Goal: Task Accomplishment & Management: Manage account settings

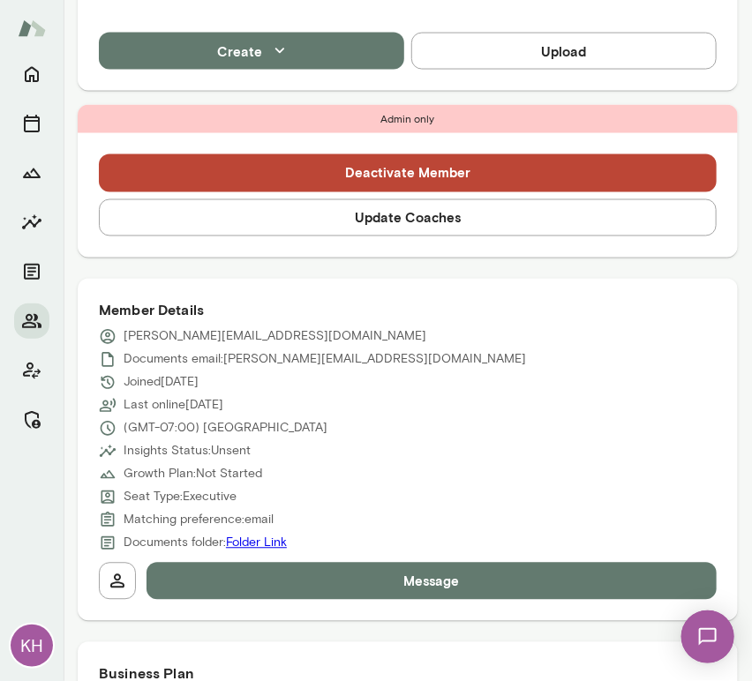
scroll to position [152, 0]
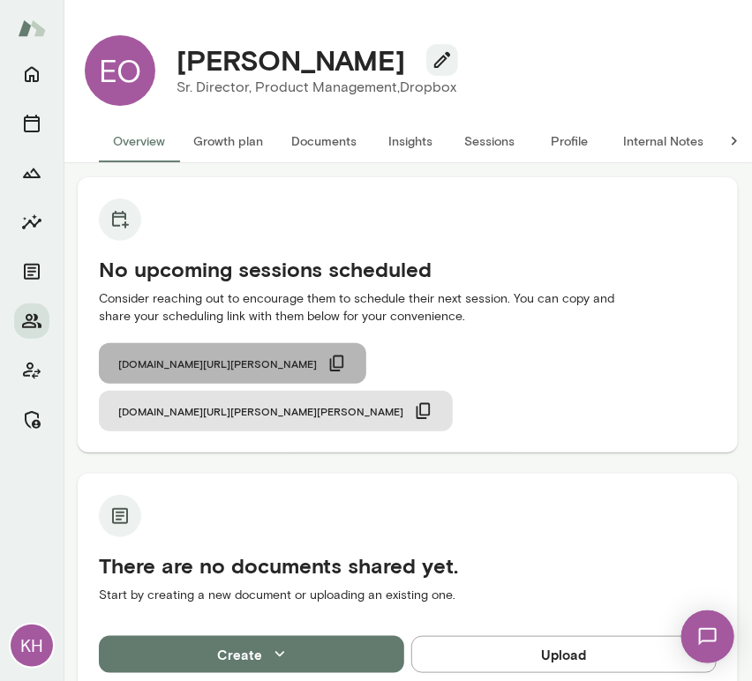
click at [327, 368] on icon "button" at bounding box center [336, 363] width 19 height 19
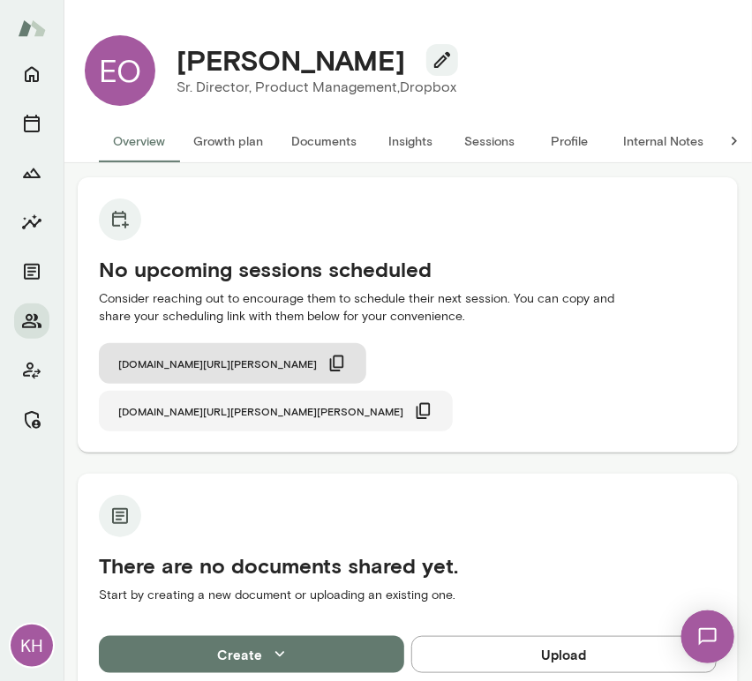
click at [433, 401] on icon "button" at bounding box center [423, 410] width 19 height 19
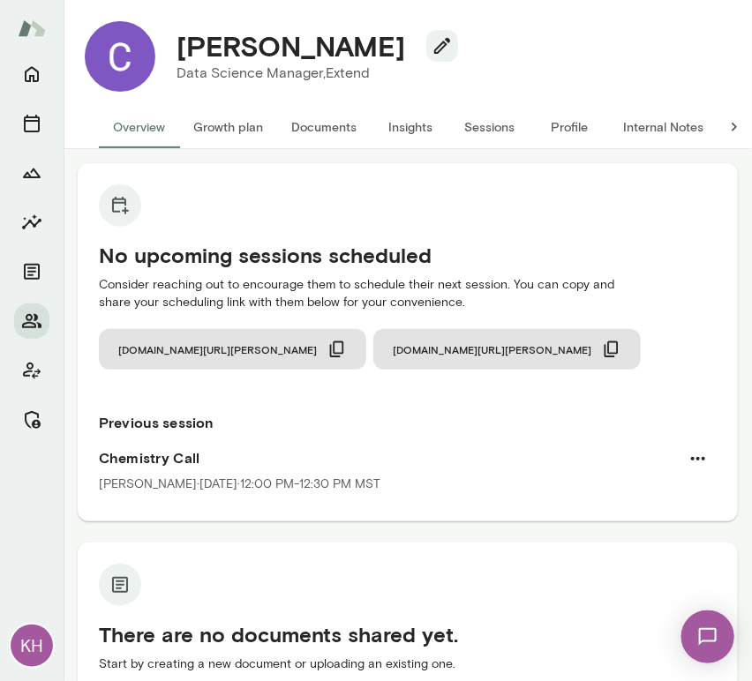
scroll to position [11, 0]
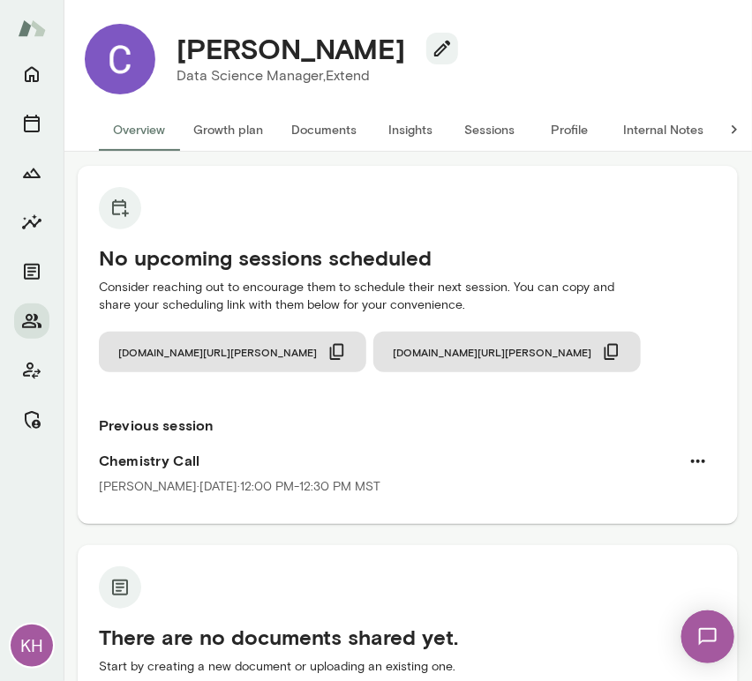
click at [478, 128] on button "Sessions" at bounding box center [489, 130] width 79 height 42
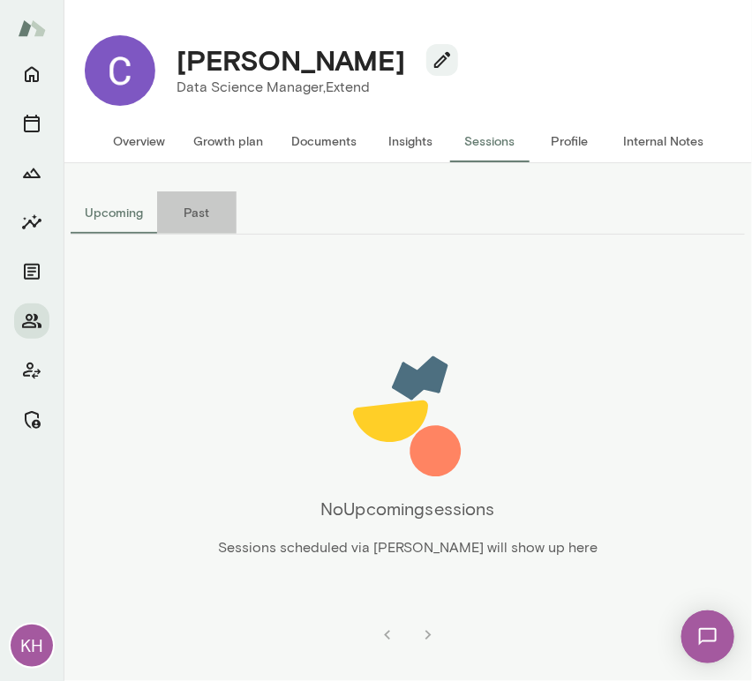
click at [191, 215] on button "Past" at bounding box center [196, 212] width 79 height 42
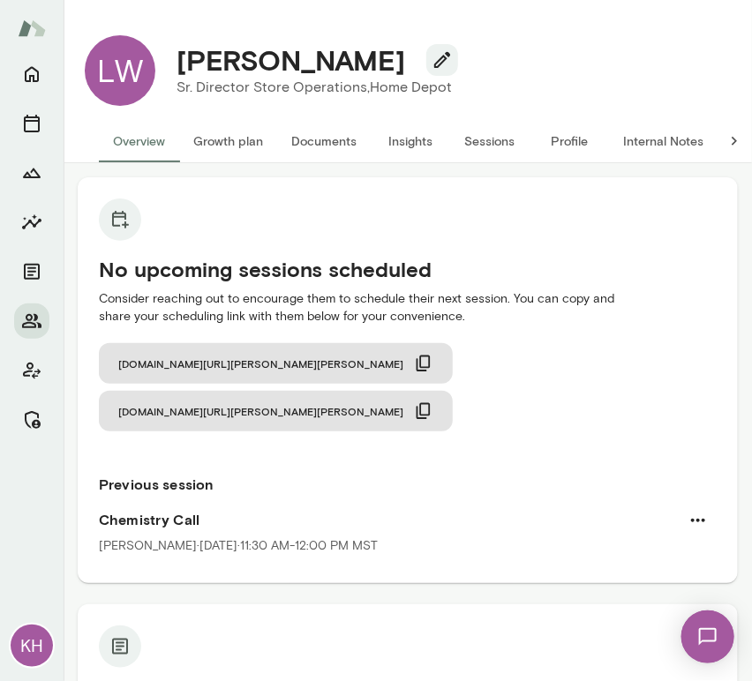
click at [492, 143] on button "Sessions" at bounding box center [489, 141] width 79 height 42
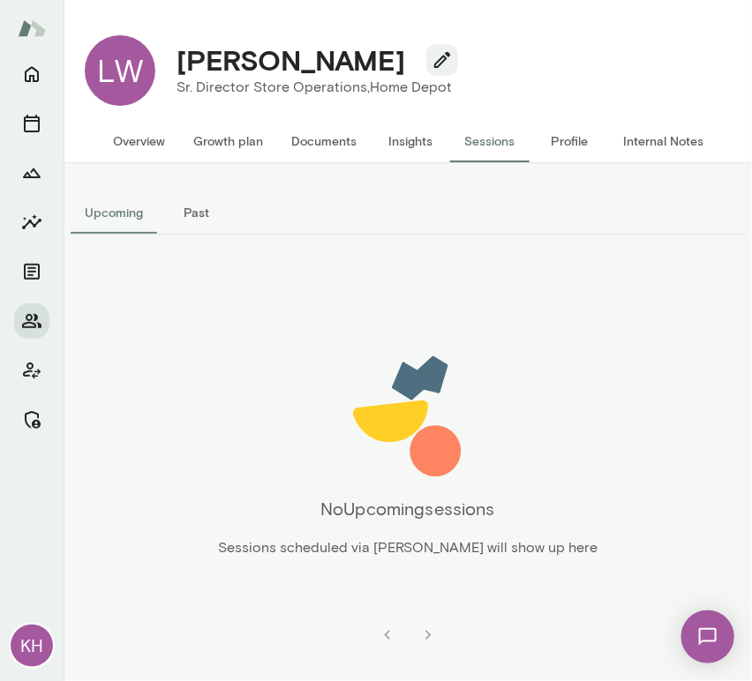
click at [204, 204] on button "Past" at bounding box center [196, 212] width 79 height 42
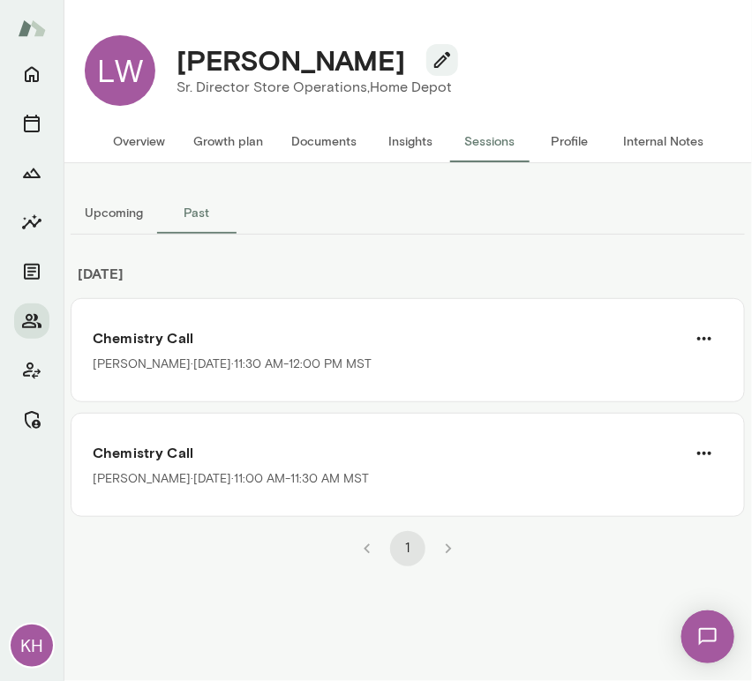
click at [136, 144] on button "Overview" at bounding box center [139, 141] width 80 height 42
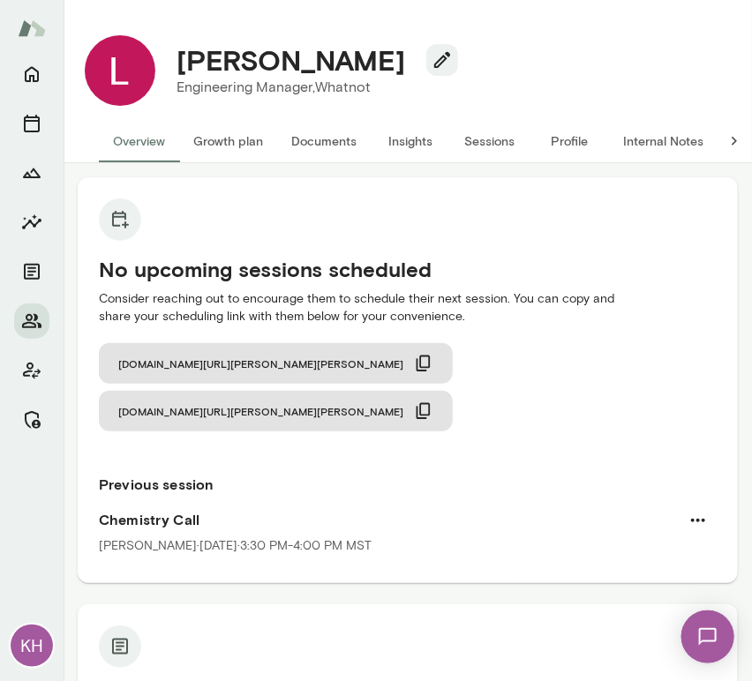
click at [487, 141] on button "Sessions" at bounding box center [489, 141] width 79 height 42
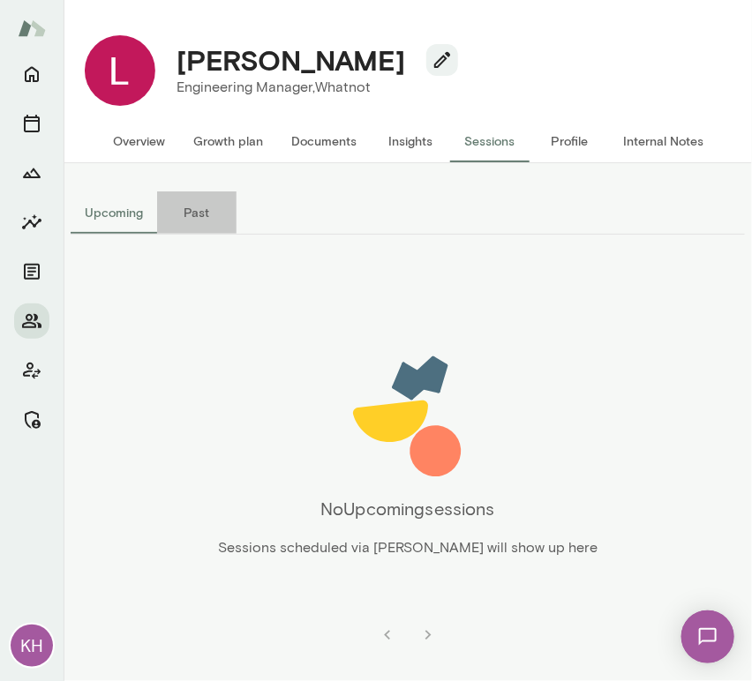
click at [196, 206] on button "Past" at bounding box center [196, 212] width 79 height 42
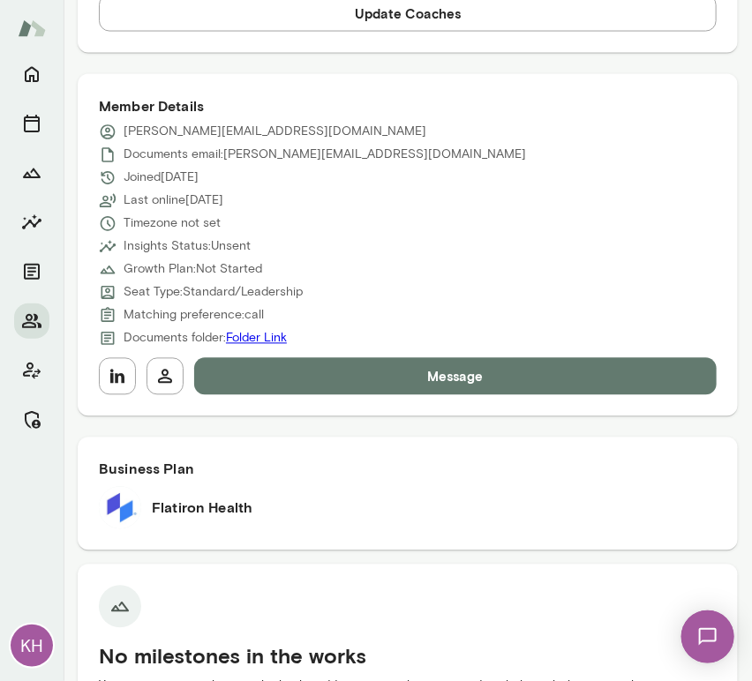
scroll to position [731, 0]
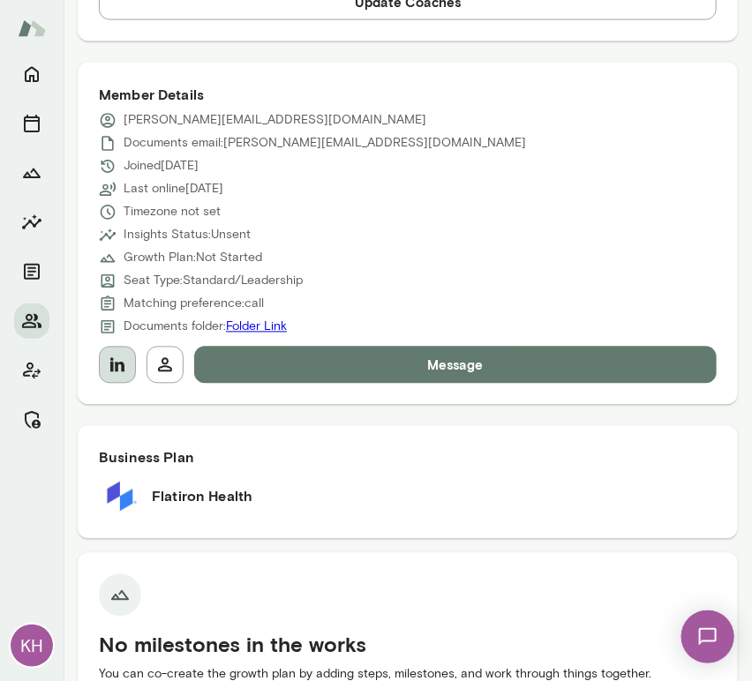
click at [113, 370] on icon "button" at bounding box center [117, 365] width 21 height 21
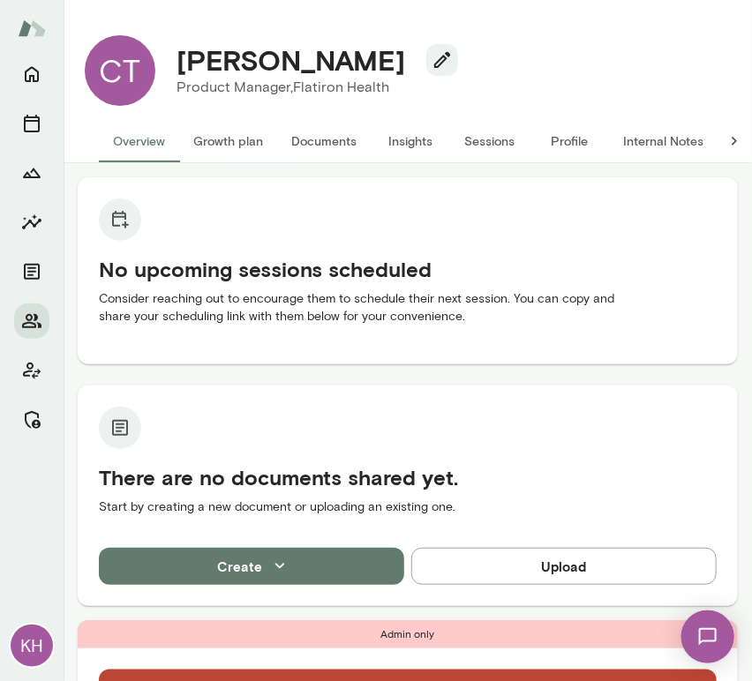
drag, startPoint x: 390, startPoint y: 68, endPoint x: 177, endPoint y: 60, distance: 212.7
click at [177, 60] on h4 "[PERSON_NAME]" at bounding box center [290, 60] width 228 height 34
copy h4 "[PERSON_NAME]"
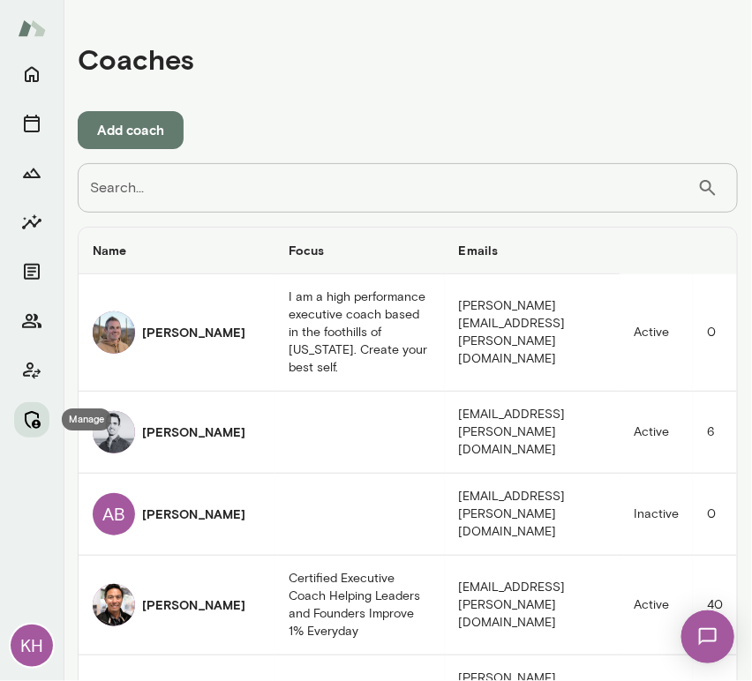
click at [33, 415] on icon "Manage" at bounding box center [31, 419] width 21 height 21
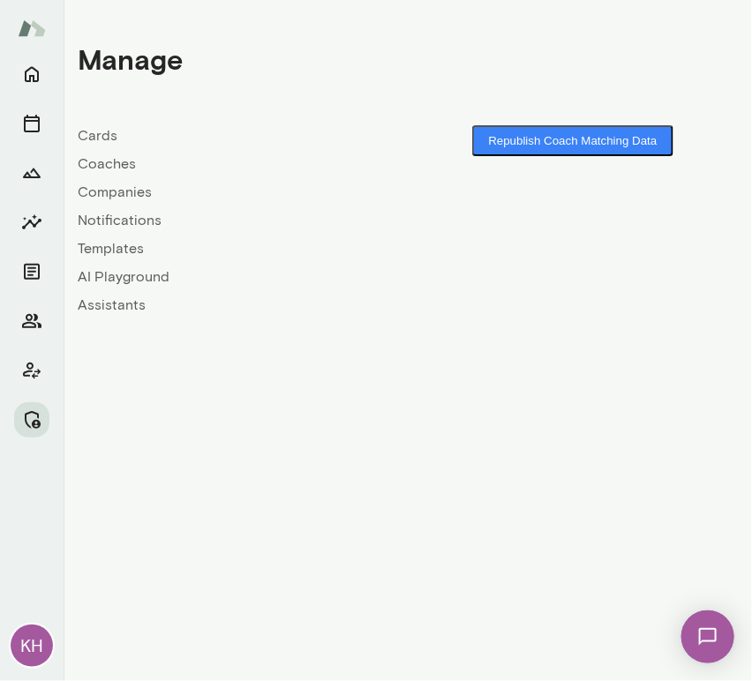
click at [116, 183] on link "Companies" at bounding box center [243, 192] width 330 height 21
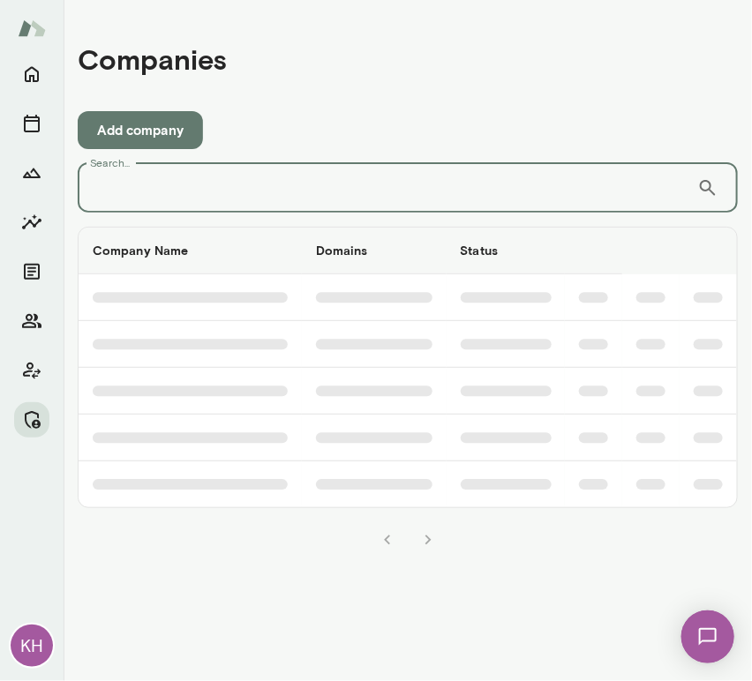
click at [195, 186] on input "Search..." at bounding box center [387, 187] width 619 height 49
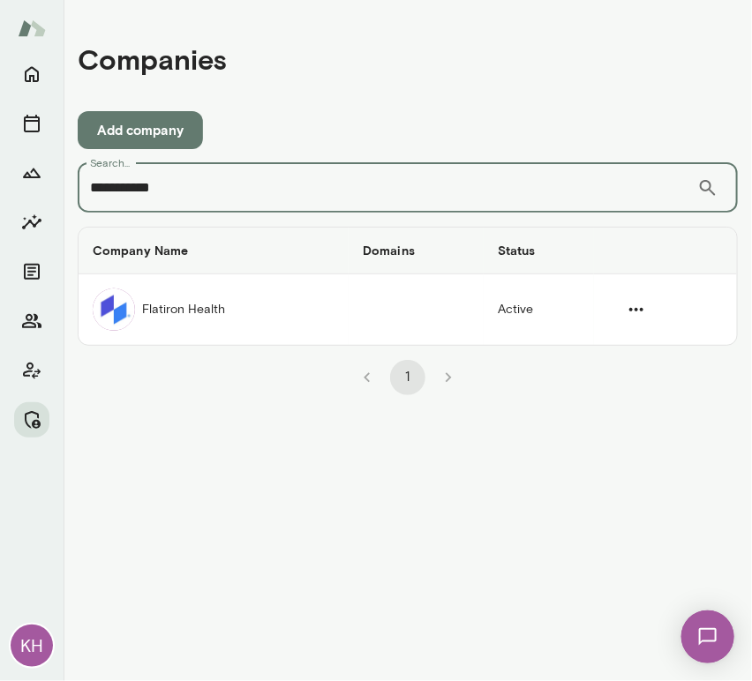
type input "**********"
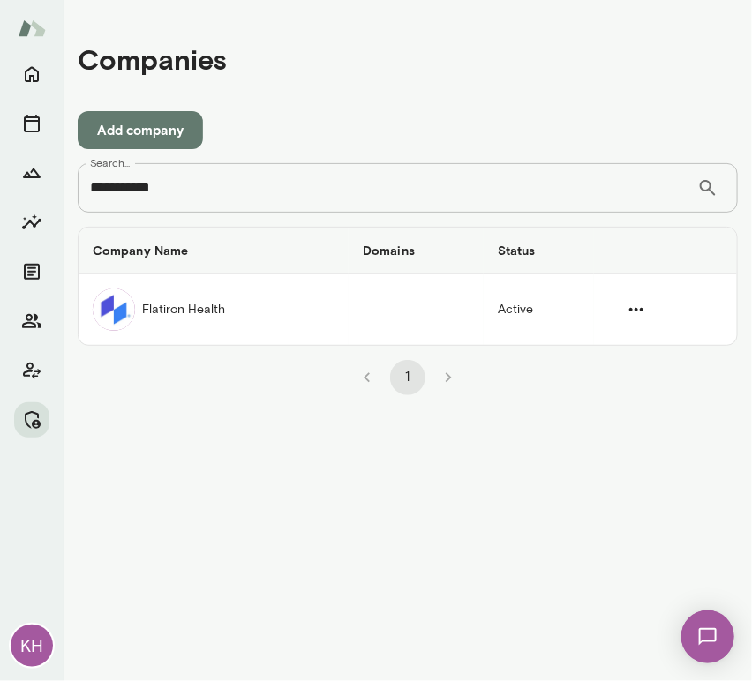
click at [160, 316] on td "Flatiron Health" at bounding box center [214, 309] width 270 height 71
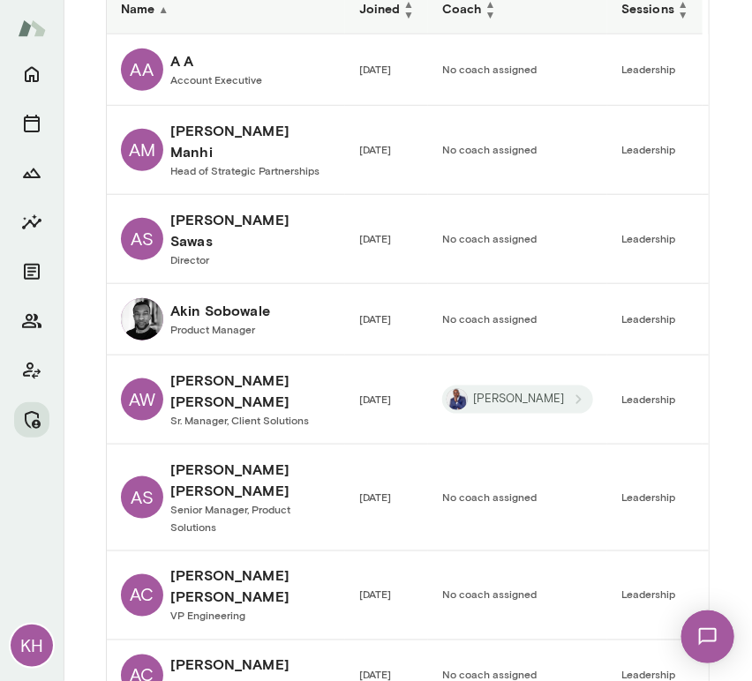
scroll to position [1963, 0]
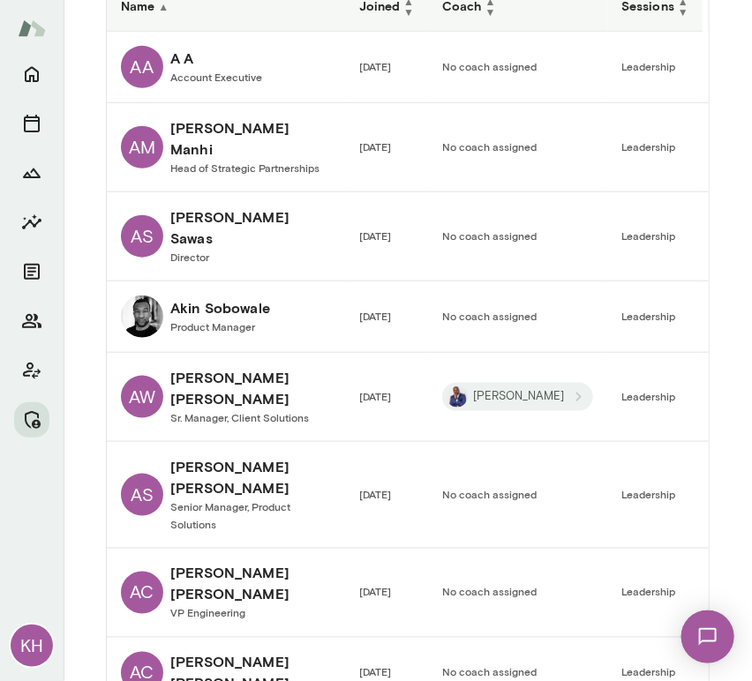
click at [713, 189] on div "**********" at bounding box center [408, 554] width 688 height 2463
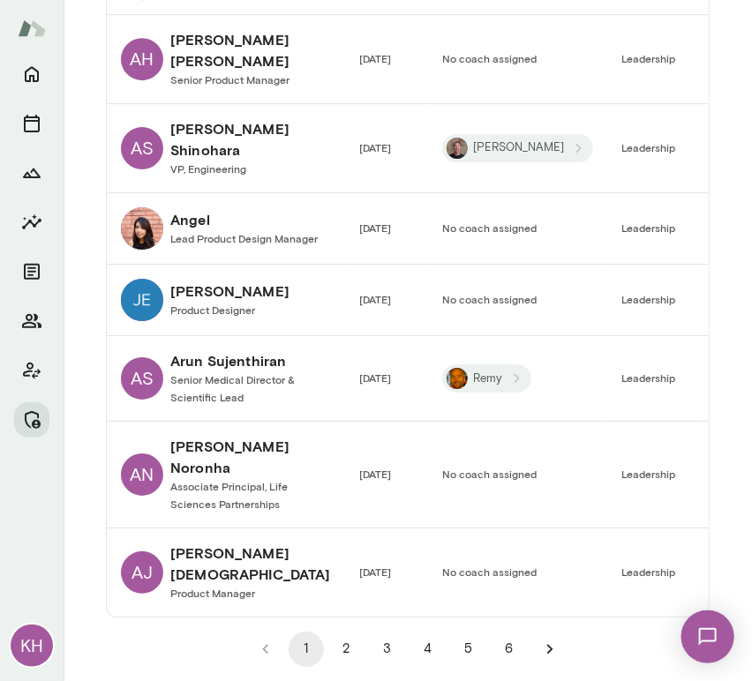
scroll to position [3474, 0]
click at [341, 655] on button "2" at bounding box center [346, 649] width 35 height 35
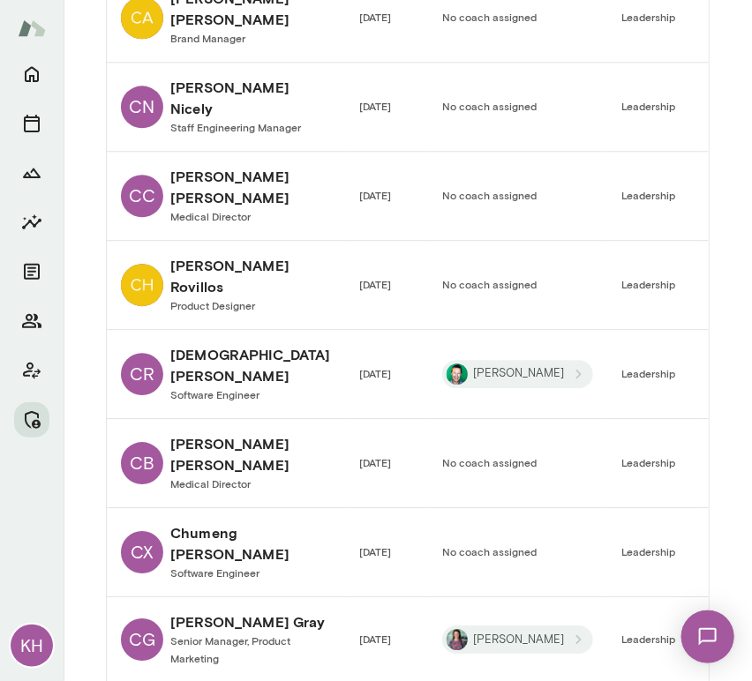
scroll to position [2817, 0]
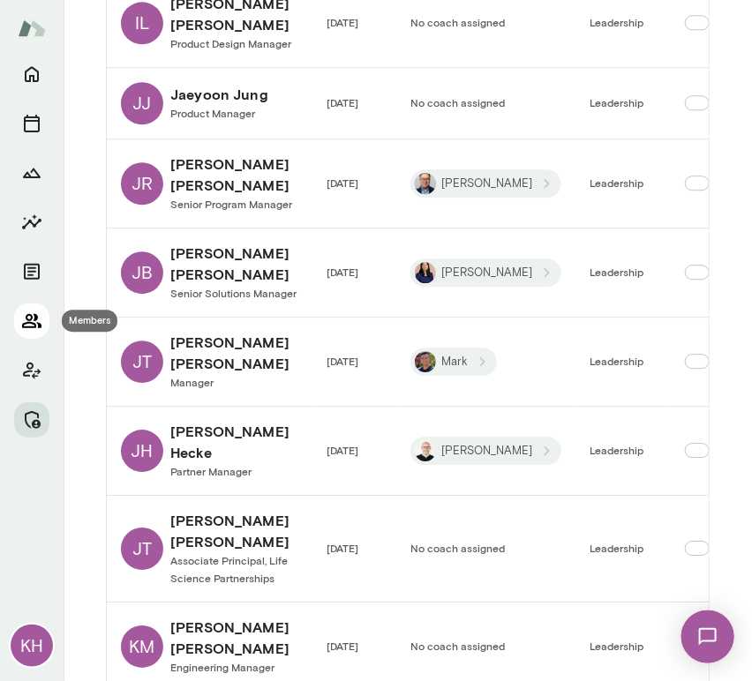
click at [39, 329] on icon "Members" at bounding box center [31, 321] width 21 height 21
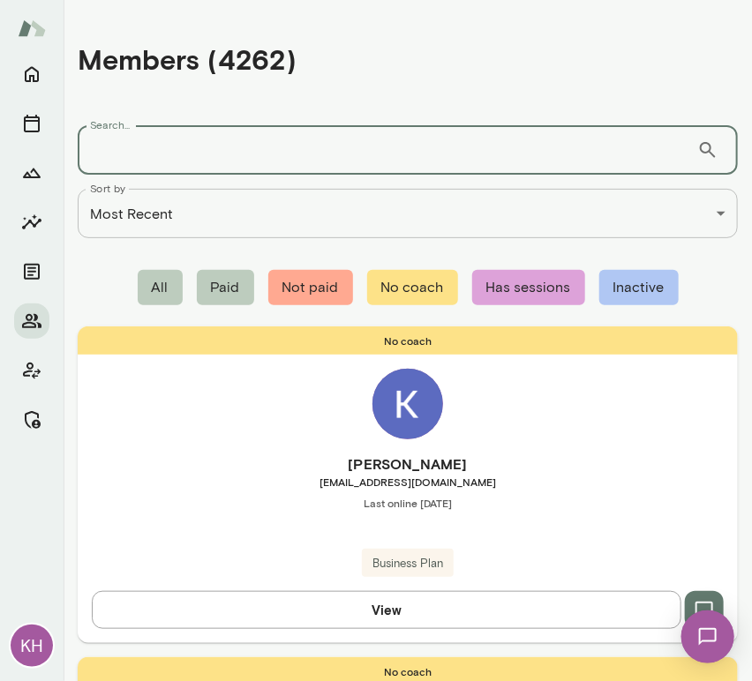
click at [200, 148] on input "Search..." at bounding box center [387, 149] width 619 height 49
paste input "**********"
type input "**********"
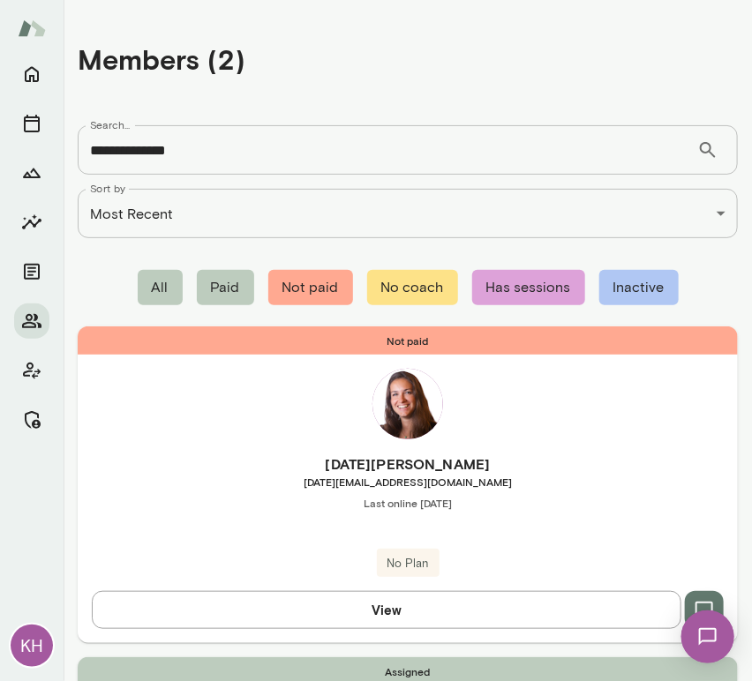
click at [176, 446] on div "Not paid Lucia Groizard lucia.groizard@gmail.com Last online July 25 No Plan Vi…" at bounding box center [408, 484] width 660 height 316
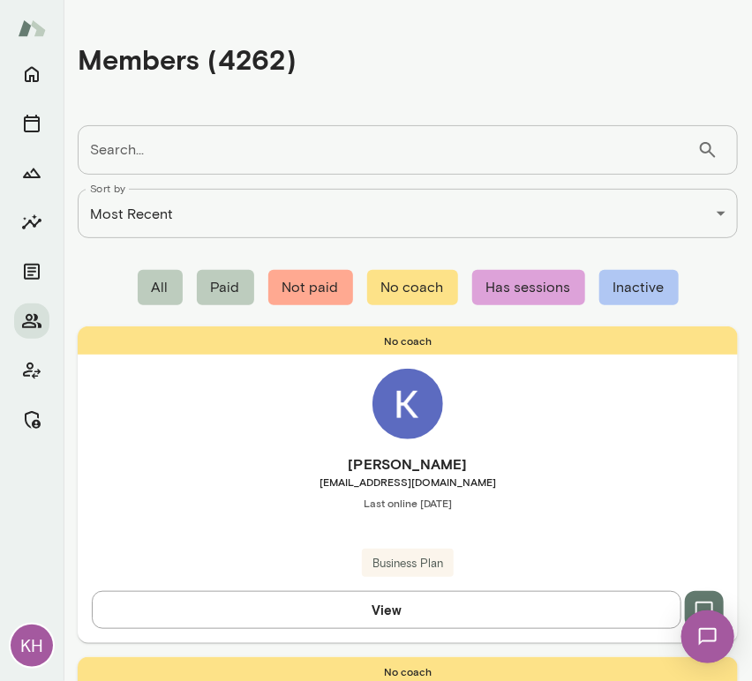
click at [162, 162] on input "Search..." at bounding box center [387, 149] width 619 height 49
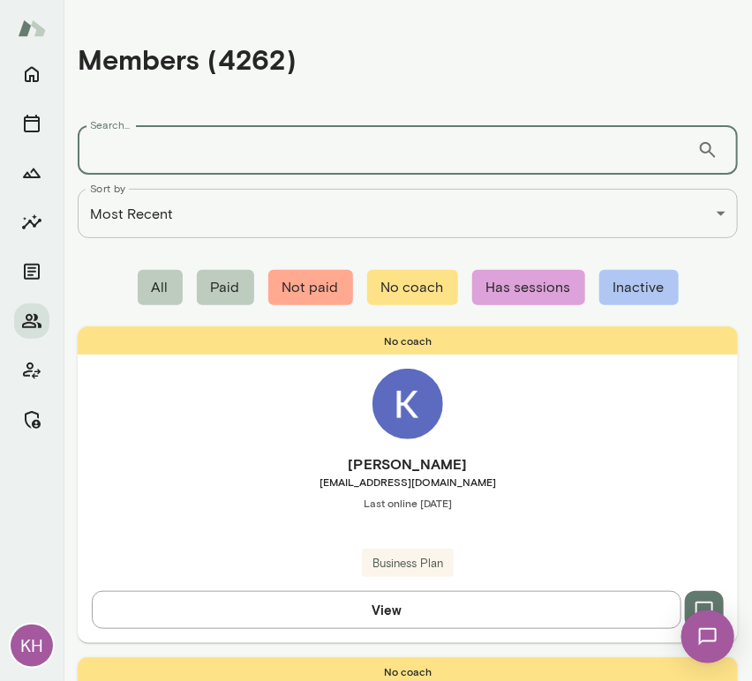
paste input "**********"
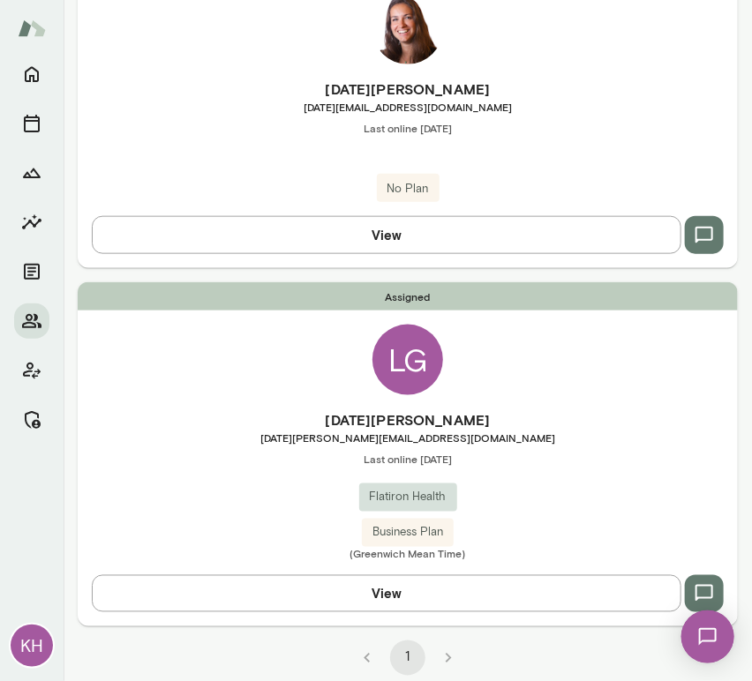
scroll to position [382, 0]
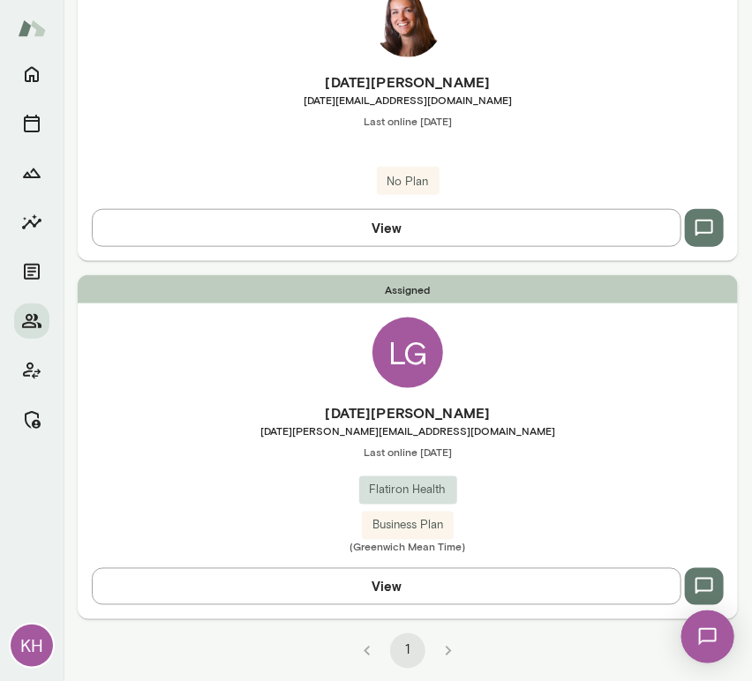
type input "**********"
click at [191, 400] on div "Assigned LG Lucia Groizard lucia.groizard@flatiron.com Last online August 20 Fl…" at bounding box center [408, 447] width 660 height 344
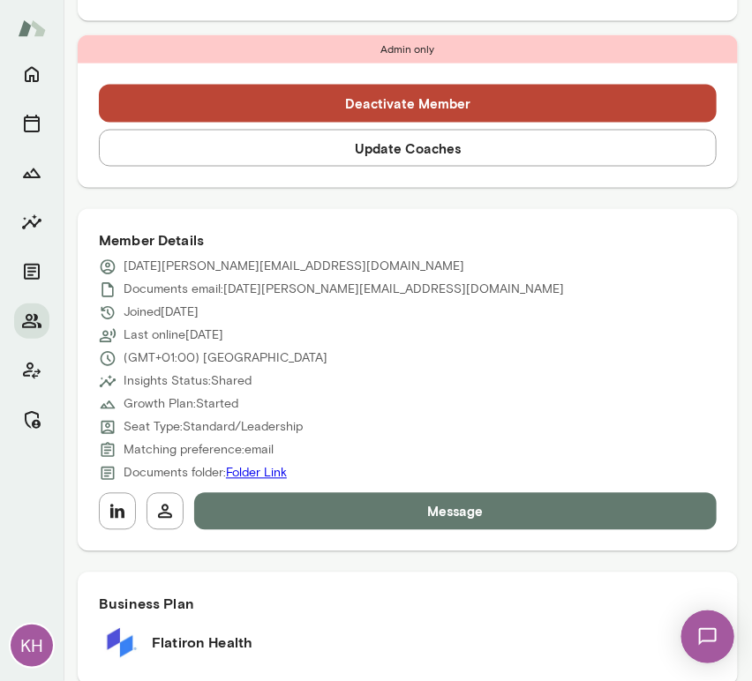
scroll to position [1063, 0]
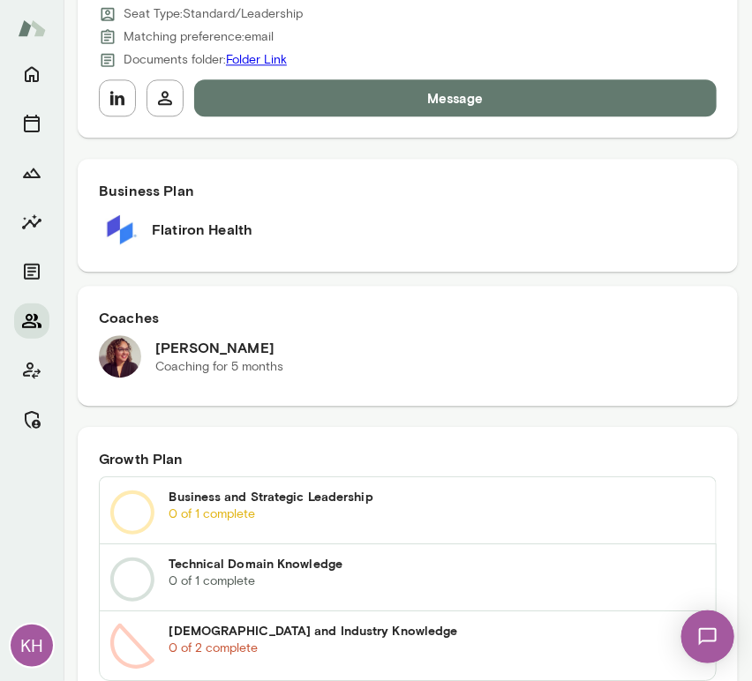
click at [42, 313] on button "Members" at bounding box center [31, 320] width 35 height 35
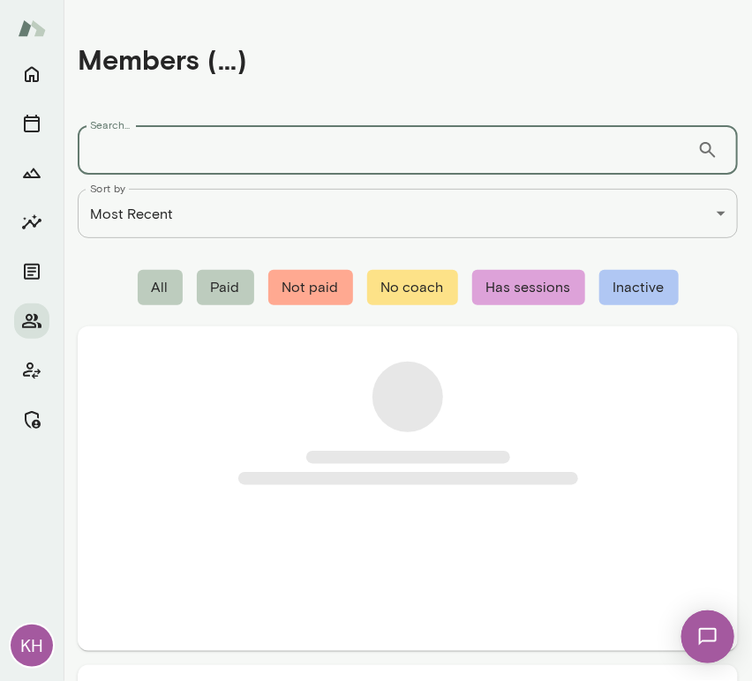
click at [172, 154] on input "Search..." at bounding box center [387, 149] width 619 height 49
paste input "**********"
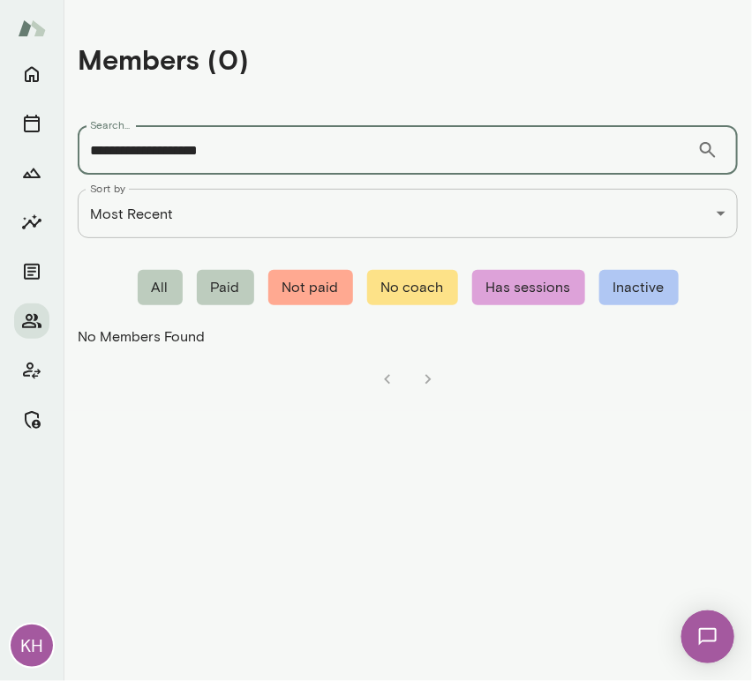
drag, startPoint x: 185, startPoint y: 151, endPoint x: 128, endPoint y: 146, distance: 57.6
click at [130, 146] on input "**********" at bounding box center [387, 149] width 619 height 49
click at [218, 161] on input "**********" at bounding box center [387, 149] width 619 height 49
type input "**********"
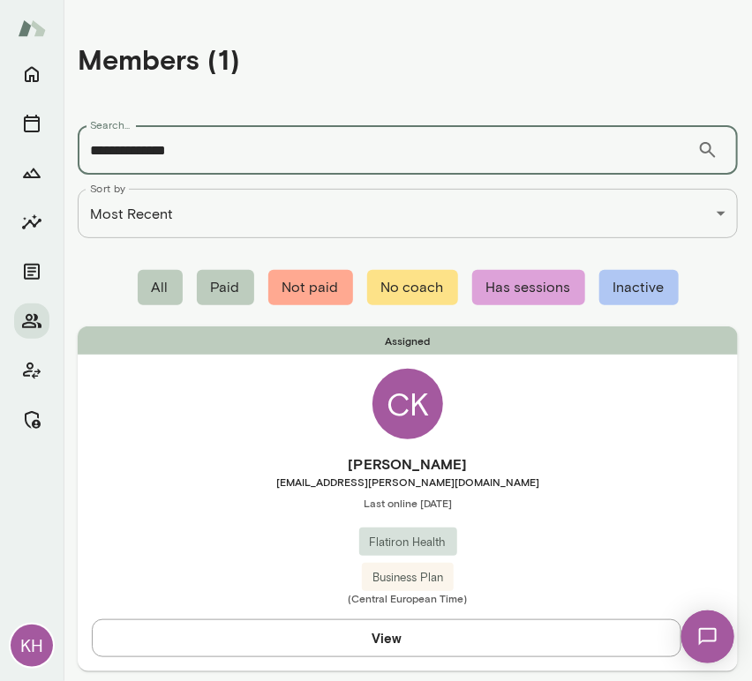
click at [217, 484] on span "carolina.kress@flatiron.com" at bounding box center [408, 482] width 660 height 14
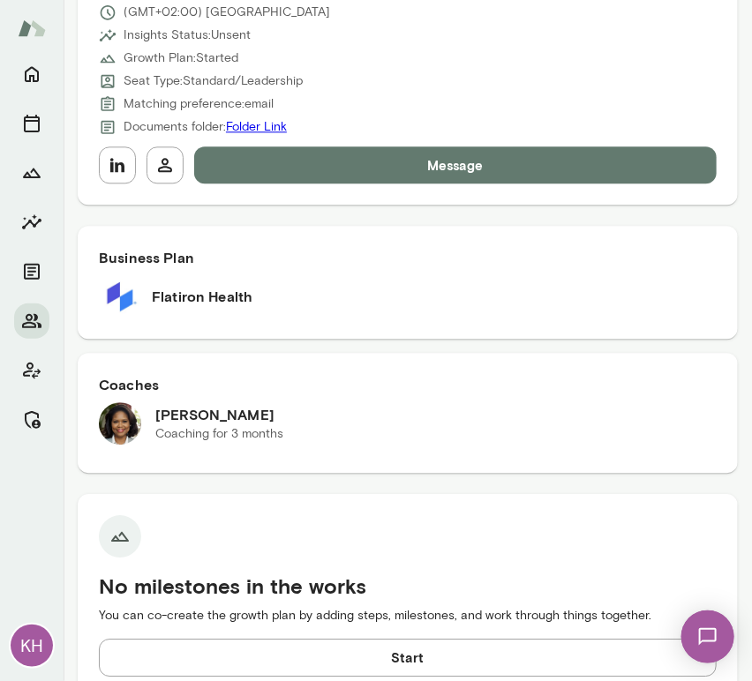
scroll to position [999, 0]
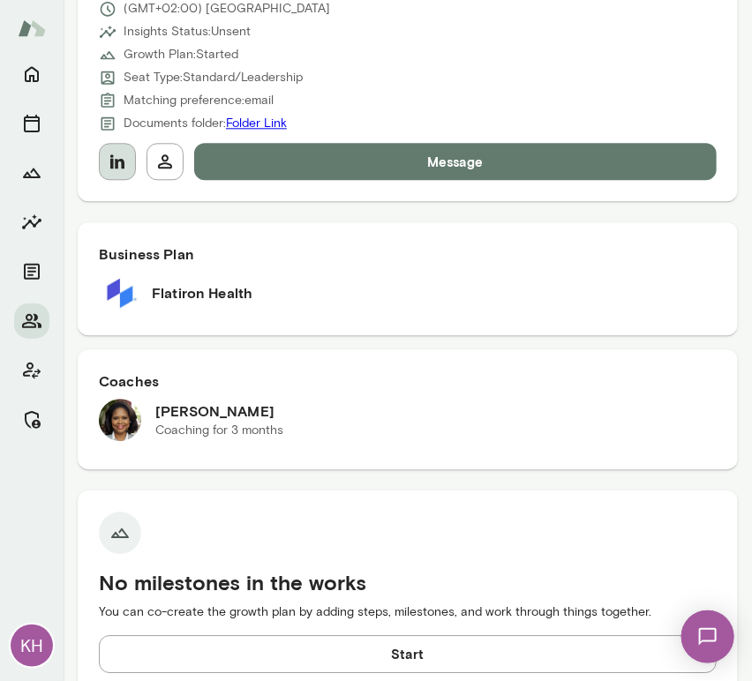
click at [120, 158] on icon "button" at bounding box center [117, 161] width 14 height 14
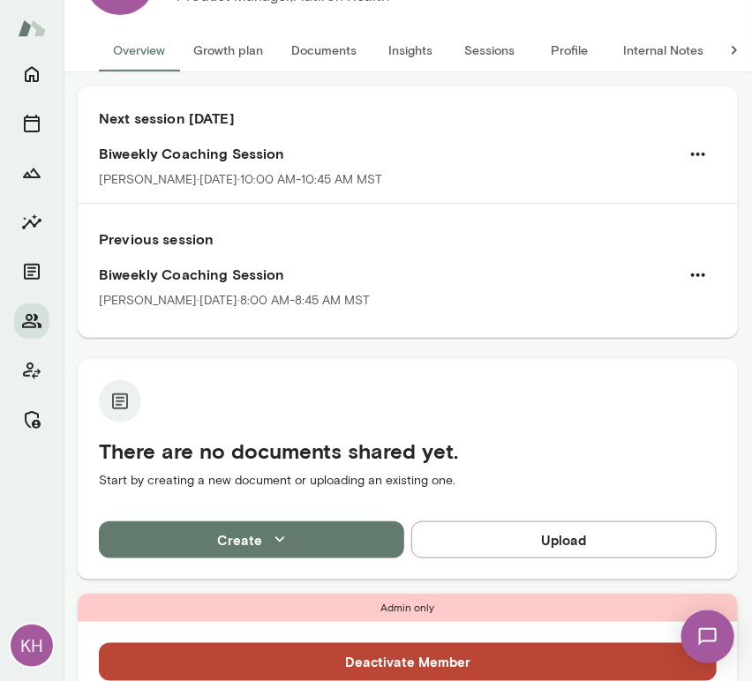
scroll to position [0, 0]
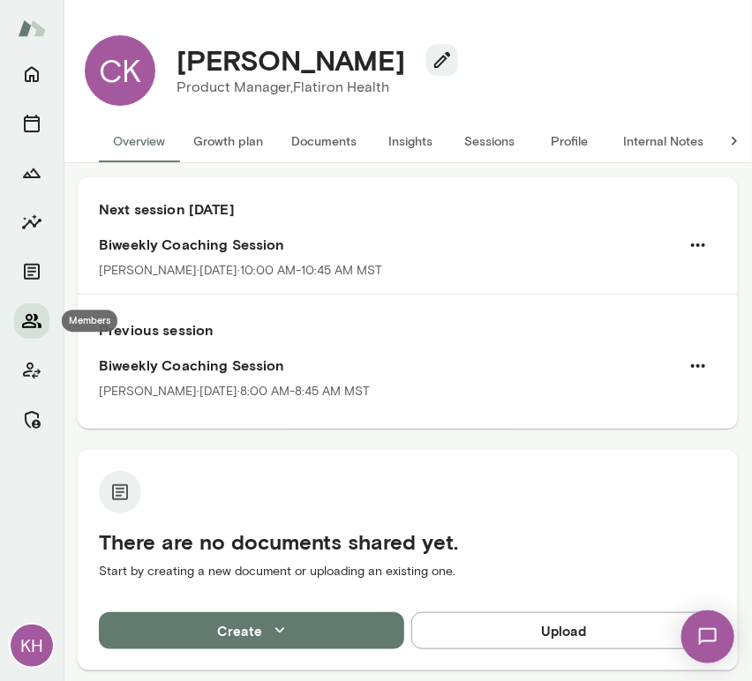
click at [32, 321] on icon "Members" at bounding box center [31, 321] width 21 height 21
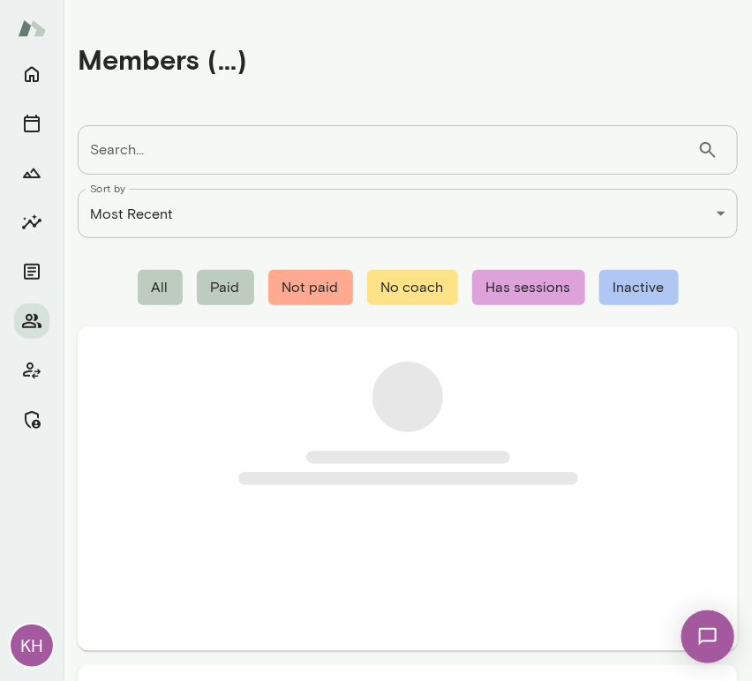
click at [169, 151] on input "Search..." at bounding box center [387, 149] width 619 height 49
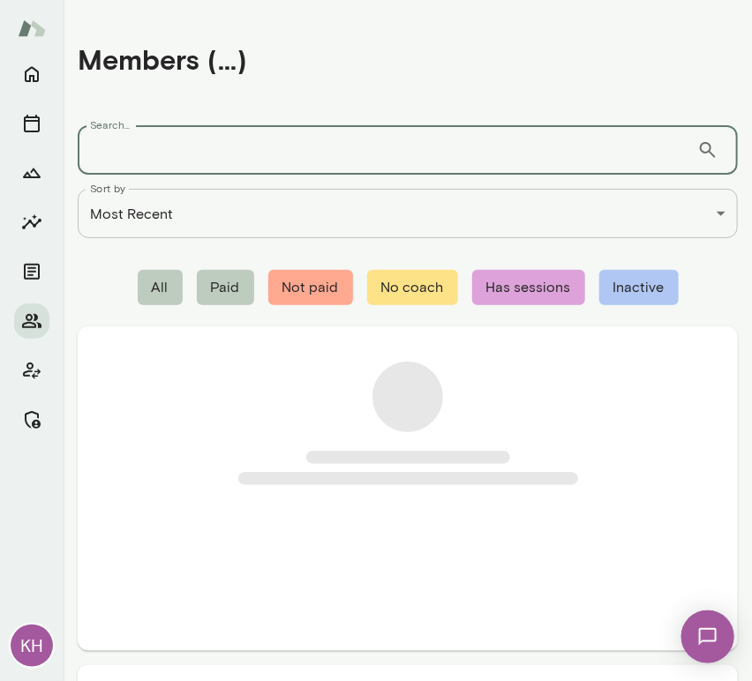
paste input "**********"
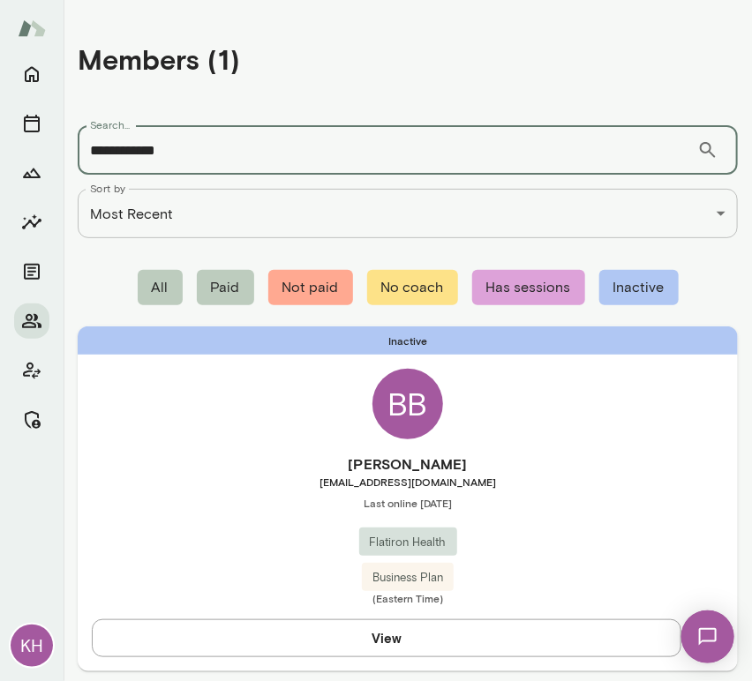
type input "**********"
click at [241, 458] on h6 "Bryan Bowser" at bounding box center [408, 463] width 660 height 21
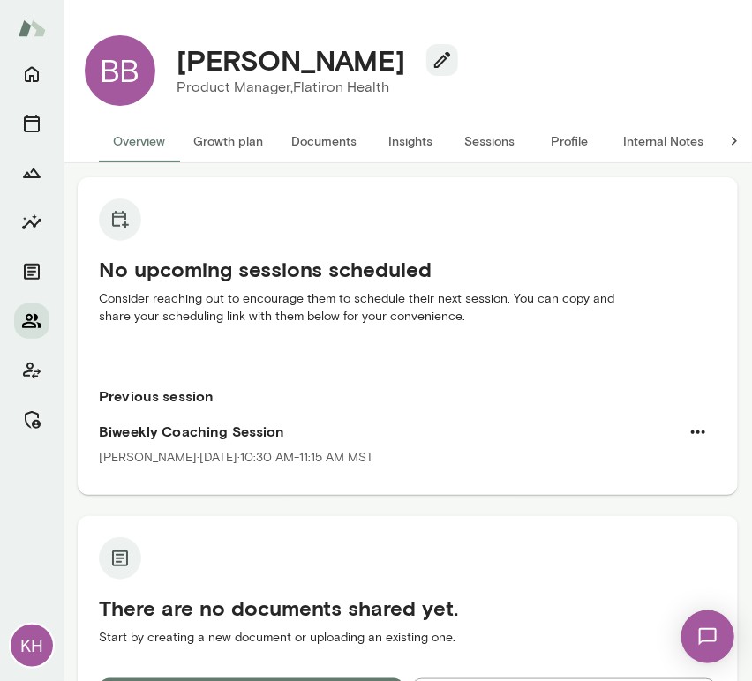
click at [29, 316] on icon "Members" at bounding box center [31, 321] width 21 height 21
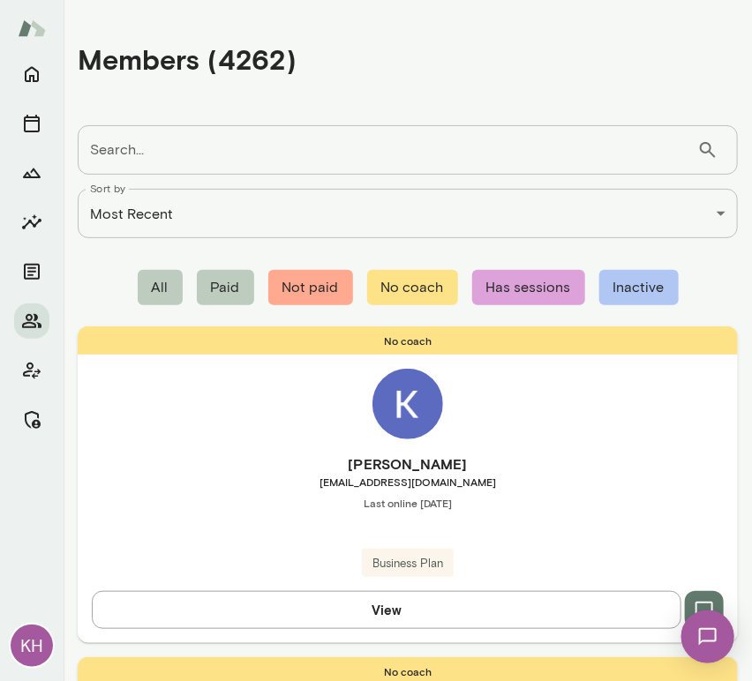
click at [146, 162] on input "Search..." at bounding box center [387, 149] width 619 height 49
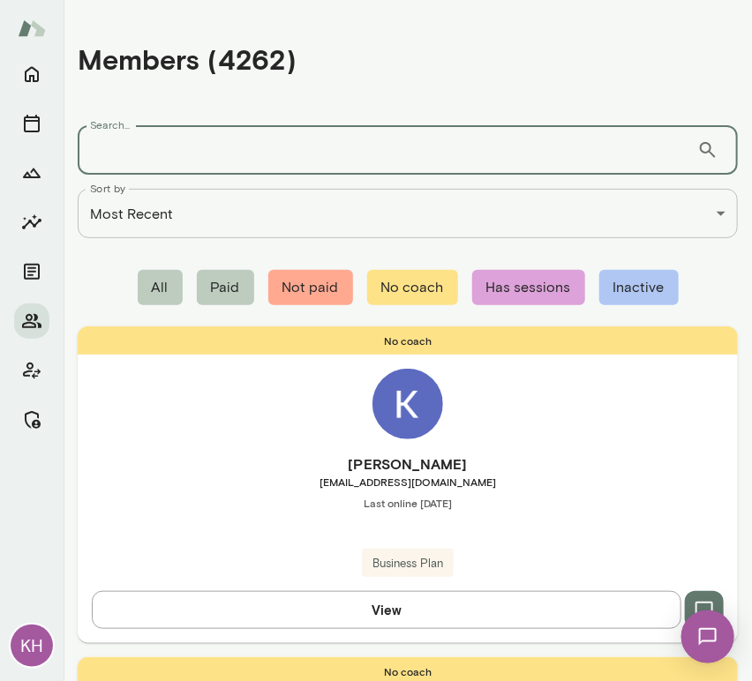
paste input "**********"
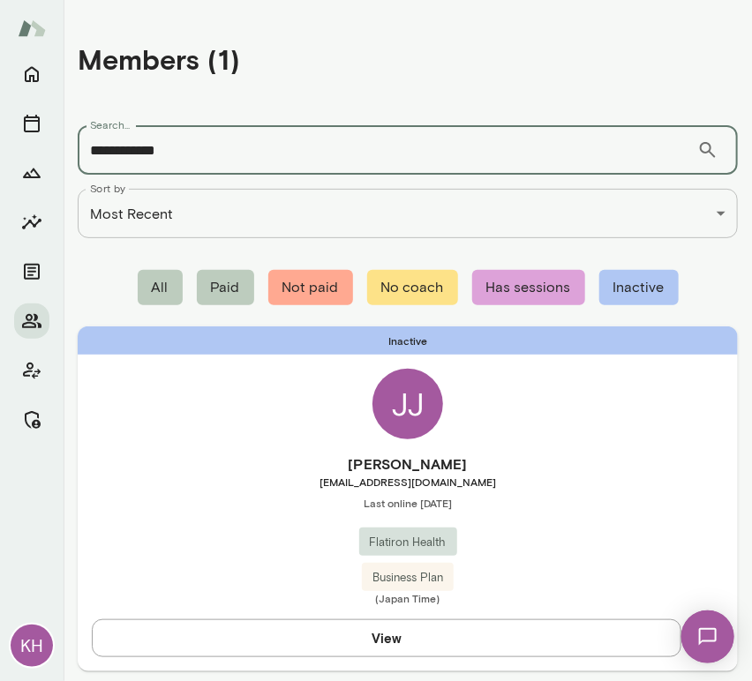
type input "**********"
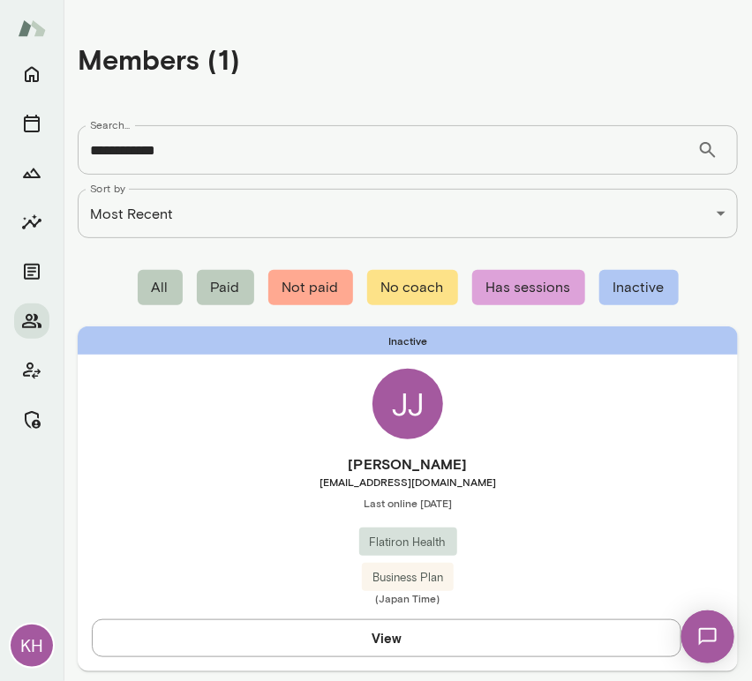
click at [266, 456] on h6 "Jaeyoon Jung" at bounding box center [408, 463] width 660 height 21
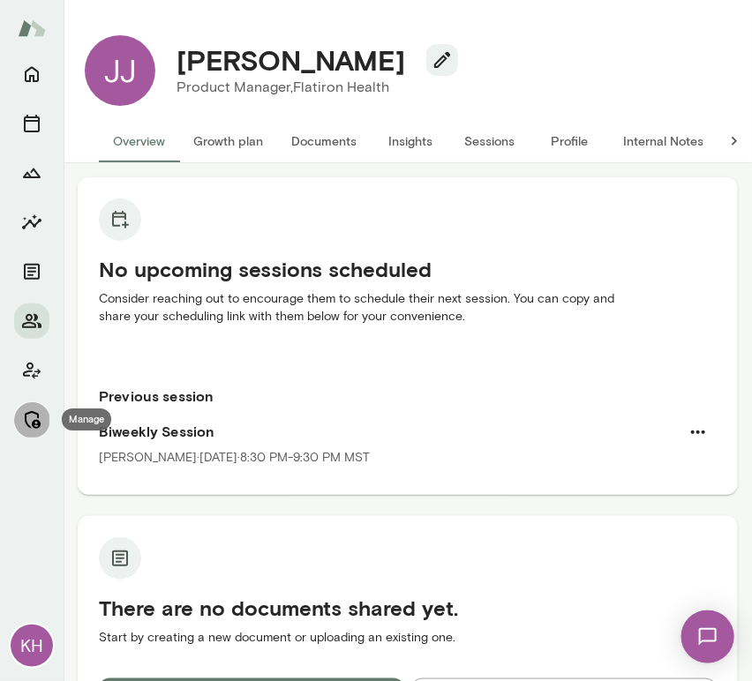
click at [35, 415] on icon "Manage" at bounding box center [31, 419] width 21 height 21
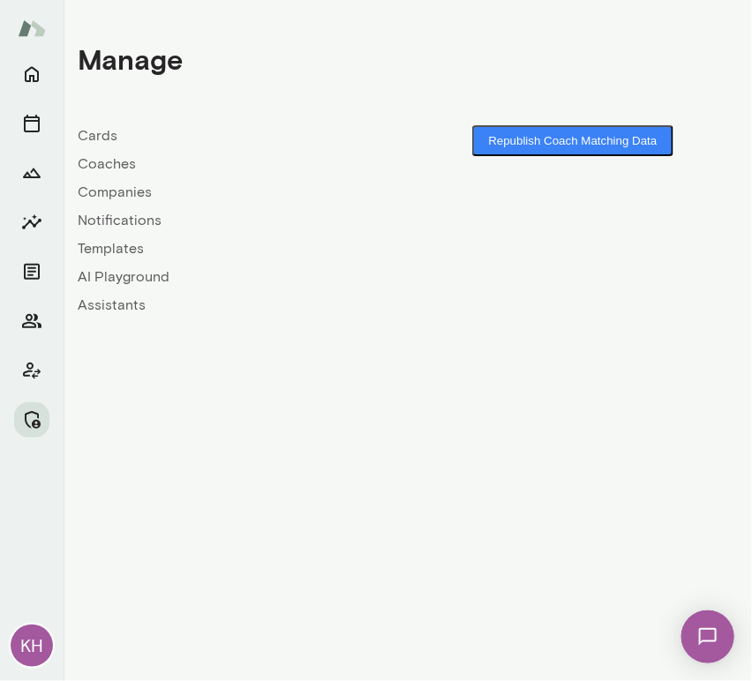
click at [104, 194] on link "Companies" at bounding box center [243, 192] width 330 height 21
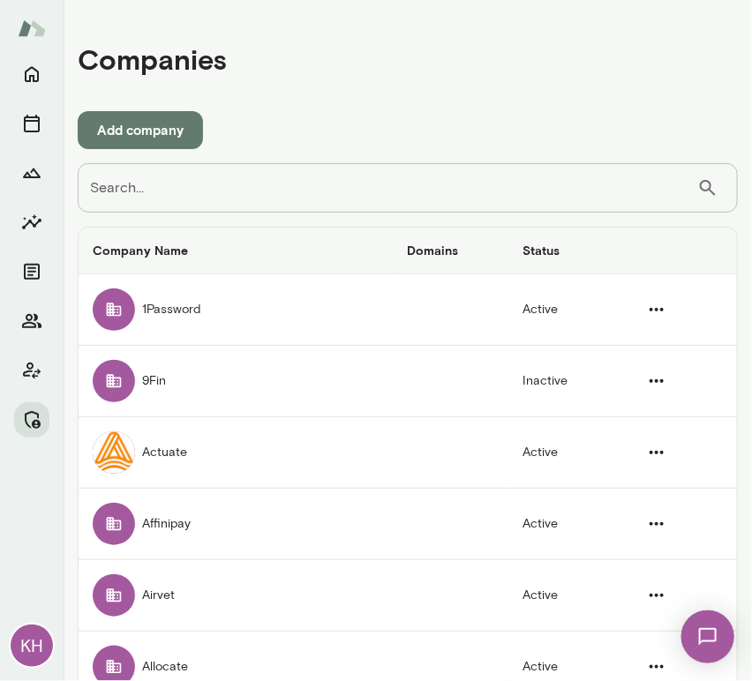
click at [170, 191] on input "Search..." at bounding box center [387, 187] width 619 height 49
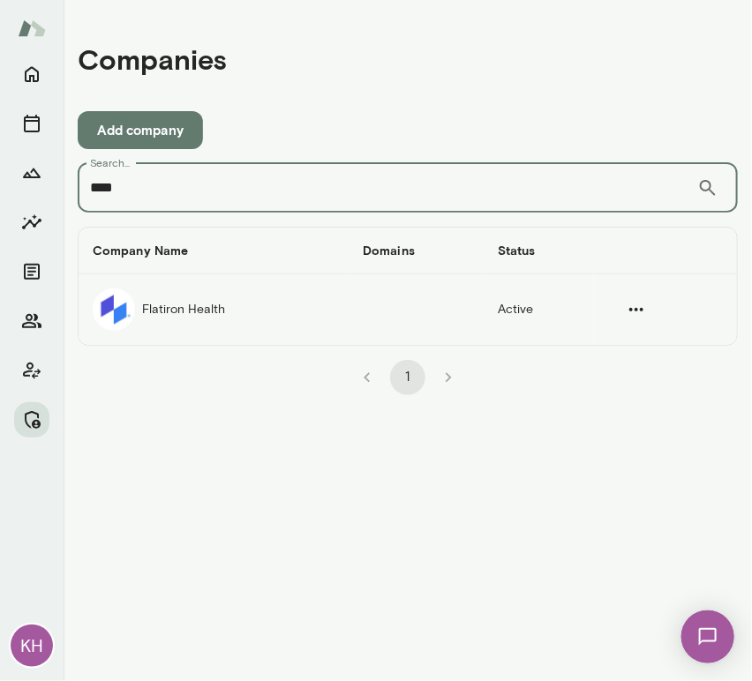
type input "****"
click at [164, 308] on td "Flatiron Health" at bounding box center [214, 309] width 270 height 71
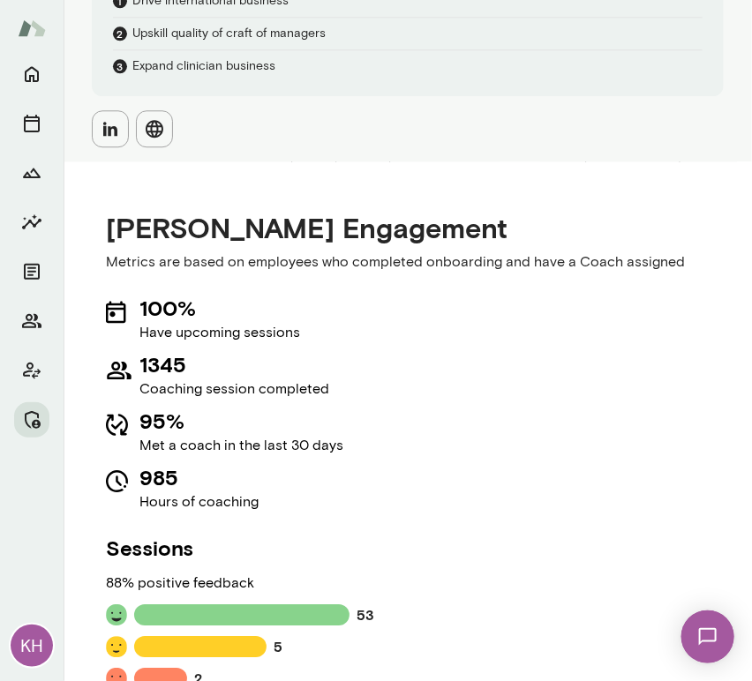
scroll to position [1867, 0]
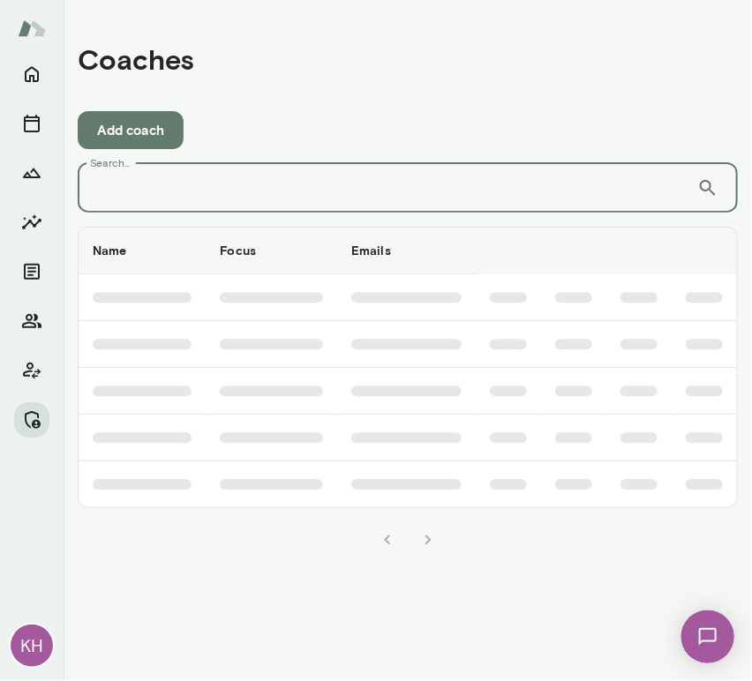
click at [186, 191] on input "Search..." at bounding box center [387, 187] width 619 height 49
type input "*"
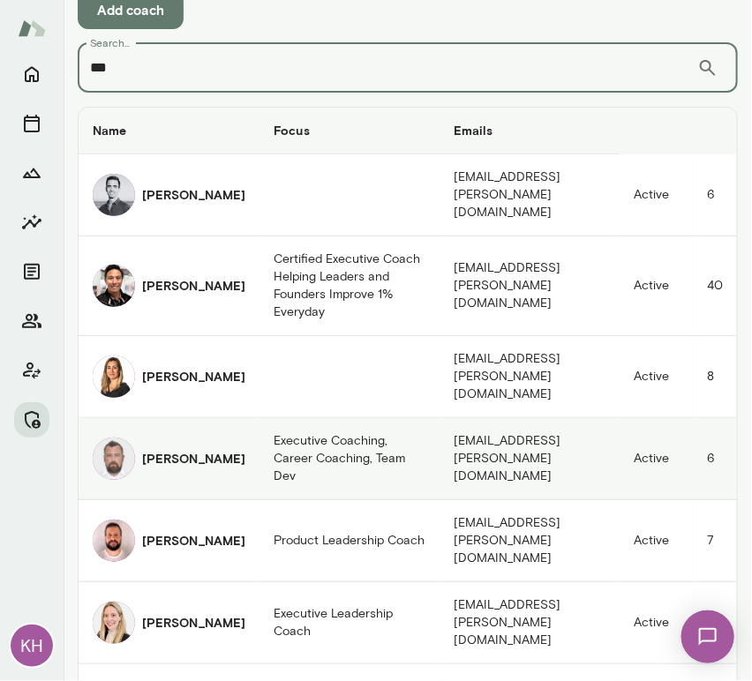
scroll to position [134, 0]
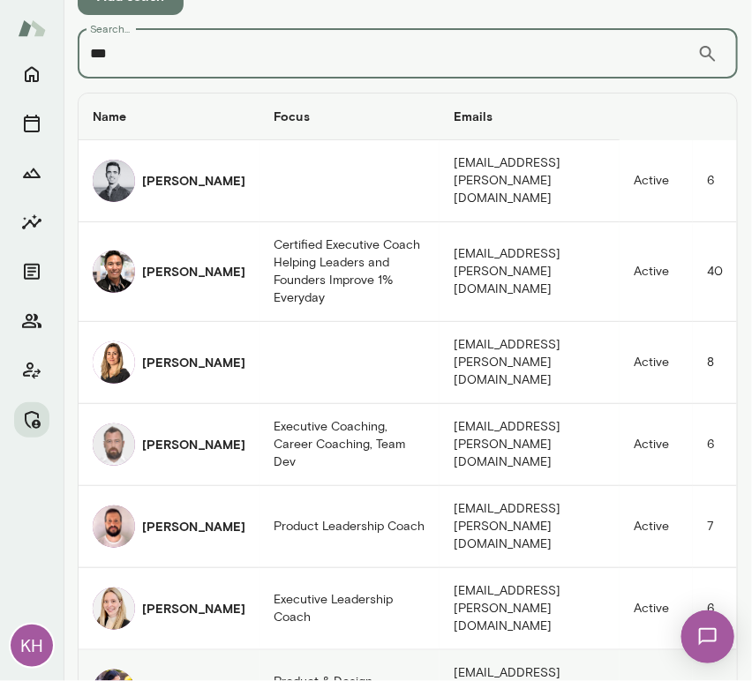
type input "***"
click at [122, 670] on img "coaches table" at bounding box center [114, 691] width 42 height 42
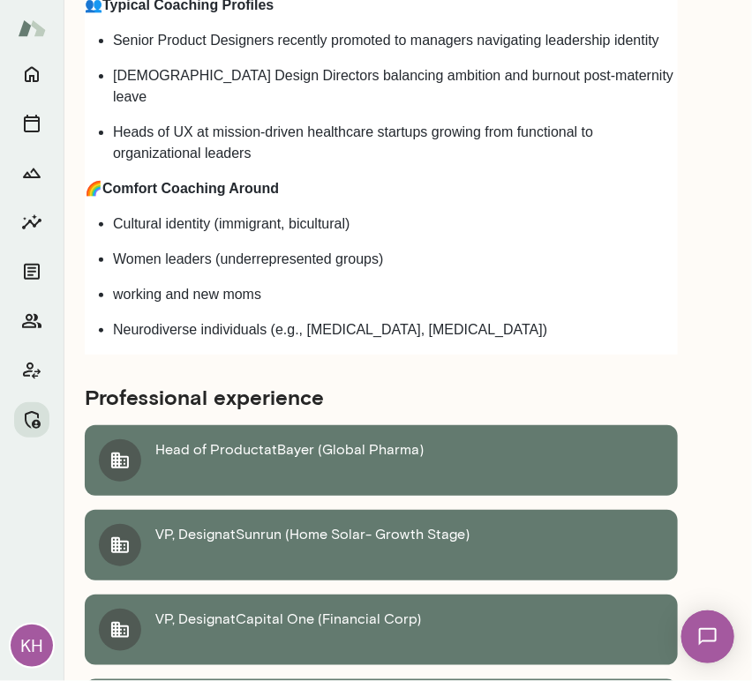
scroll to position [3634, 0]
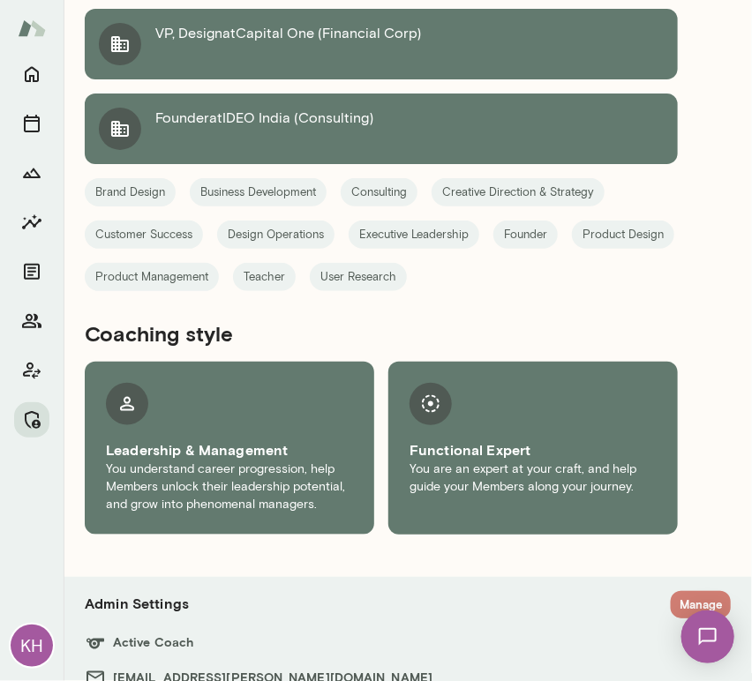
click at [679, 591] on button "Manage" at bounding box center [700, 604] width 60 height 27
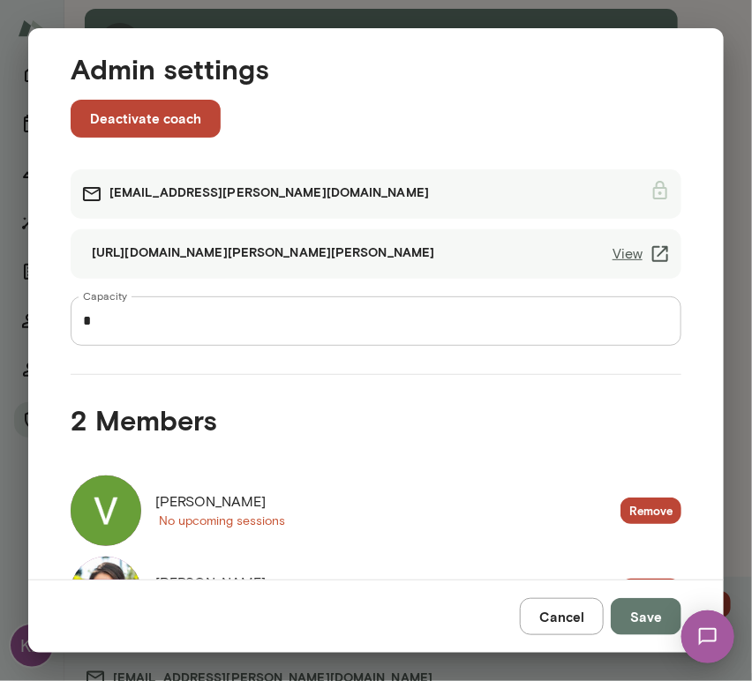
scroll to position [16, 0]
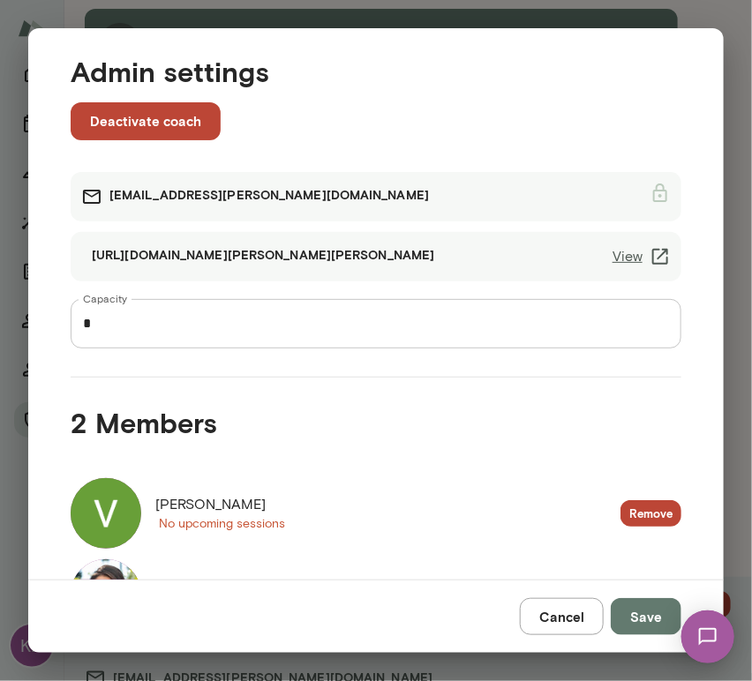
click at [618, 251] on link "View" at bounding box center [641, 256] width 58 height 21
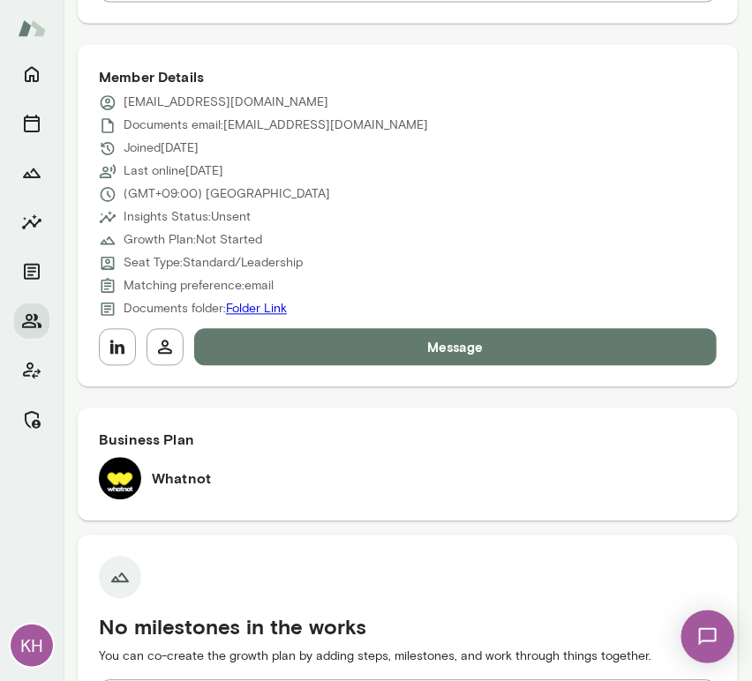
scroll to position [789, 0]
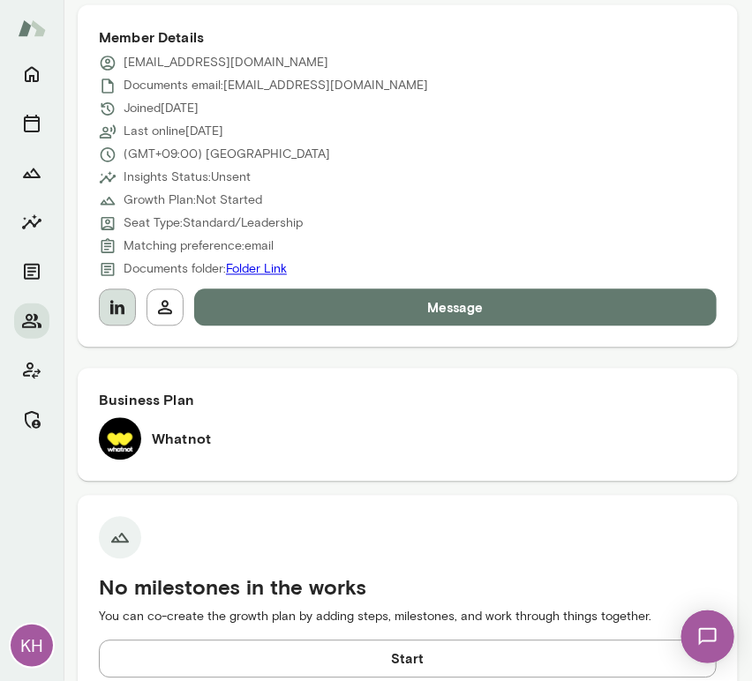
click at [103, 312] on button "button" at bounding box center [117, 307] width 37 height 37
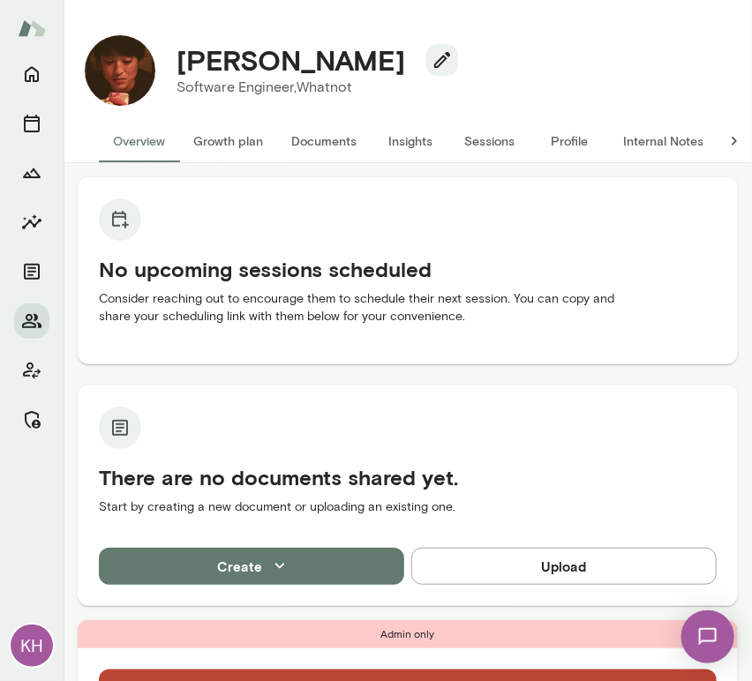
scroll to position [303, 0]
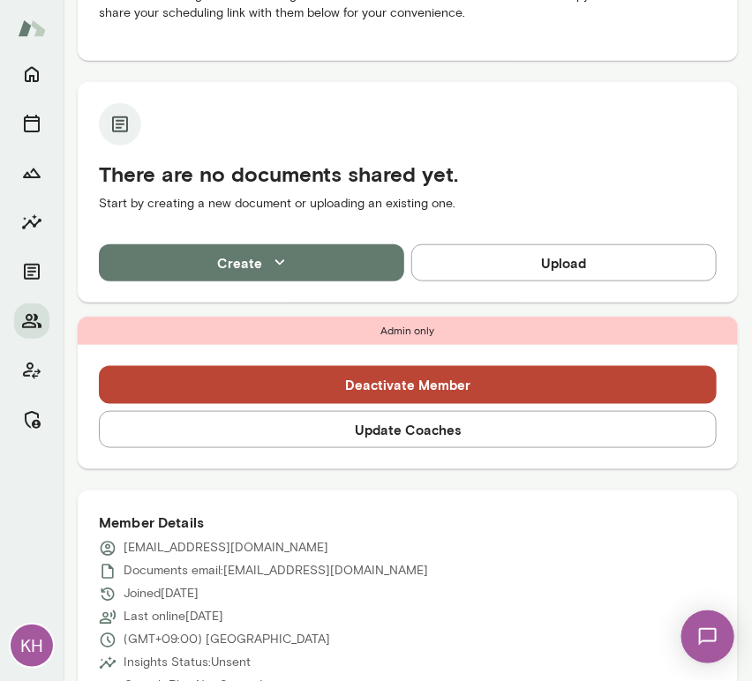
click at [257, 426] on button "Update Coaches" at bounding box center [408, 429] width 618 height 37
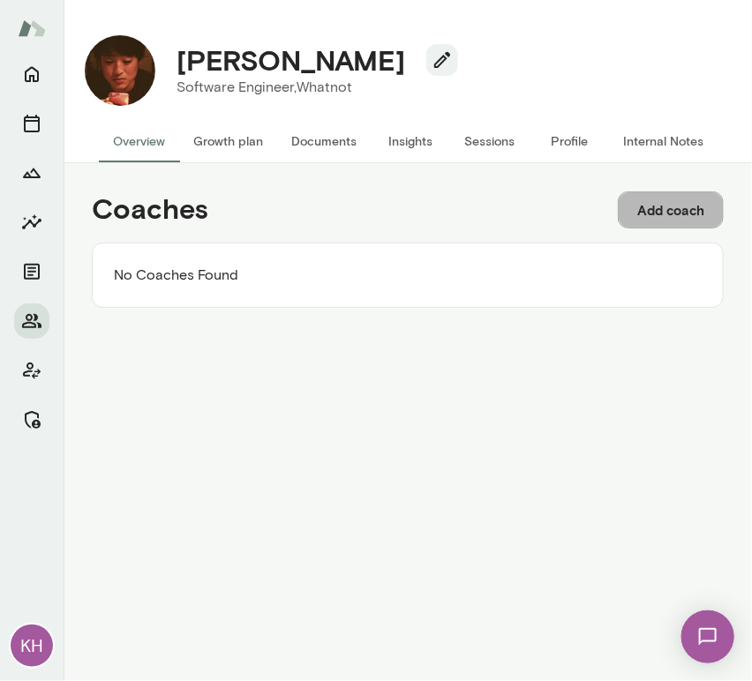
click at [652, 216] on button "Add coach" at bounding box center [671, 209] width 106 height 37
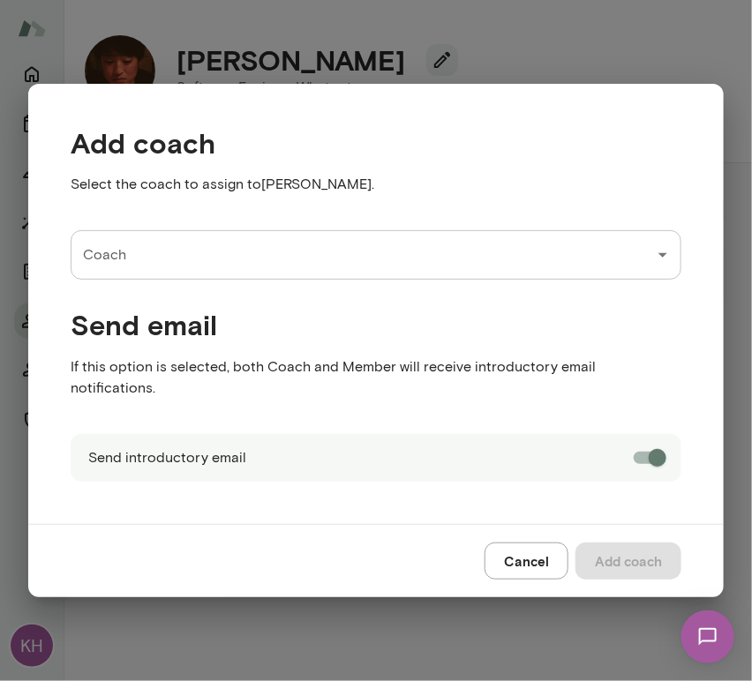
click at [101, 272] on input "Coach" at bounding box center [363, 255] width 568 height 34
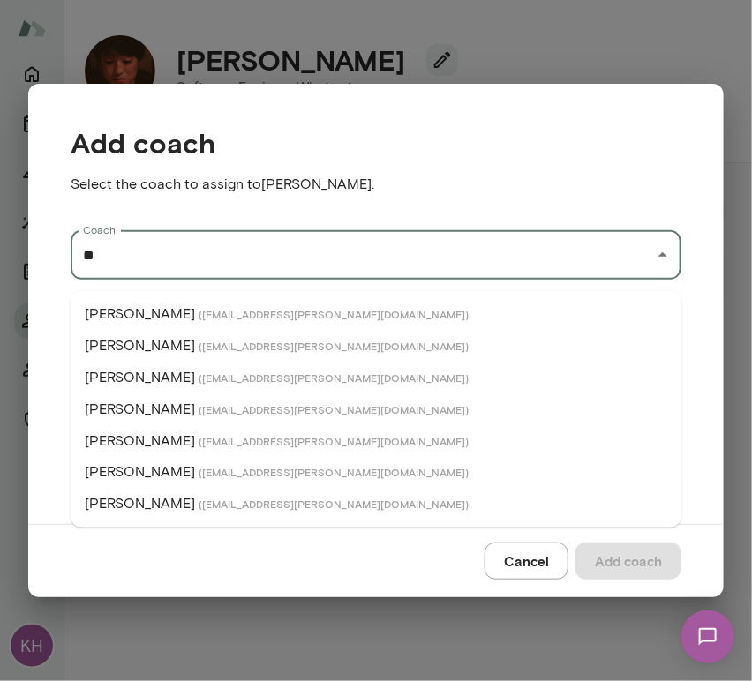
click at [146, 495] on p "[PERSON_NAME]" at bounding box center [140, 504] width 110 height 21
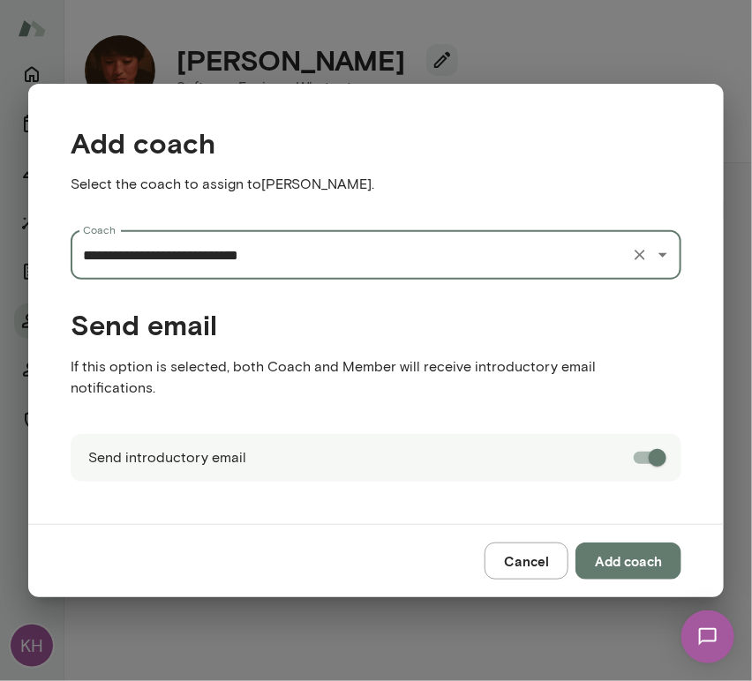
type input "**********"
click at [641, 546] on button "Add coach" at bounding box center [628, 561] width 106 height 37
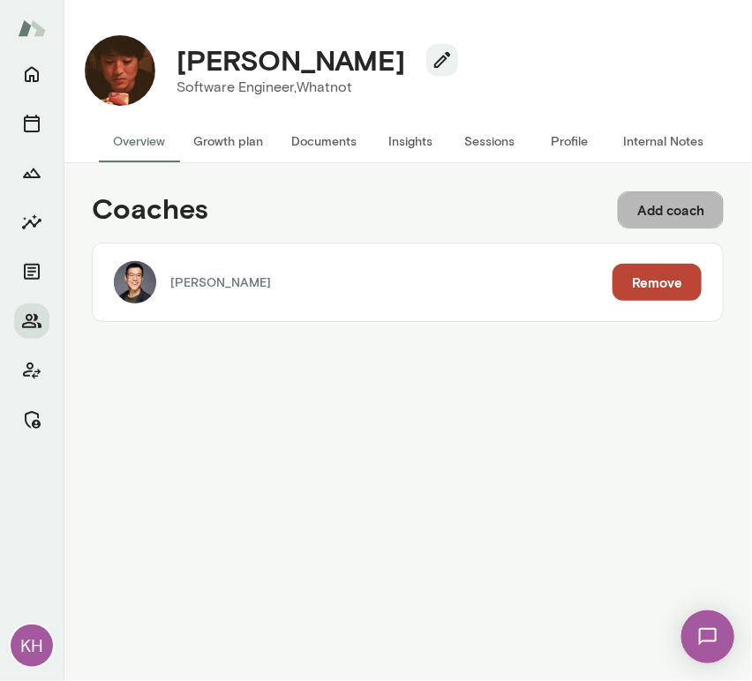
click at [646, 199] on button "Add coach" at bounding box center [671, 209] width 106 height 37
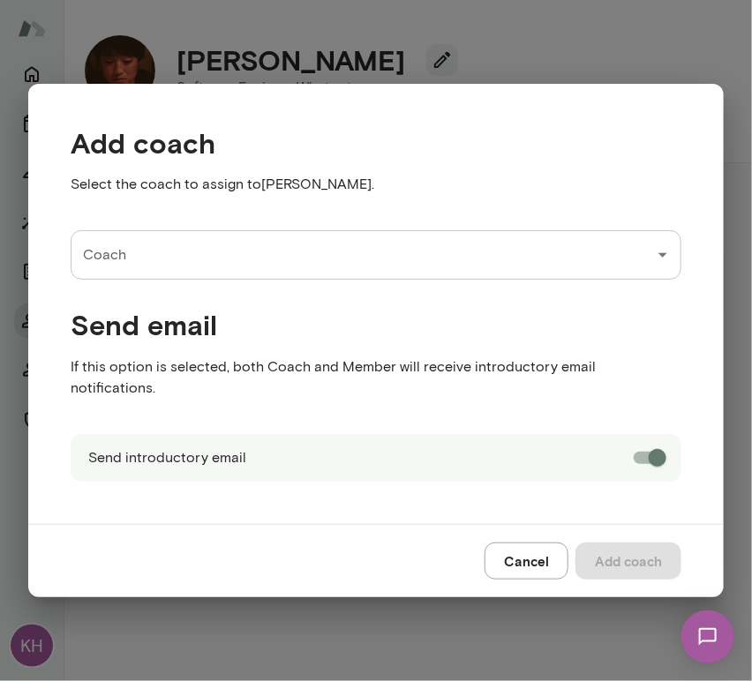
click at [243, 280] on div "Coach" at bounding box center [376, 254] width 610 height 49
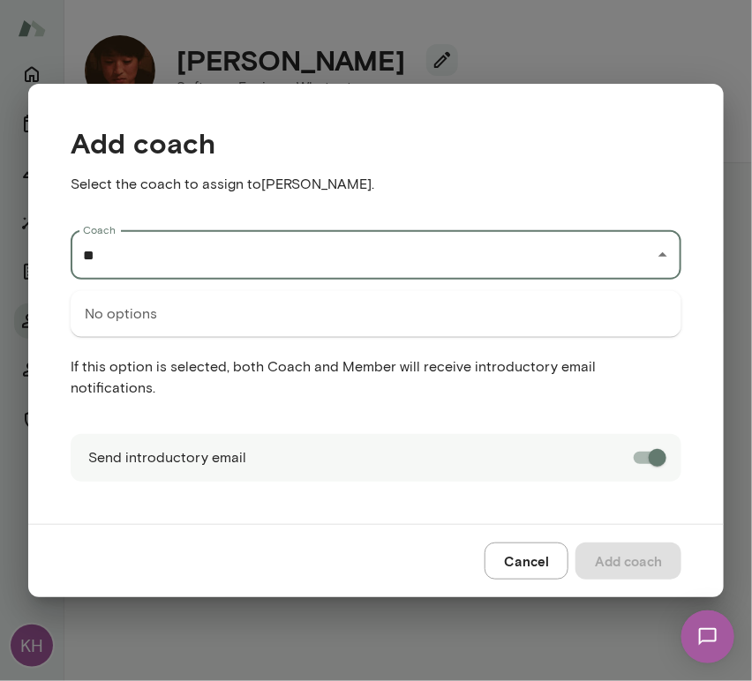
type input "*"
click at [221, 318] on span "( [EMAIL_ADDRESS][PERSON_NAME][DOMAIN_NAME] )" at bounding box center [333, 314] width 270 height 14
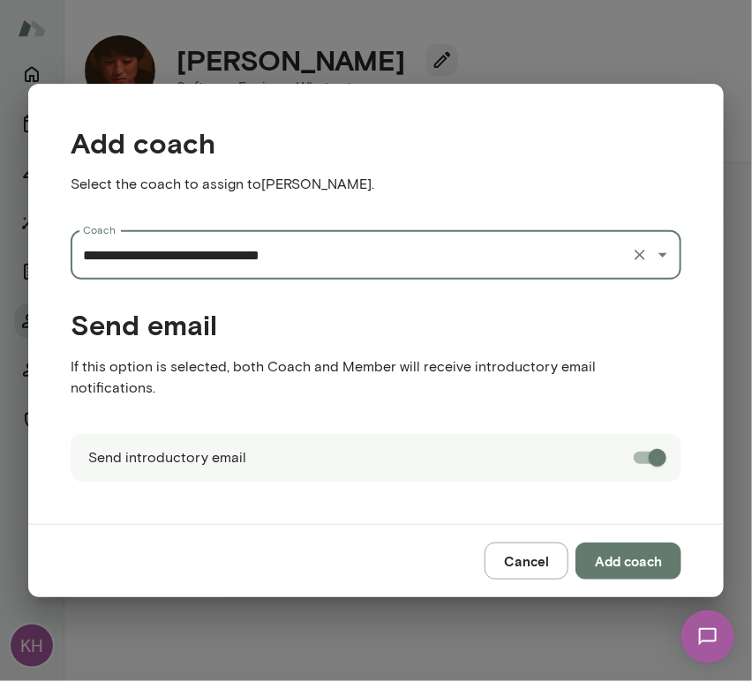
type input "**********"
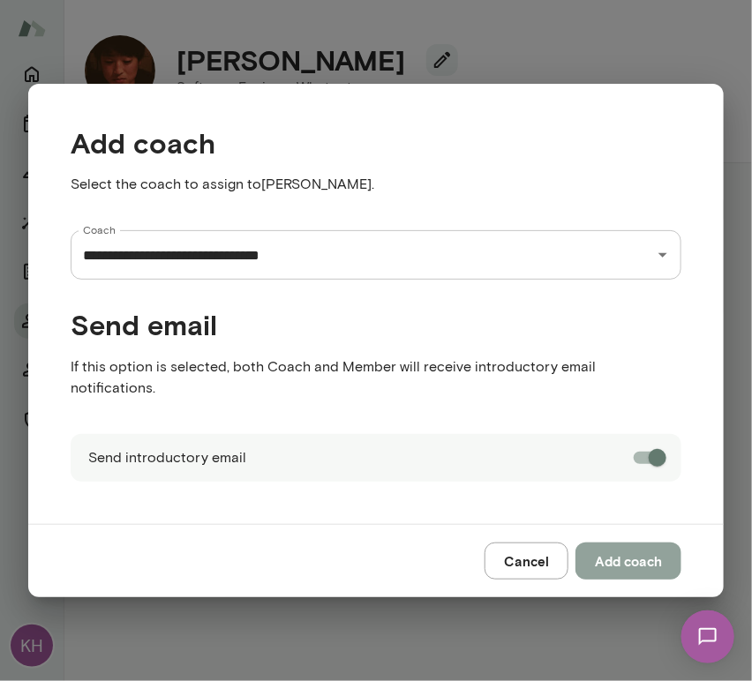
click at [622, 549] on button "Add coach" at bounding box center [628, 561] width 106 height 37
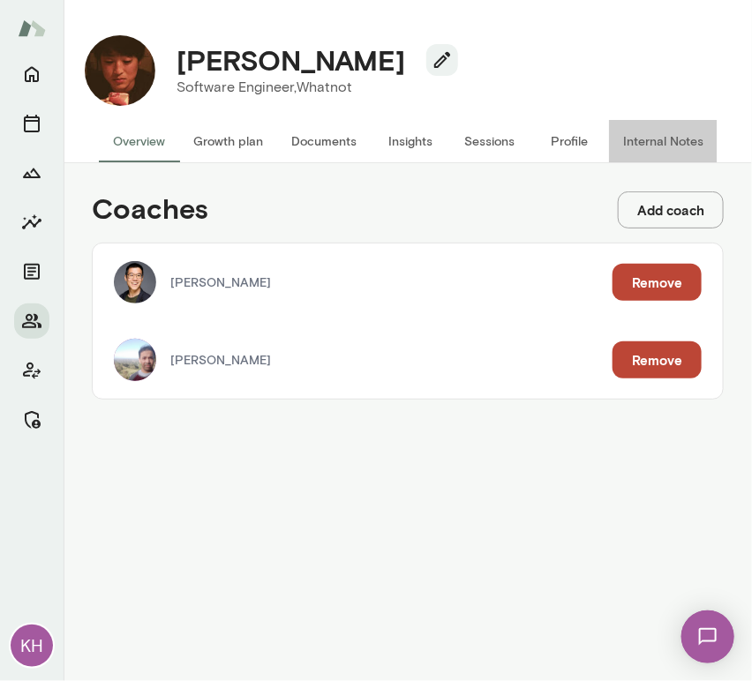
click at [658, 138] on button "Internal Notes" at bounding box center [663, 141] width 109 height 42
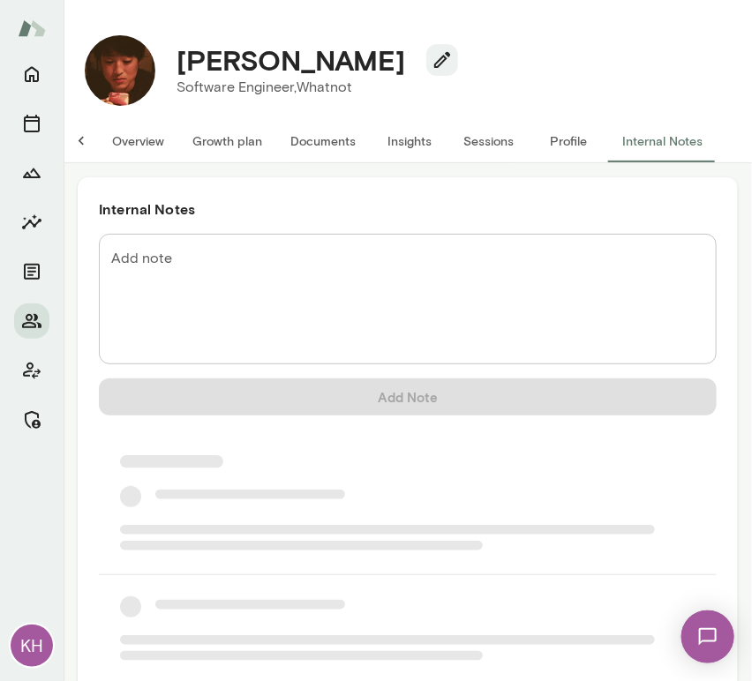
scroll to position [0, 14]
click at [151, 313] on textarea "Add note" at bounding box center [407, 299] width 593 height 101
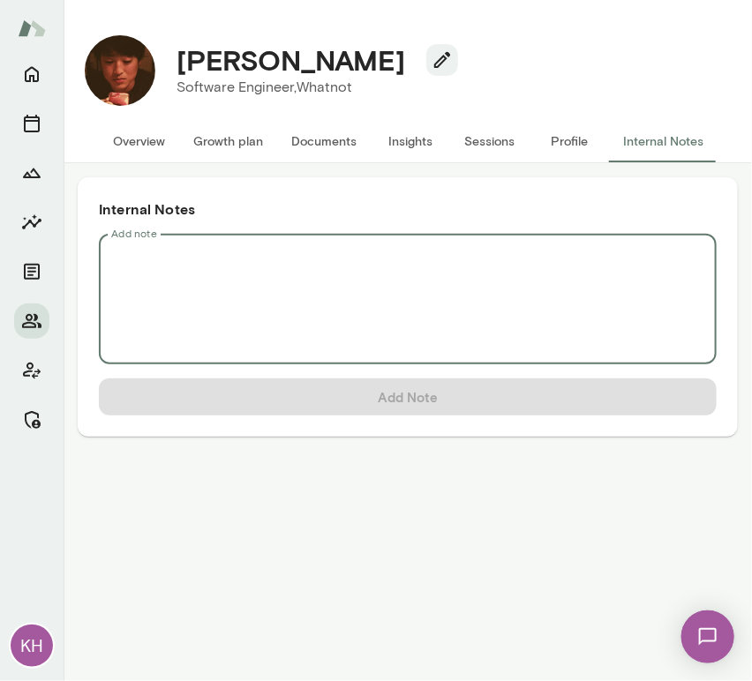
paste textarea "**********"
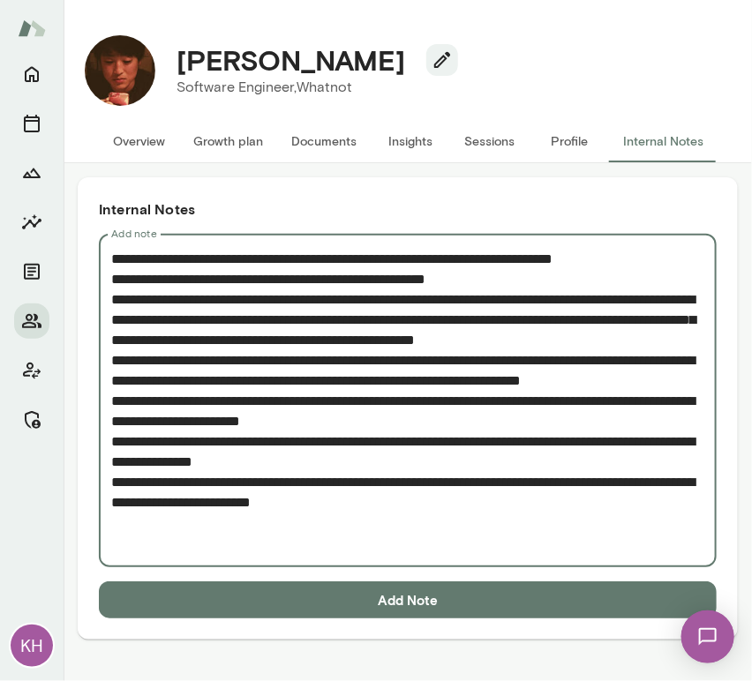
click at [116, 267] on textarea "**********" at bounding box center [407, 401] width 593 height 304
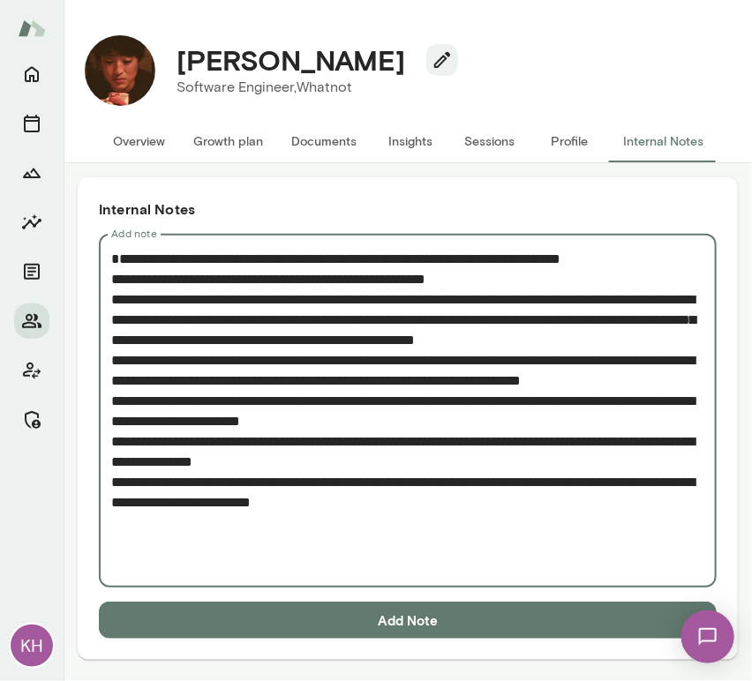
click at [124, 255] on textarea "**********" at bounding box center [407, 411] width 593 height 325
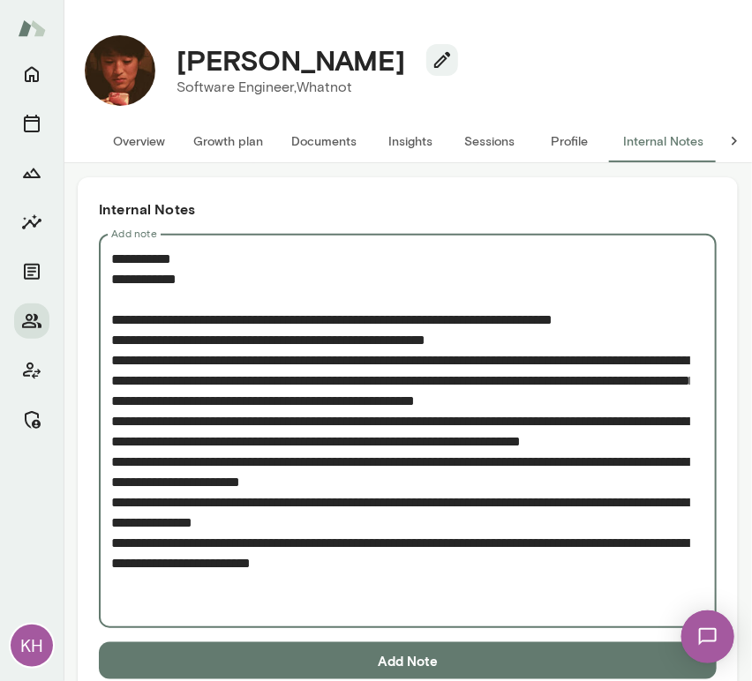
click at [115, 358] on textarea "Add note" at bounding box center [400, 431] width 579 height 365
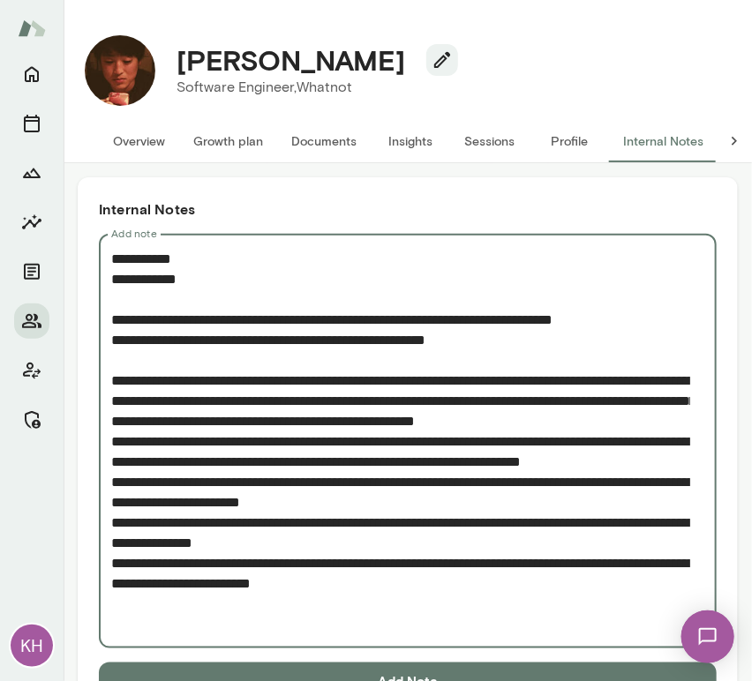
click at [109, 460] on div "* Add note" at bounding box center [408, 441] width 618 height 415
click at [116, 458] on textarea "Add note" at bounding box center [400, 442] width 579 height 386
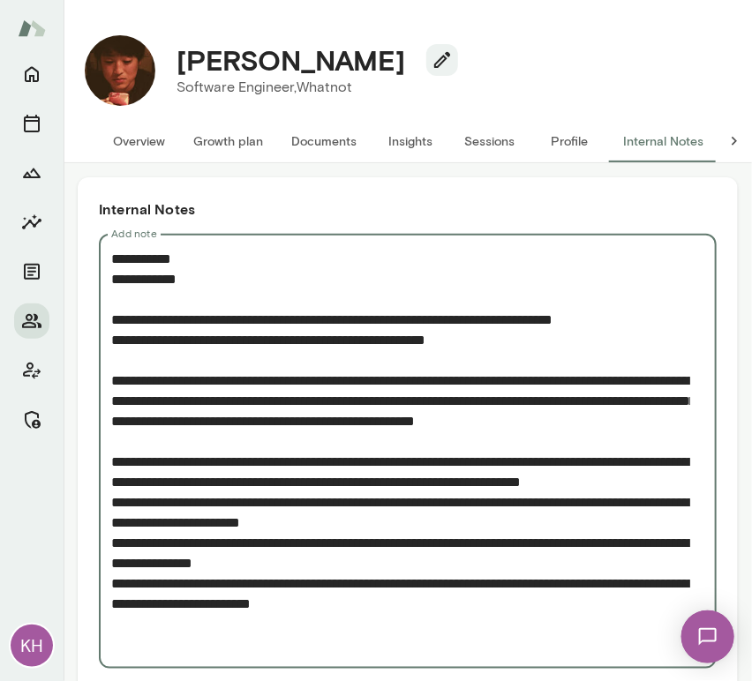
click at [112, 542] on textarea "Add note" at bounding box center [400, 452] width 579 height 406
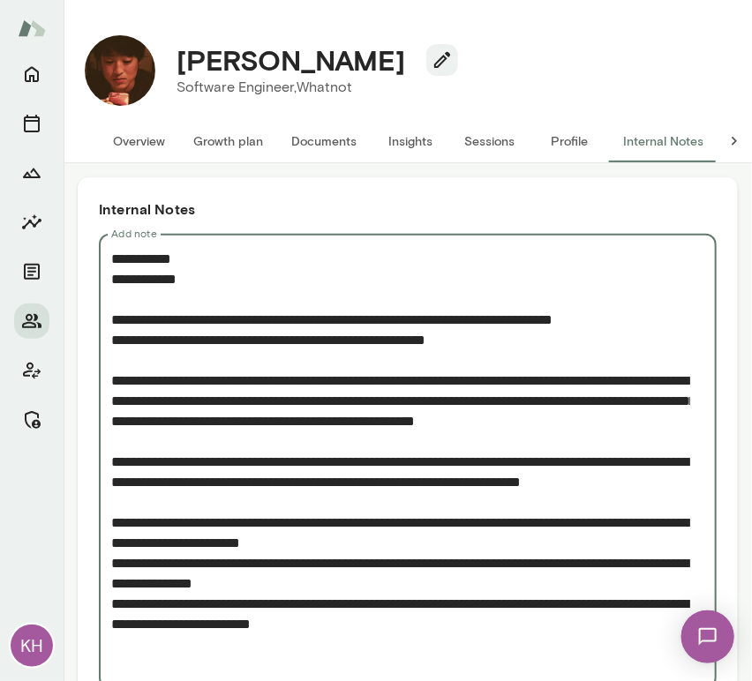
click at [113, 640] on textarea "Add note" at bounding box center [400, 462] width 579 height 426
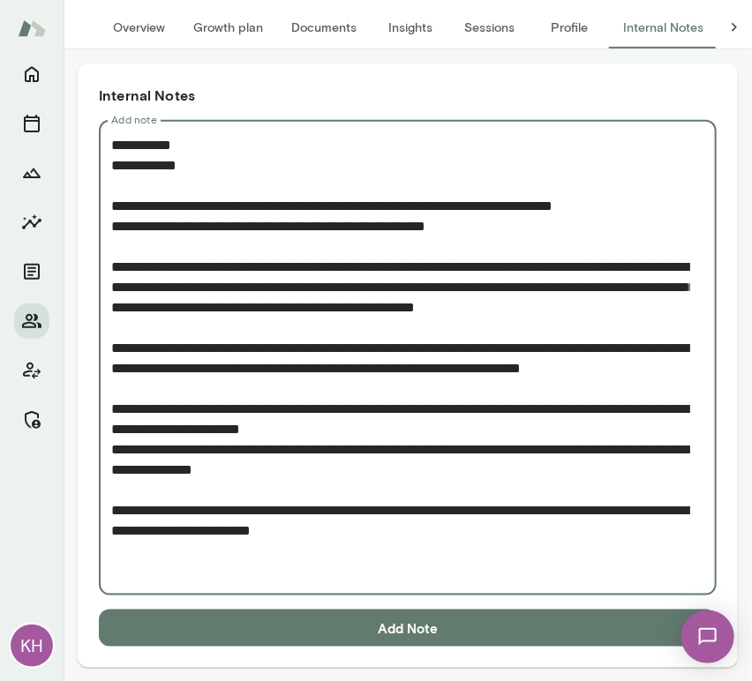
scroll to position [113, 0]
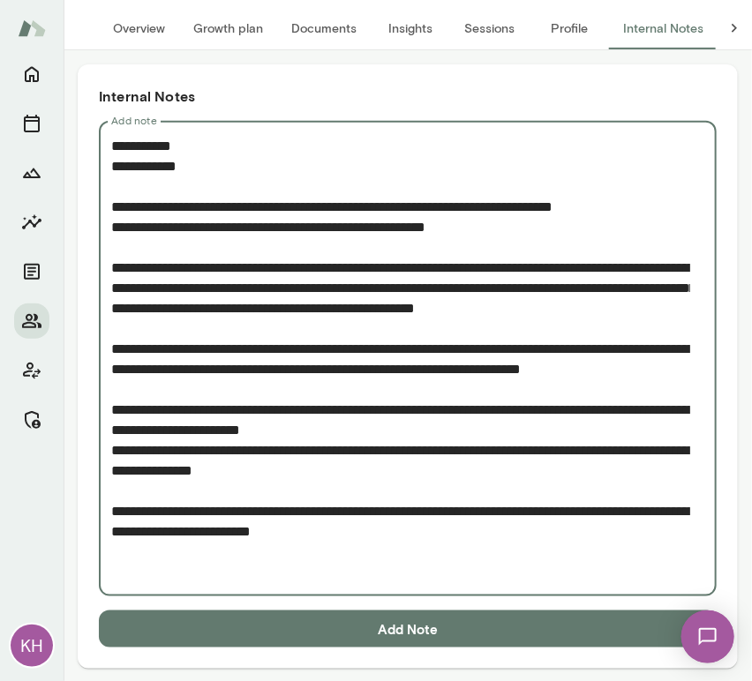
type textarea "**********"
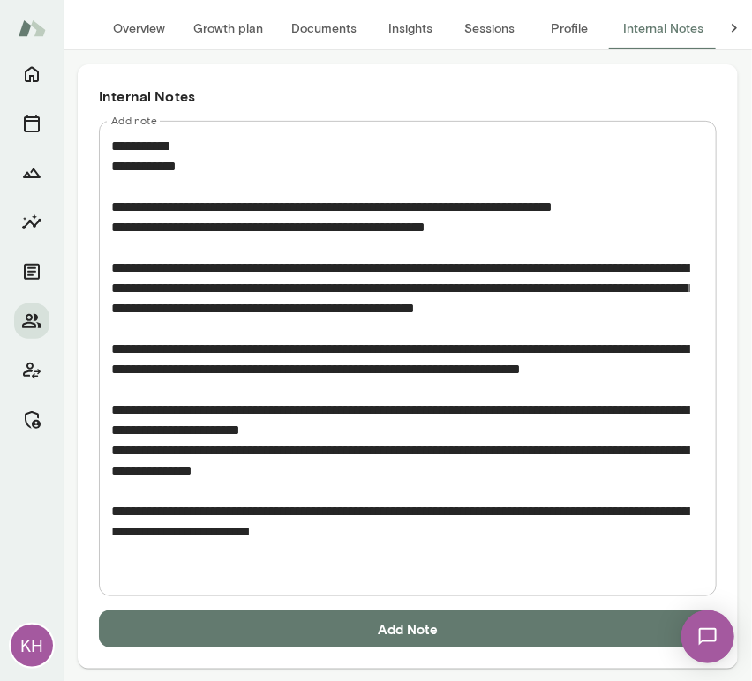
click at [212, 652] on div "Internal Notes Add note * Add note Add Note" at bounding box center [408, 366] width 660 height 604
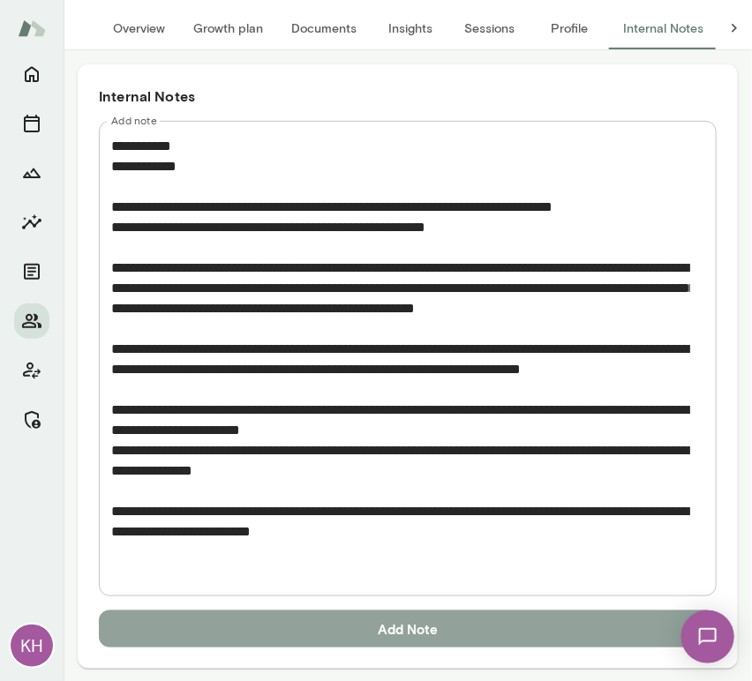
click at [201, 637] on button "Add Note" at bounding box center [408, 628] width 618 height 37
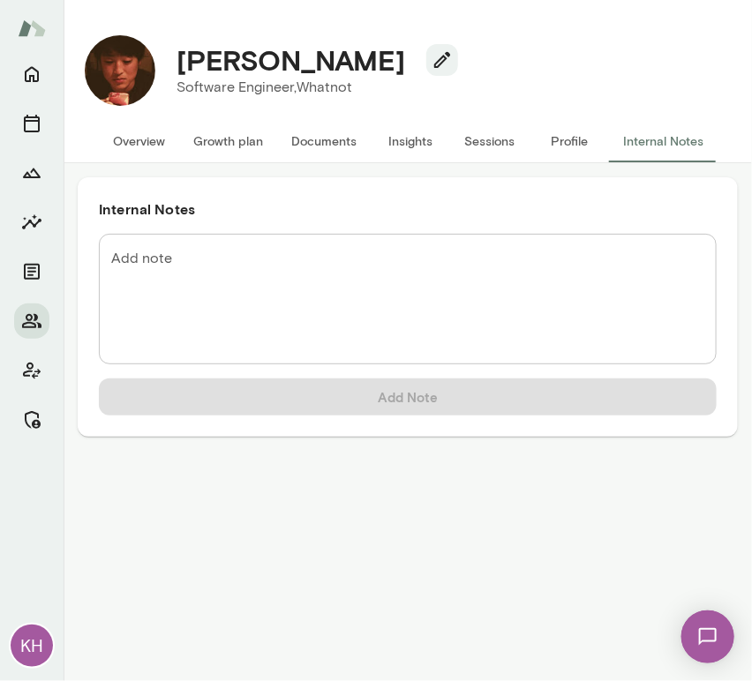
scroll to position [0, 0]
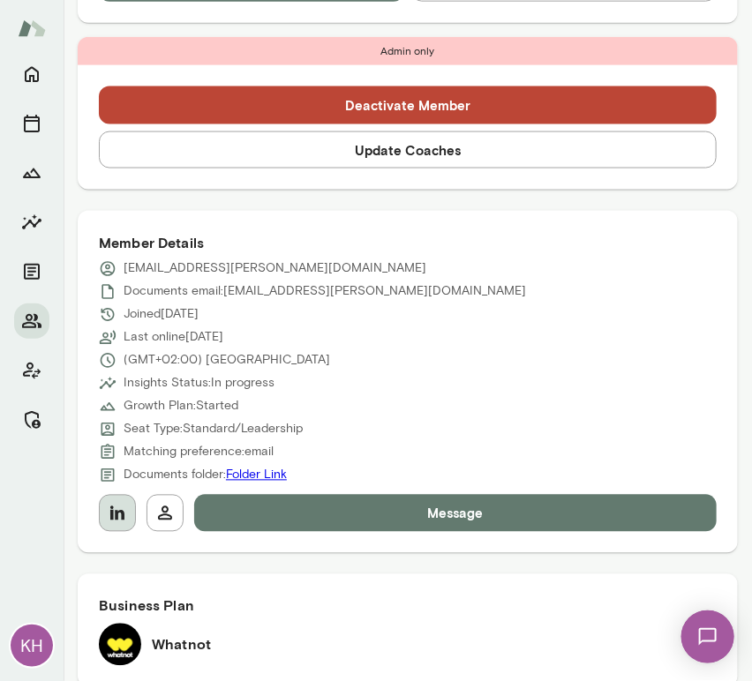
scroll to position [584, 0]
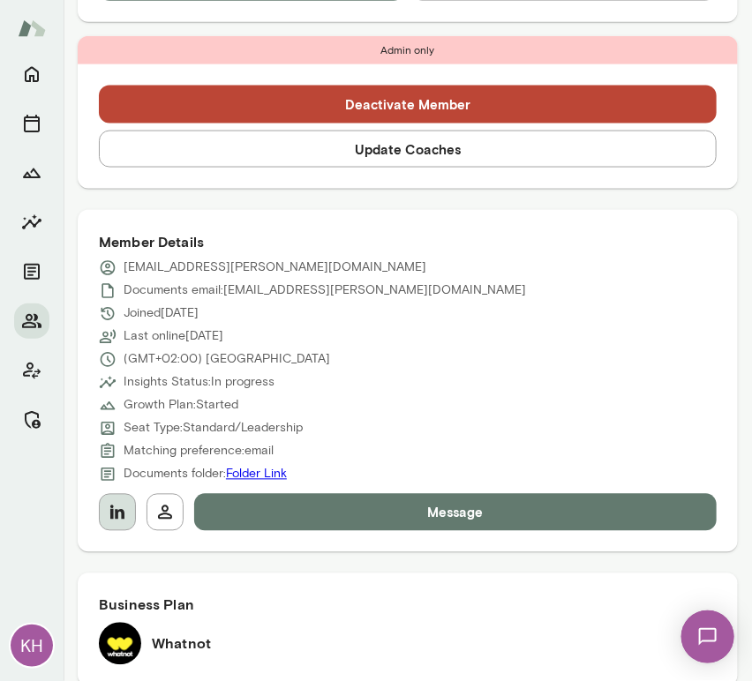
click at [117, 502] on icon "button" at bounding box center [117, 512] width 21 height 21
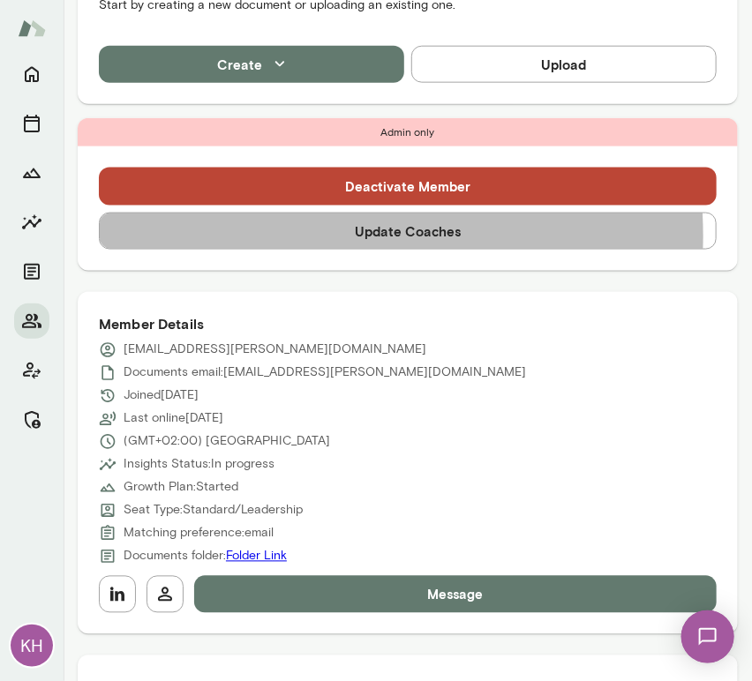
click at [289, 236] on button "Update Coaches" at bounding box center [408, 231] width 618 height 37
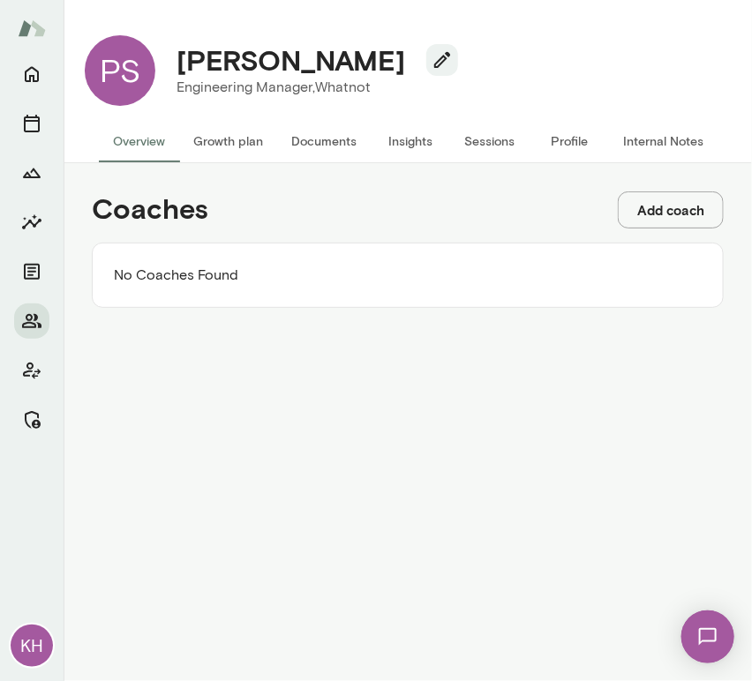
click at [664, 224] on button "Add coach" at bounding box center [671, 209] width 106 height 37
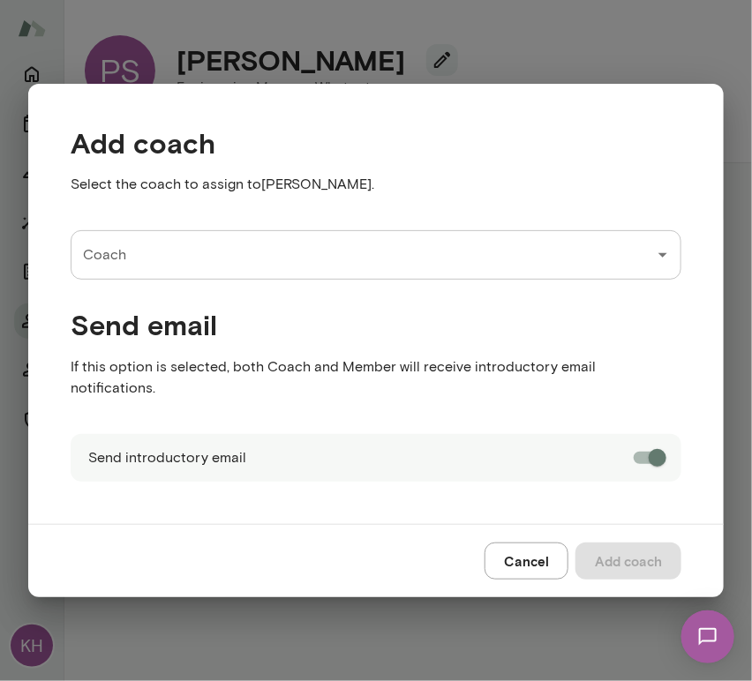
click at [298, 262] on input "Coach" at bounding box center [363, 255] width 568 height 34
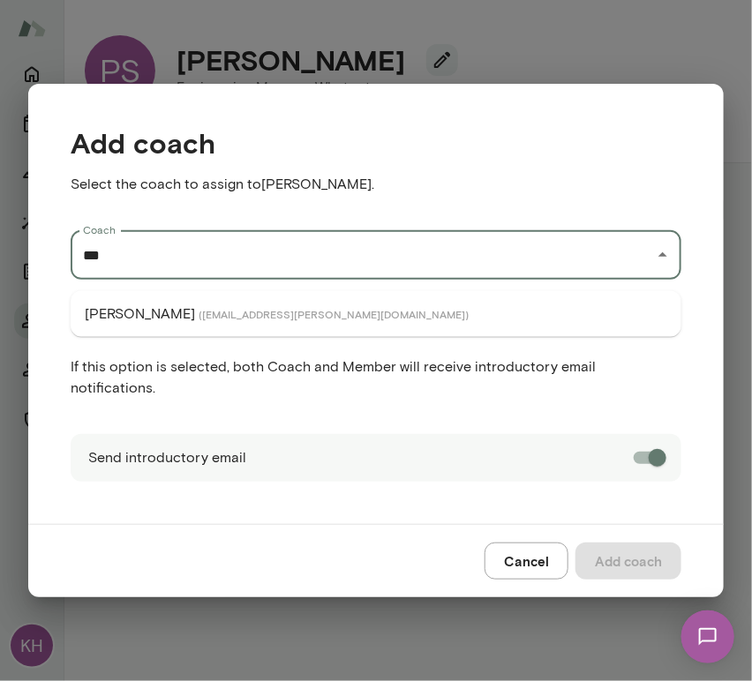
click at [288, 324] on li "[PERSON_NAME] ( [EMAIL_ADDRESS][PERSON_NAME][DOMAIN_NAME] )" at bounding box center [376, 314] width 610 height 32
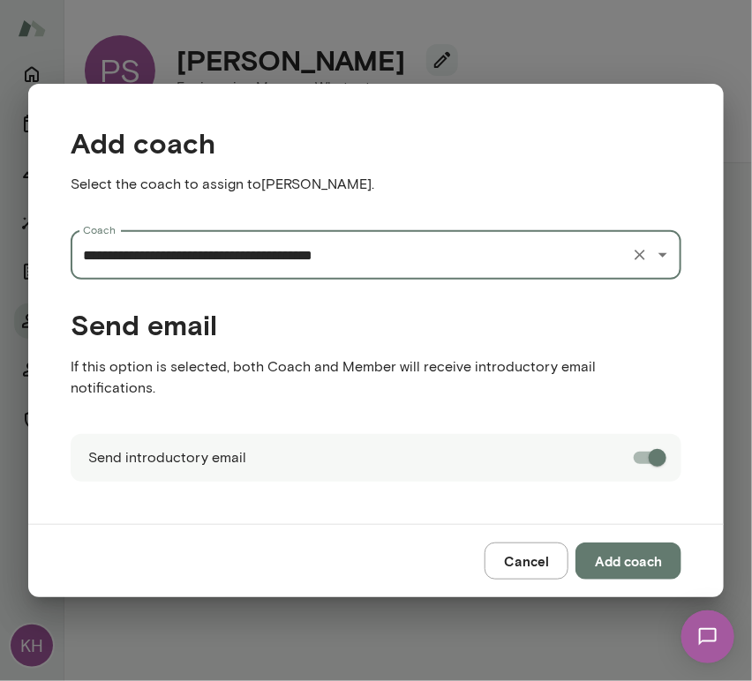
type input "**********"
click at [645, 545] on button "Add coach" at bounding box center [628, 561] width 106 height 37
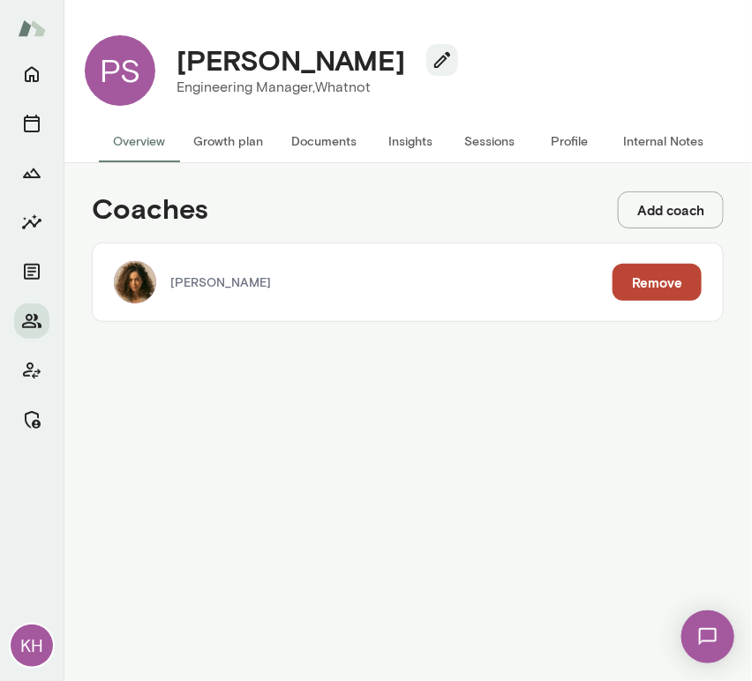
click at [637, 201] on button "Add coach" at bounding box center [671, 209] width 106 height 37
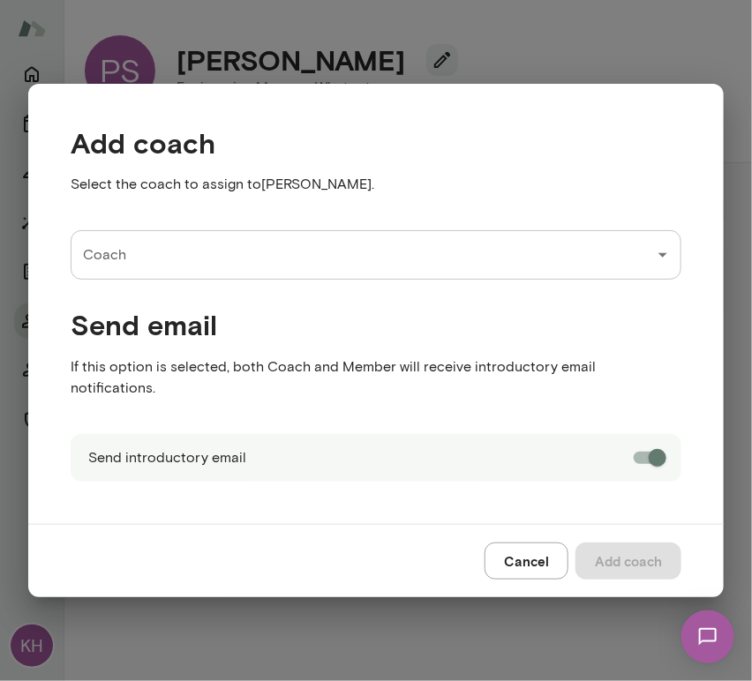
click at [393, 252] on input "Coach" at bounding box center [363, 255] width 568 height 34
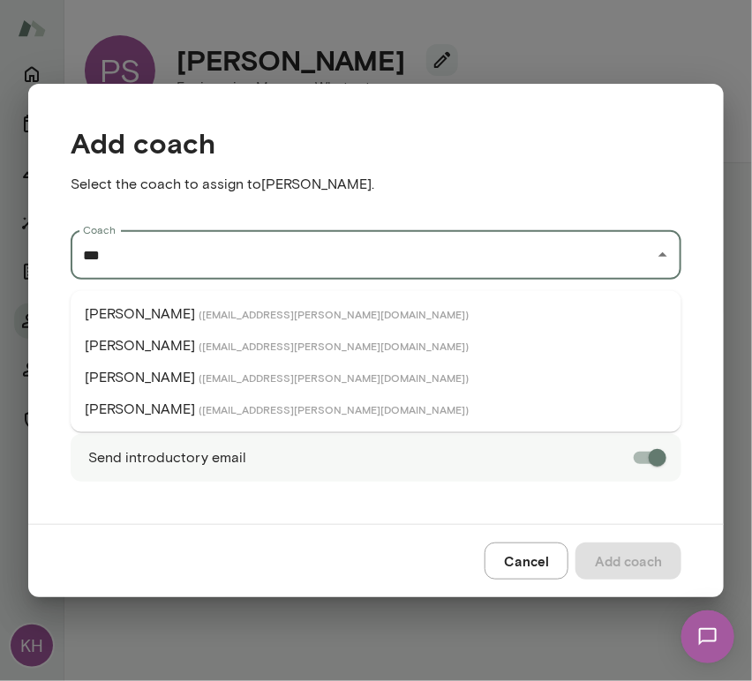
click at [205, 334] on li "[PERSON_NAME] ( [EMAIL_ADDRESS][PERSON_NAME][DOMAIN_NAME] )" at bounding box center [376, 346] width 610 height 32
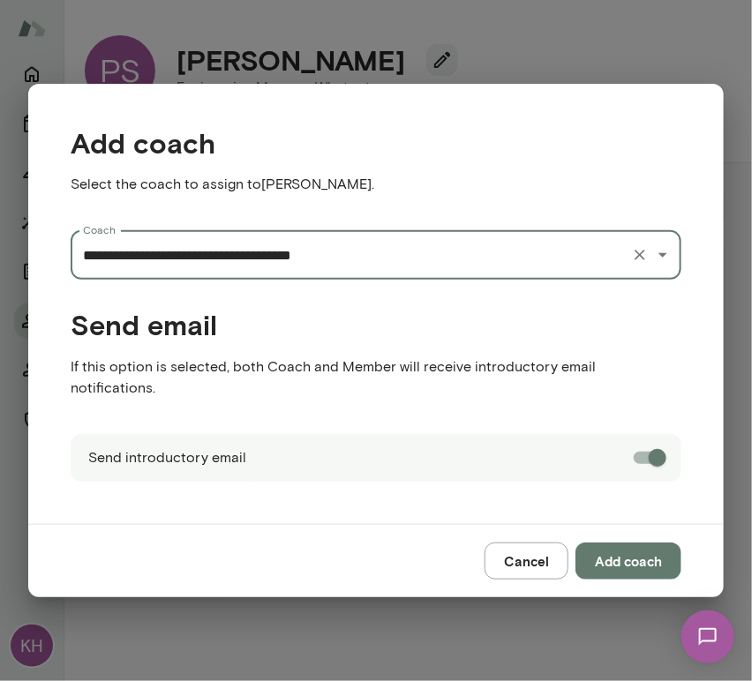
type input "**********"
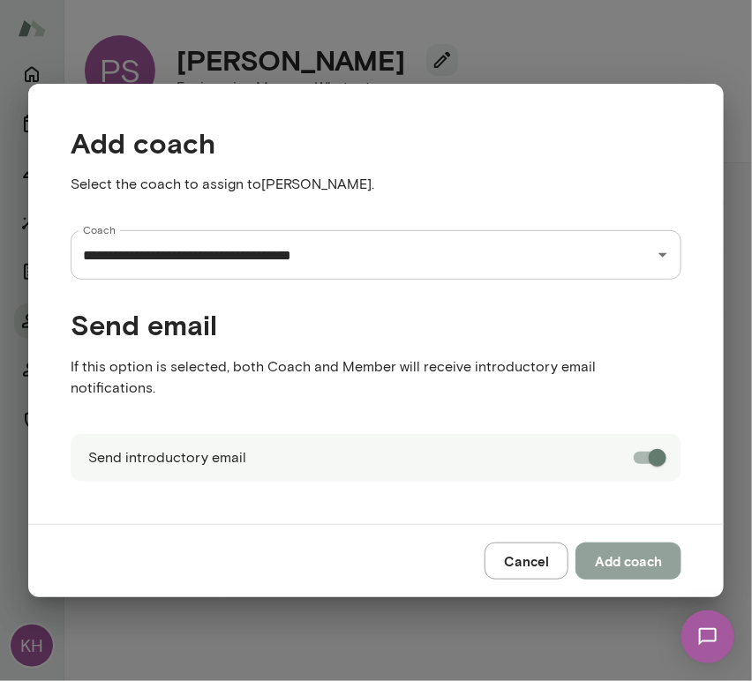
click at [633, 550] on button "Add coach" at bounding box center [628, 561] width 106 height 37
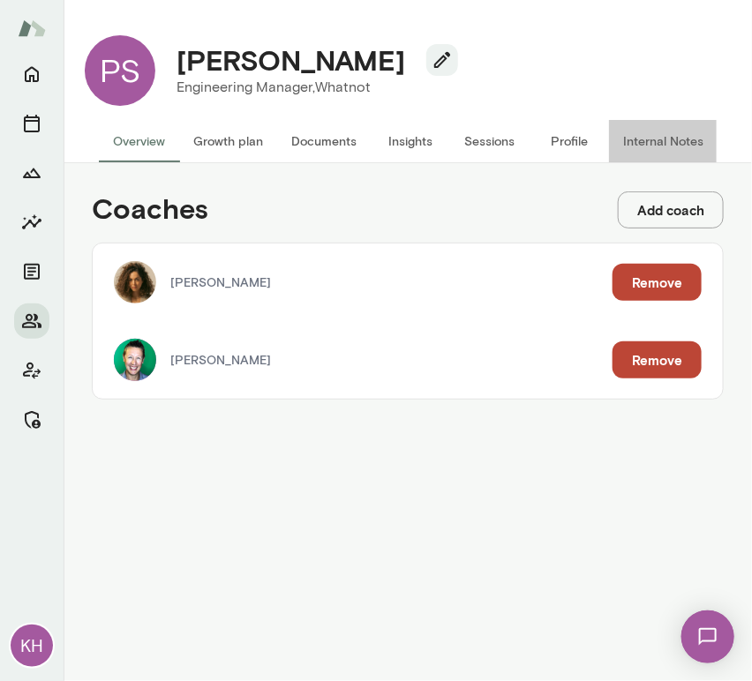
click at [654, 135] on button "Internal Notes" at bounding box center [663, 141] width 109 height 42
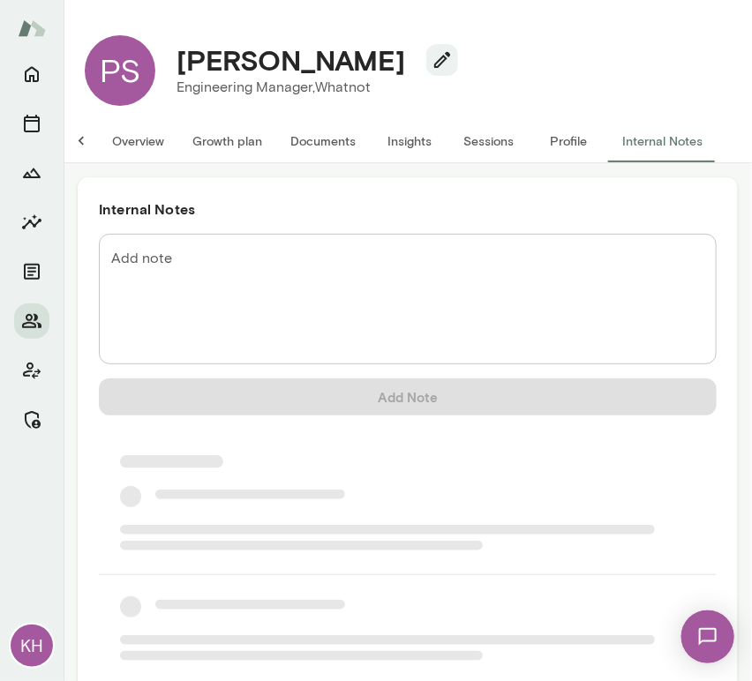
scroll to position [0, 14]
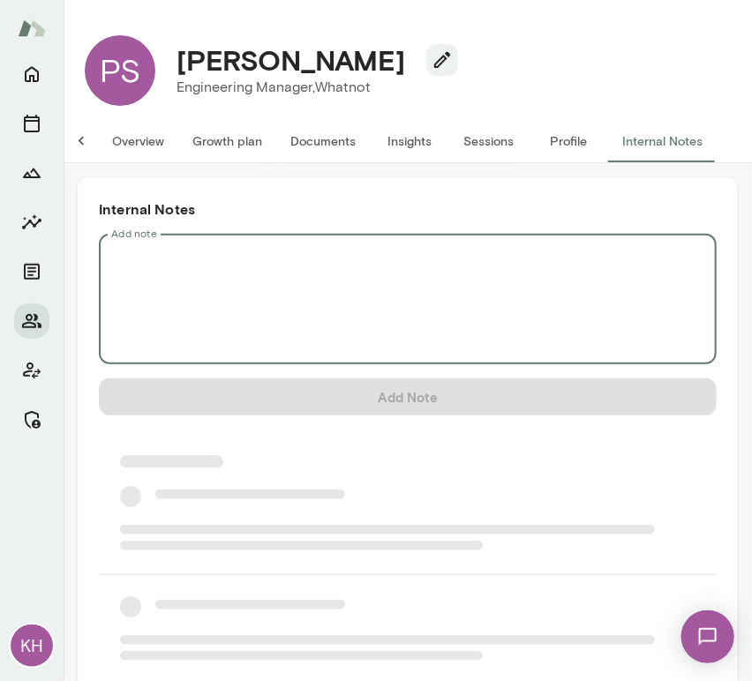
click at [154, 266] on textarea "Add note" at bounding box center [407, 299] width 593 height 101
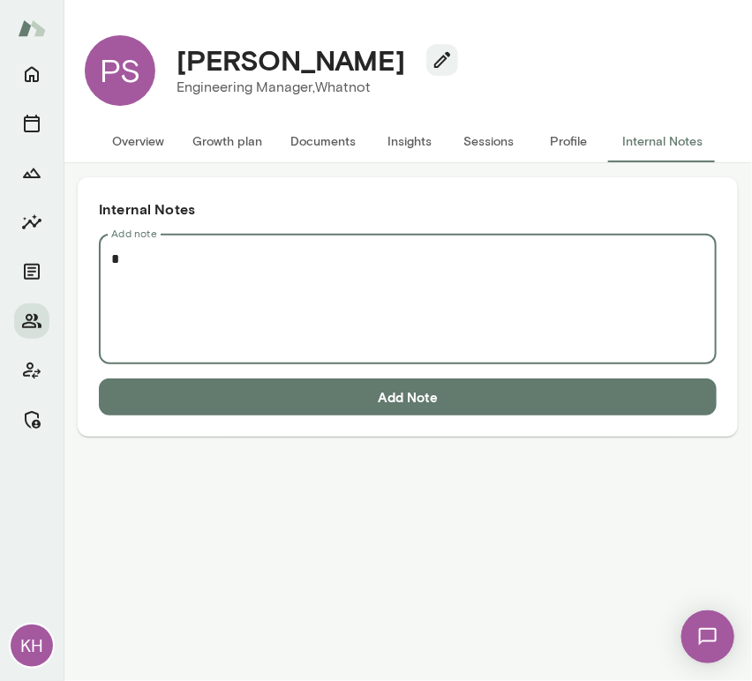
scroll to position [0, 0]
paste textarea "**********"
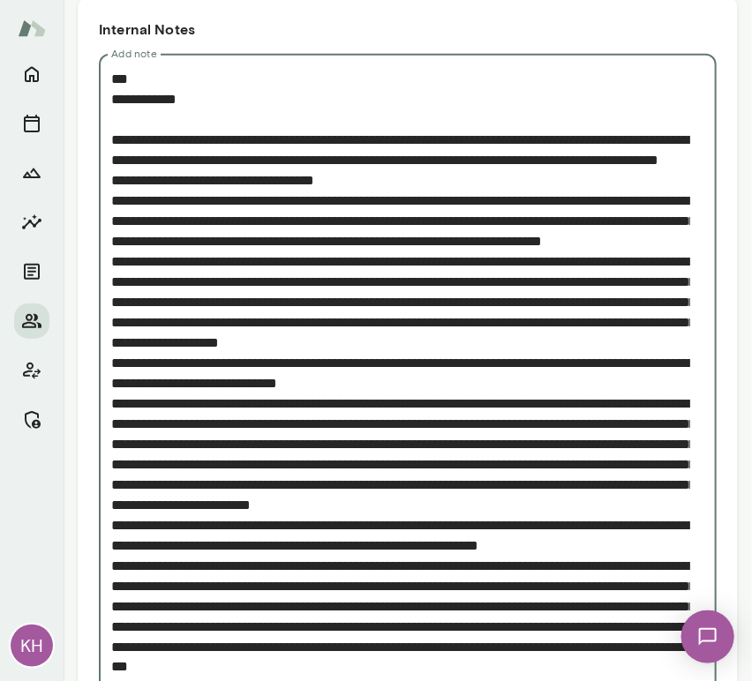
scroll to position [179, 0]
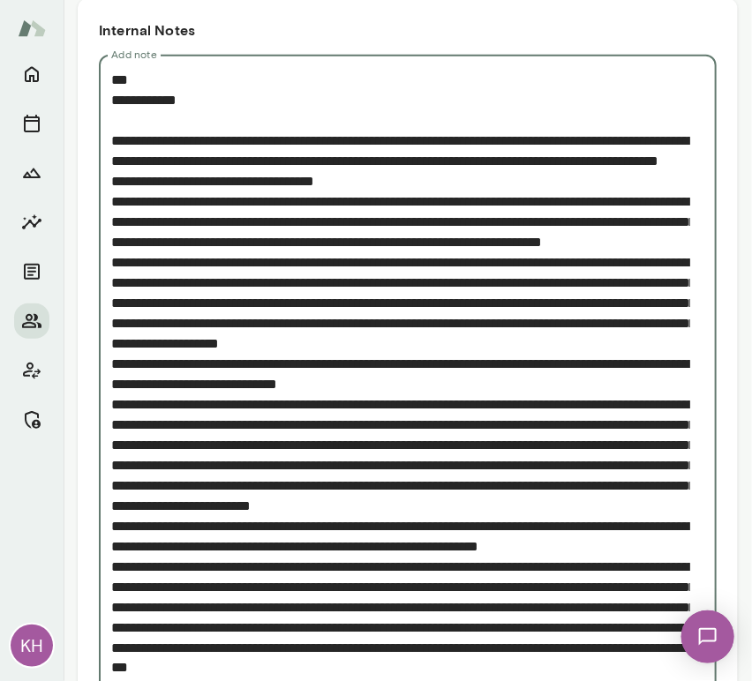
click at [113, 221] on textarea "Add note" at bounding box center [400, 577] width 579 height 1014
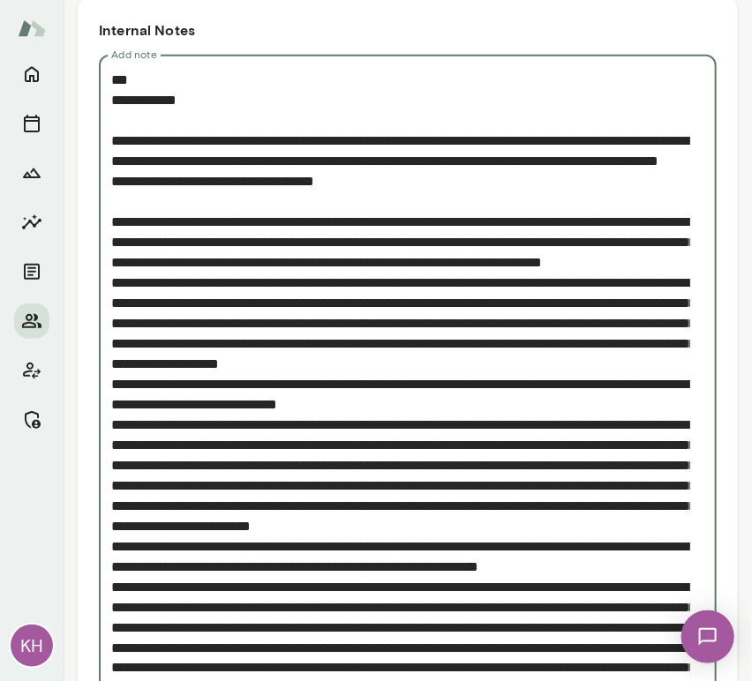
click at [113, 443] on textarea "Add note" at bounding box center [400, 587] width 579 height 1035
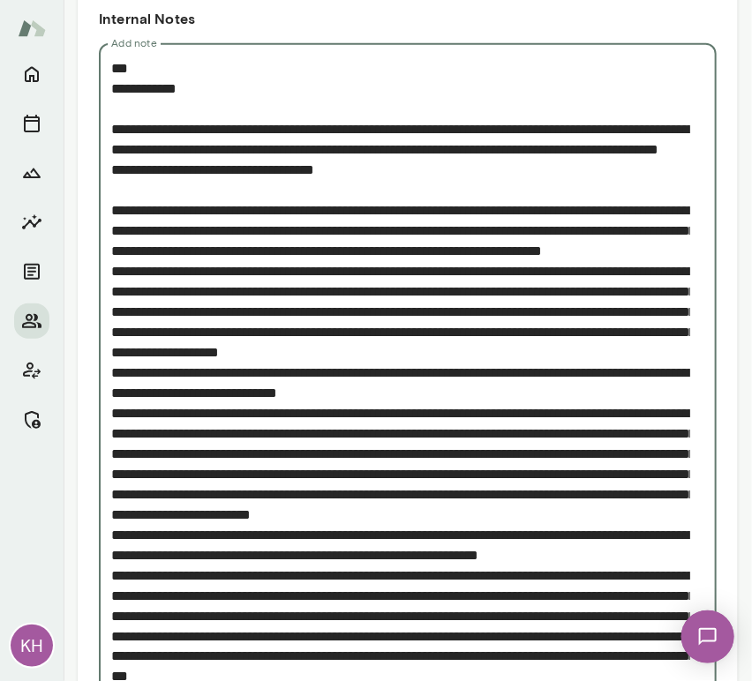
scroll to position [209, 0]
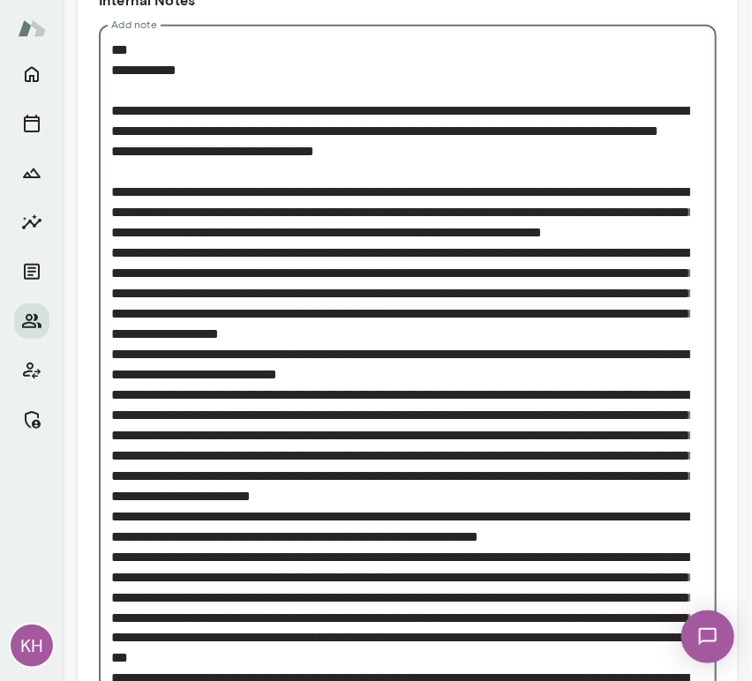
click at [113, 456] on textarea "Add note" at bounding box center [400, 557] width 579 height 1035
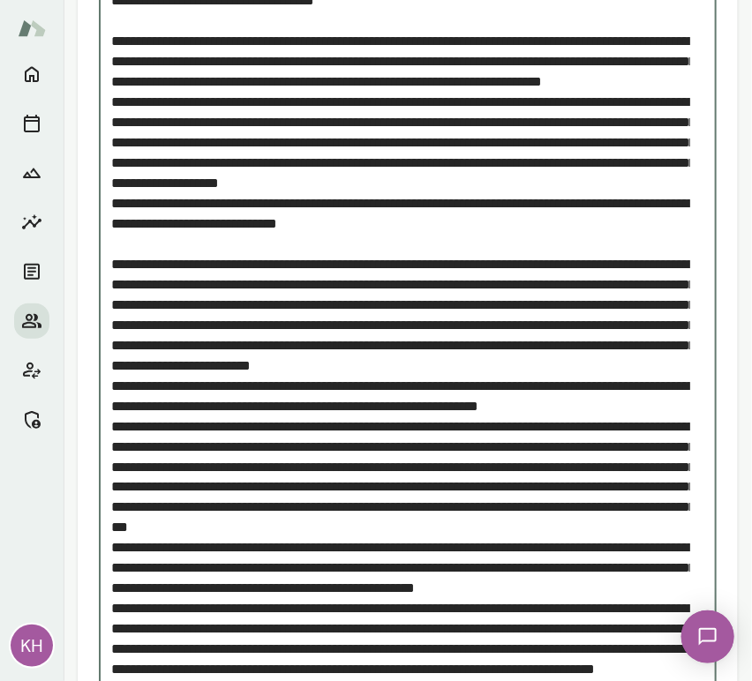
scroll to position [371, 0]
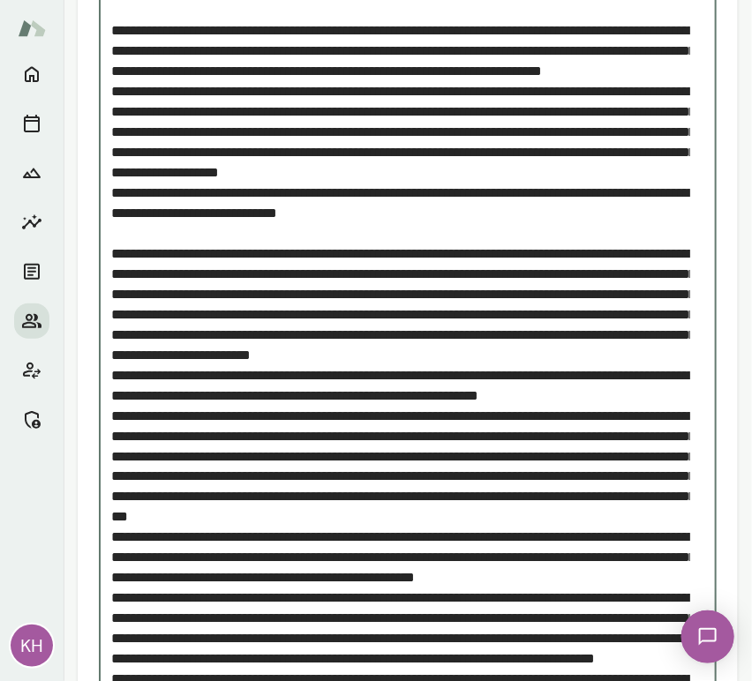
click at [116, 493] on textarea "Add note" at bounding box center [400, 405] width 579 height 1055
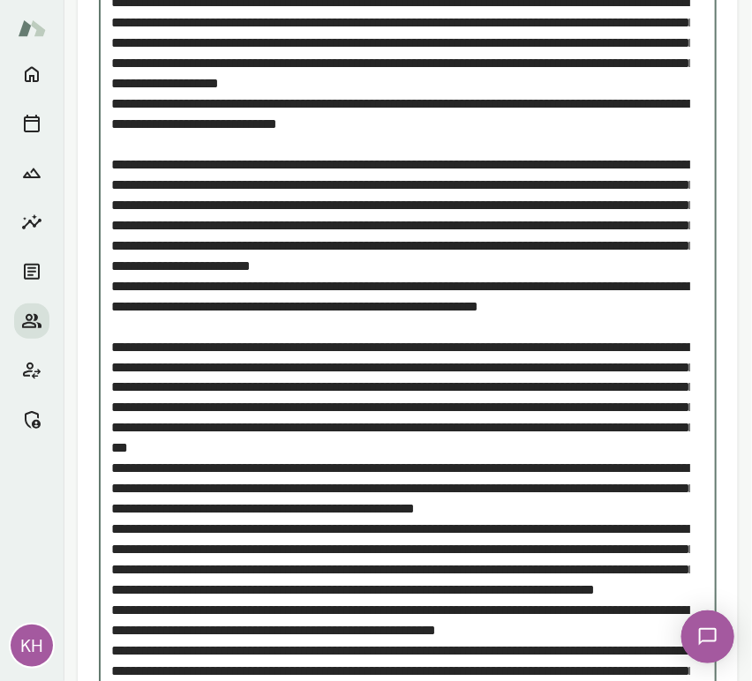
scroll to position [460, 0]
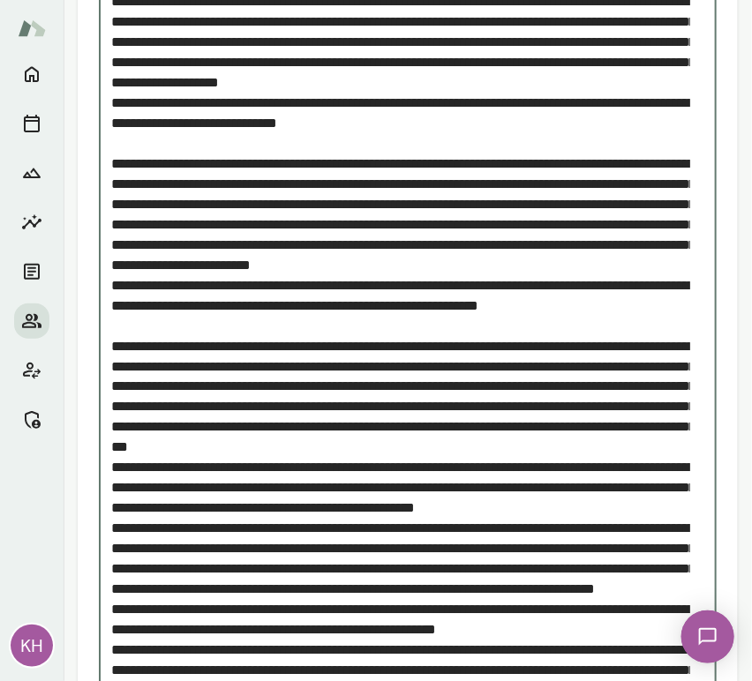
click at [111, 558] on textarea "Add note" at bounding box center [400, 325] width 579 height 1075
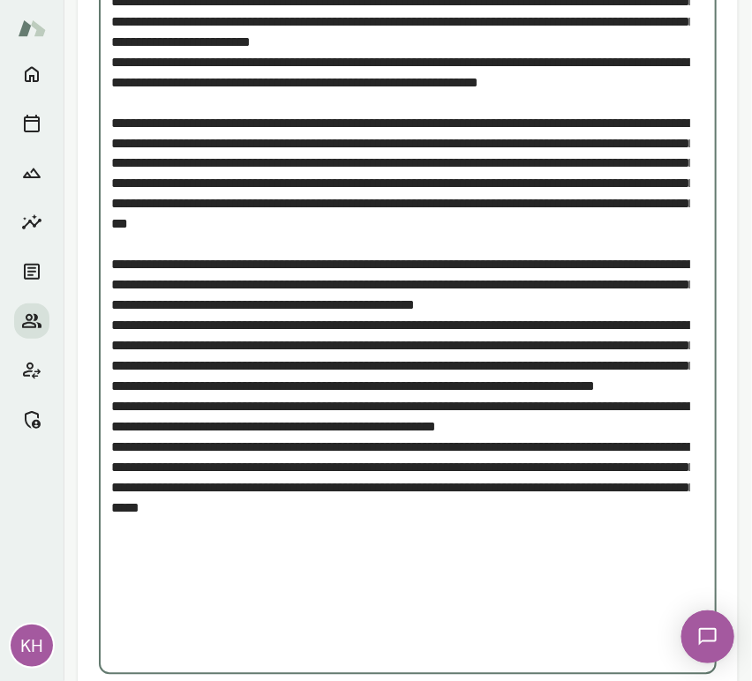
scroll to position [685, 0]
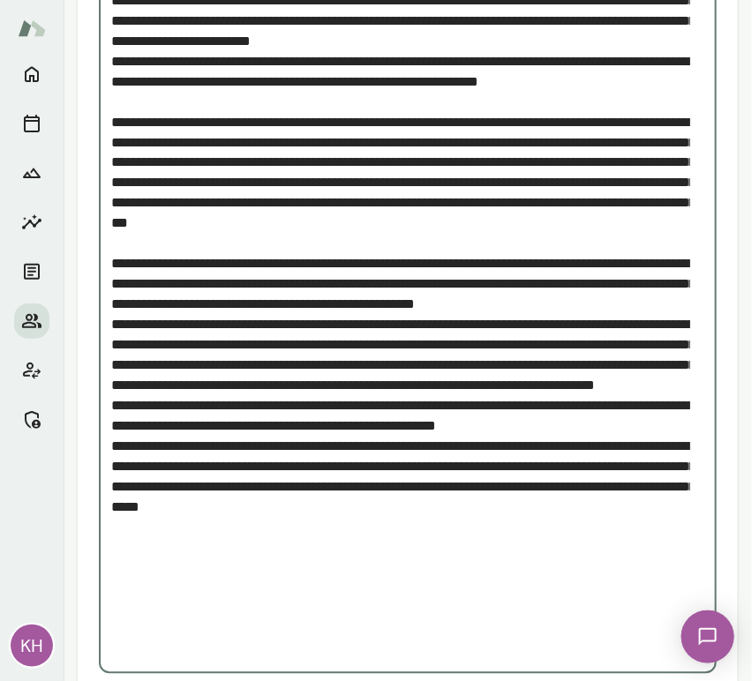
click at [116, 591] on textarea "Add note" at bounding box center [400, 112] width 579 height 1096
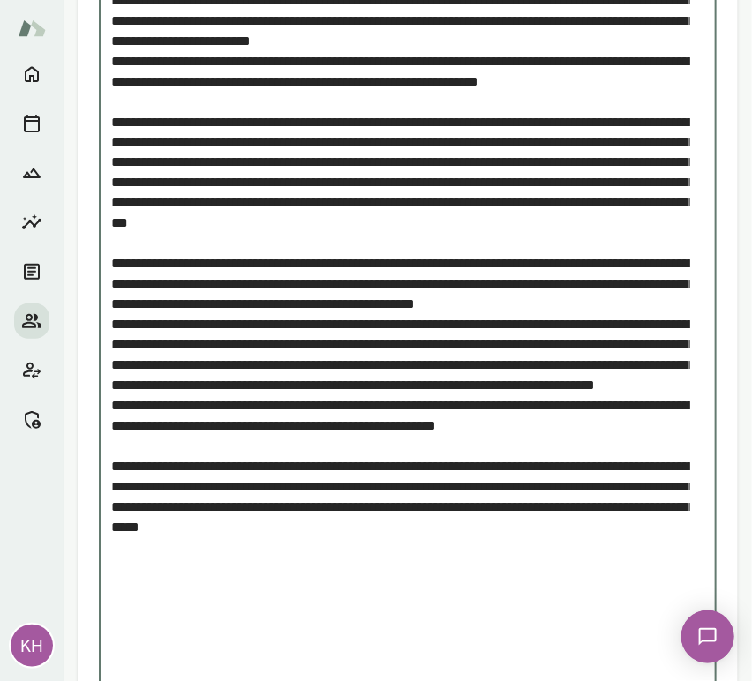
scroll to position [783, 0]
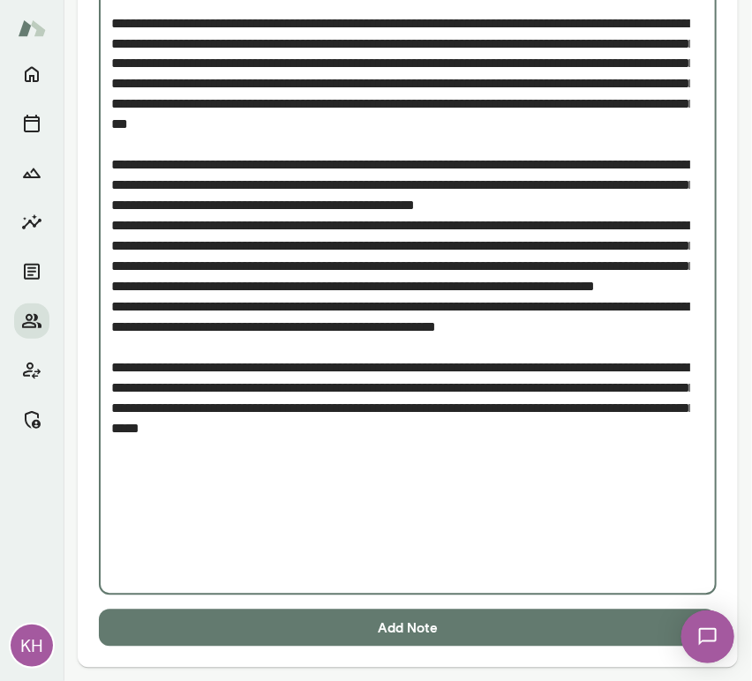
type textarea "**********"
click at [251, 620] on button "Add Note" at bounding box center [408, 628] width 618 height 37
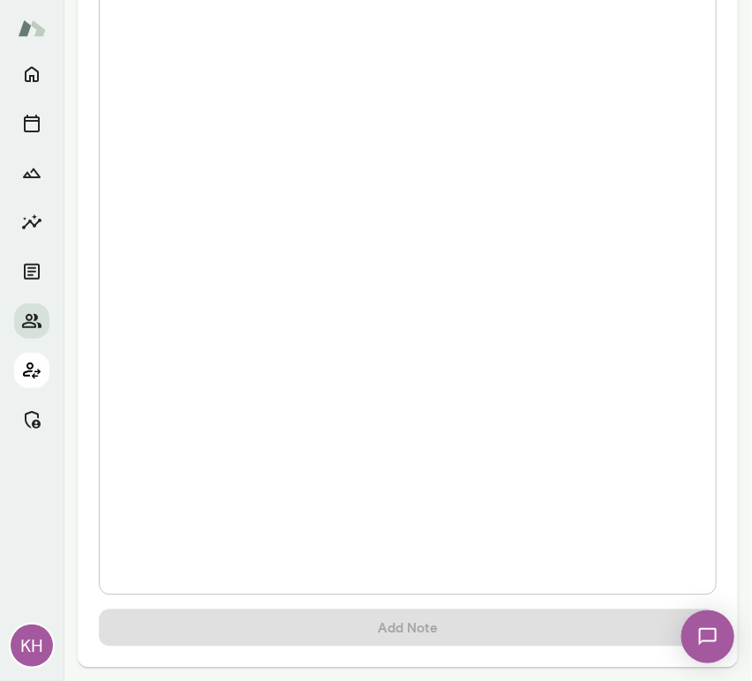
scroll to position [0, 0]
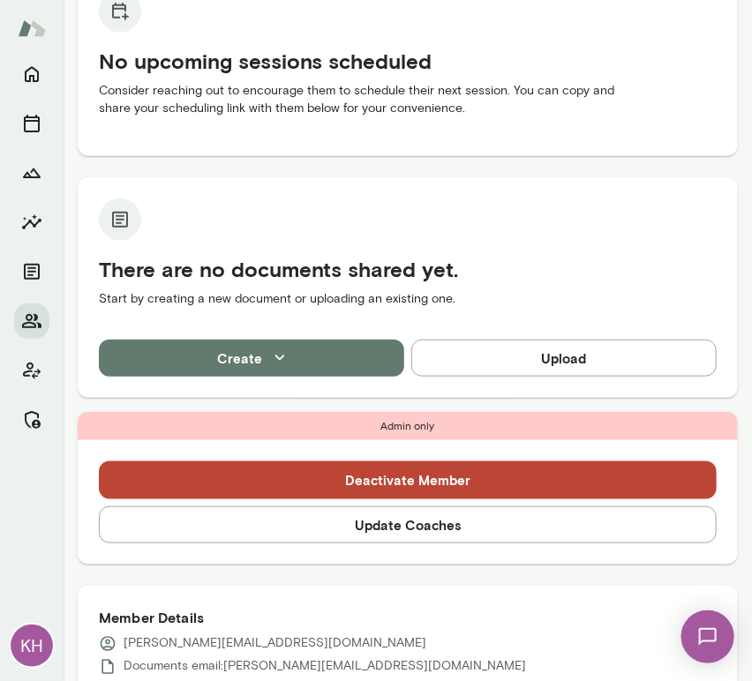
scroll to position [237, 0]
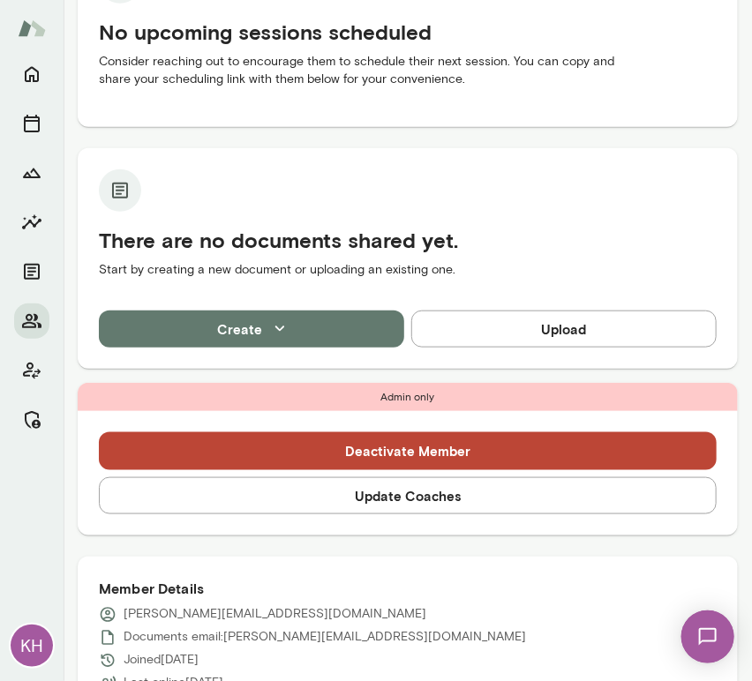
click at [314, 495] on button "Update Coaches" at bounding box center [408, 495] width 618 height 37
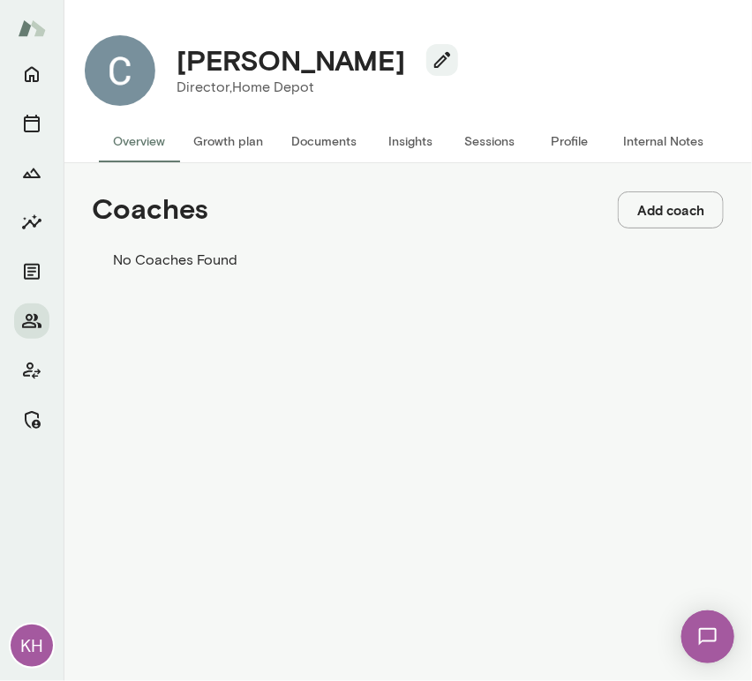
click at [649, 219] on button "Add coach" at bounding box center [671, 209] width 106 height 37
click at [125, 97] on input "Coach" at bounding box center [62, 88] width 125 height 18
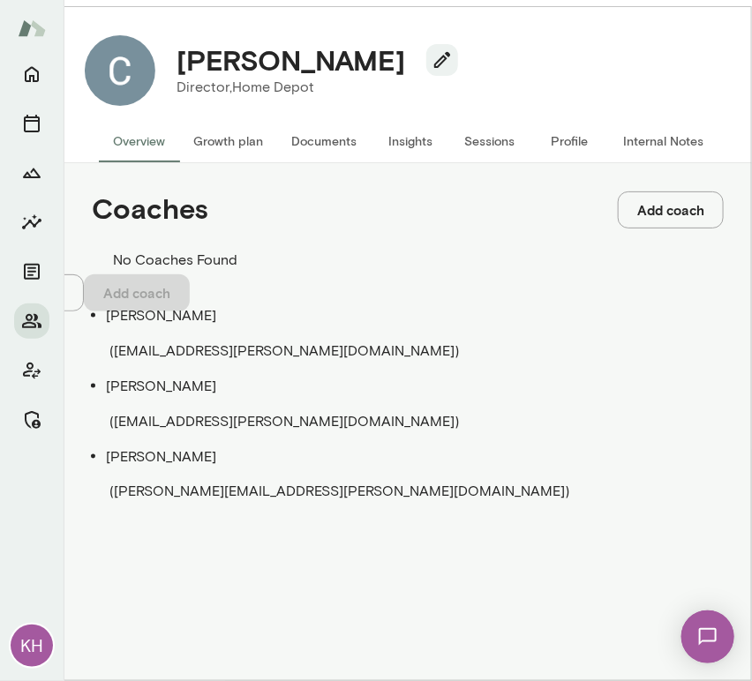
click at [182, 342] on span "( [EMAIL_ADDRESS][PERSON_NAME][DOMAIN_NAME] )" at bounding box center [283, 350] width 349 height 17
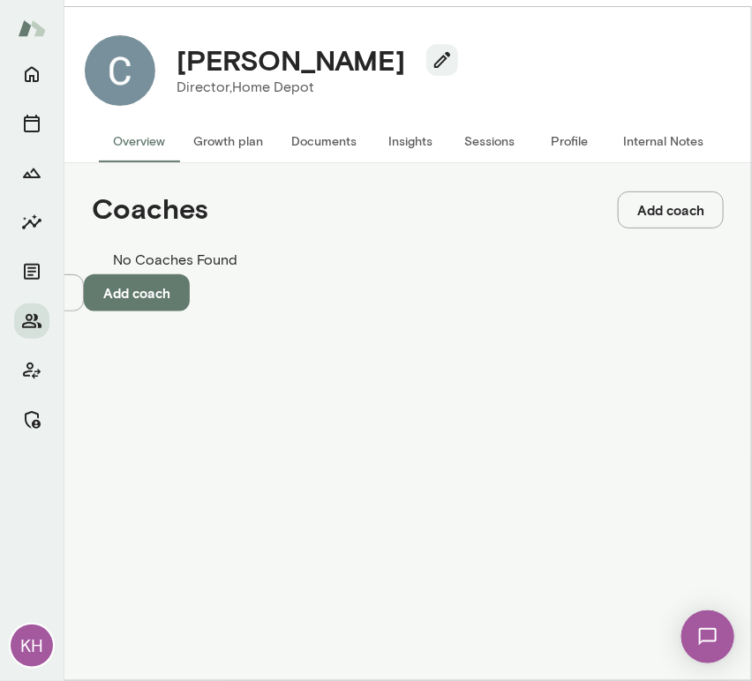
type input "**********"
click at [190, 311] on button "Add coach" at bounding box center [137, 292] width 106 height 37
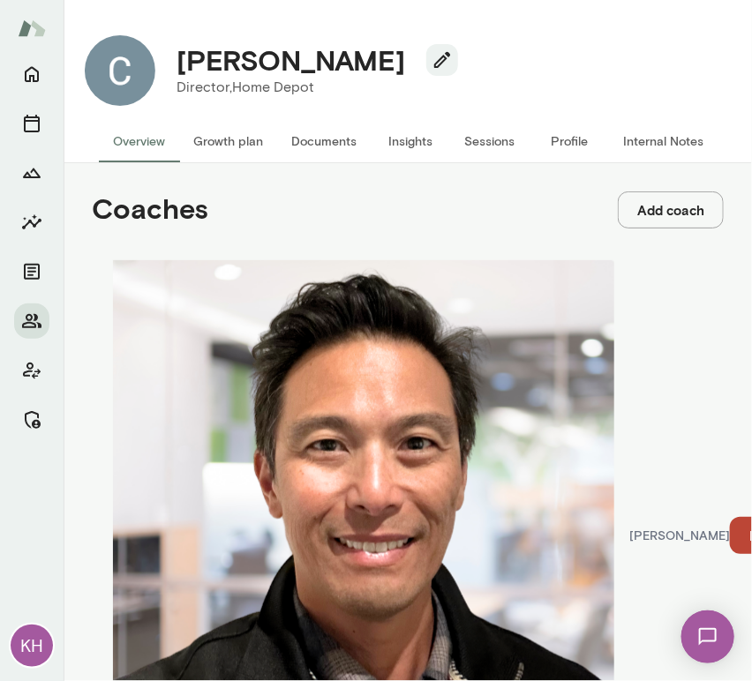
click at [644, 140] on button "Internal Notes" at bounding box center [663, 141] width 109 height 42
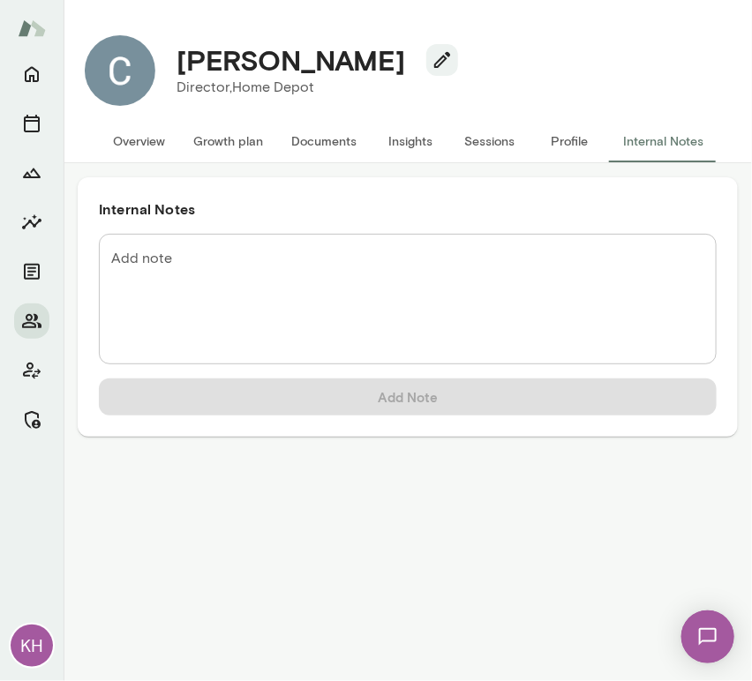
click at [143, 273] on textarea "Add note" at bounding box center [407, 299] width 593 height 101
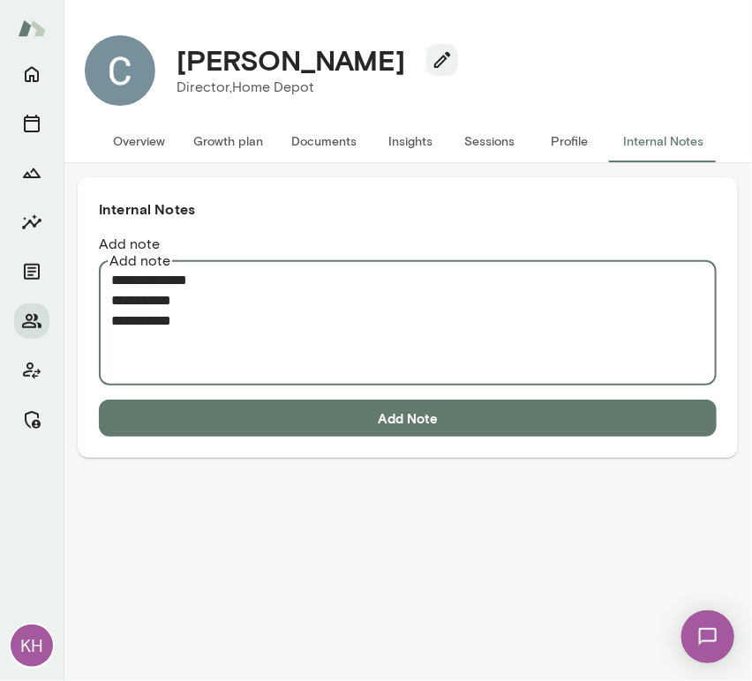
paste textarea "**********"
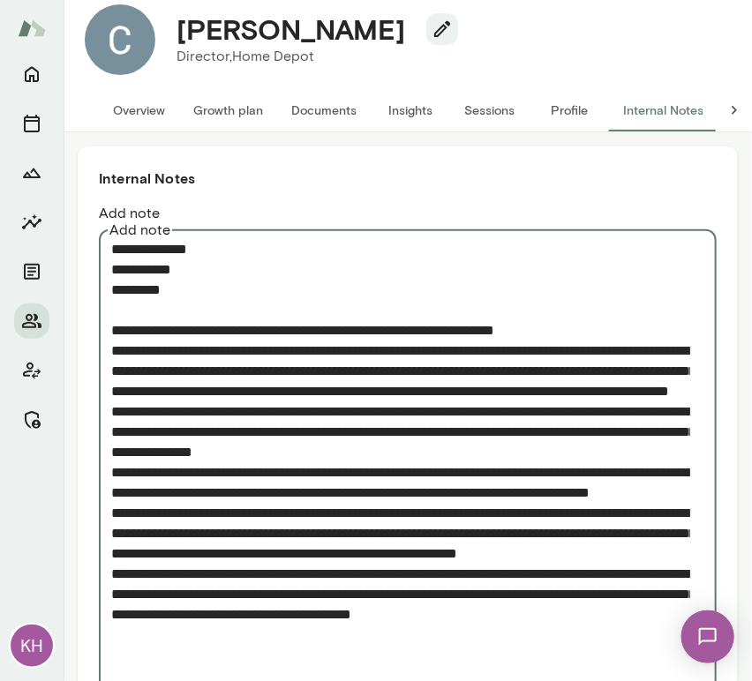
click at [111, 333] on textarea "Add note" at bounding box center [400, 472] width 579 height 467
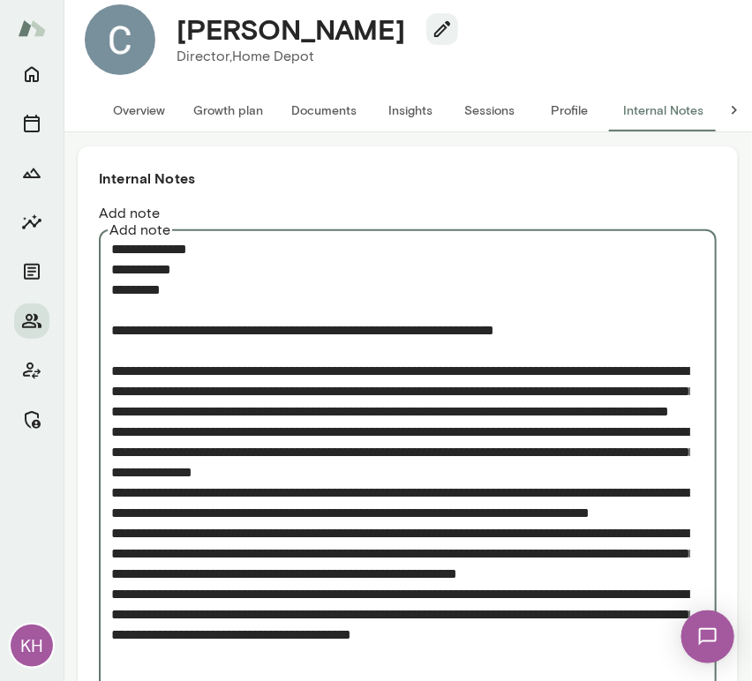
click at [114, 432] on textarea "Add note" at bounding box center [400, 482] width 579 height 487
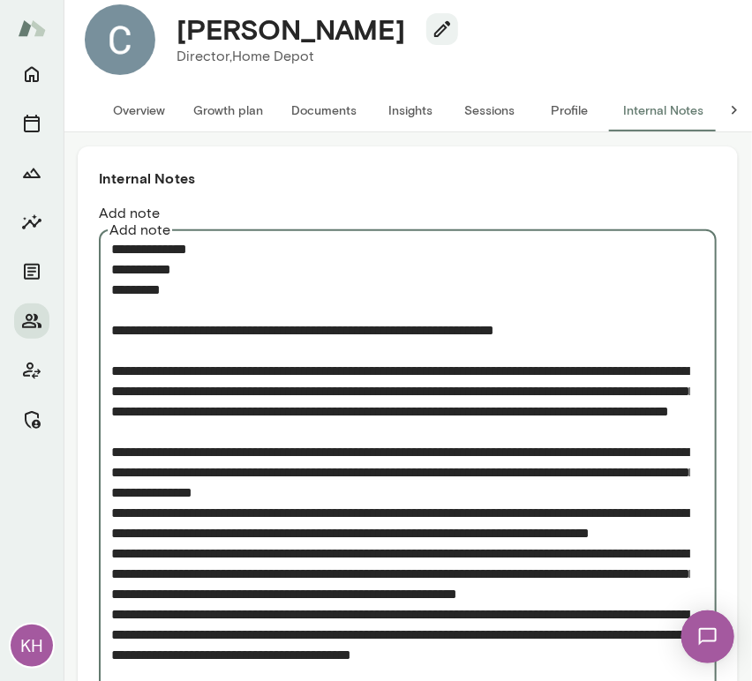
click at [113, 513] on textarea "Add note" at bounding box center [400, 492] width 579 height 507
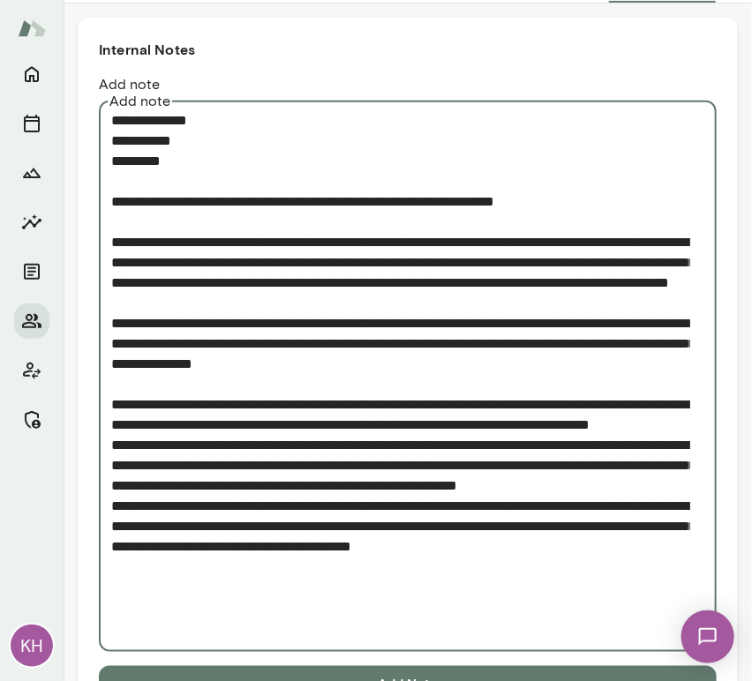
scroll to position [169, 0]
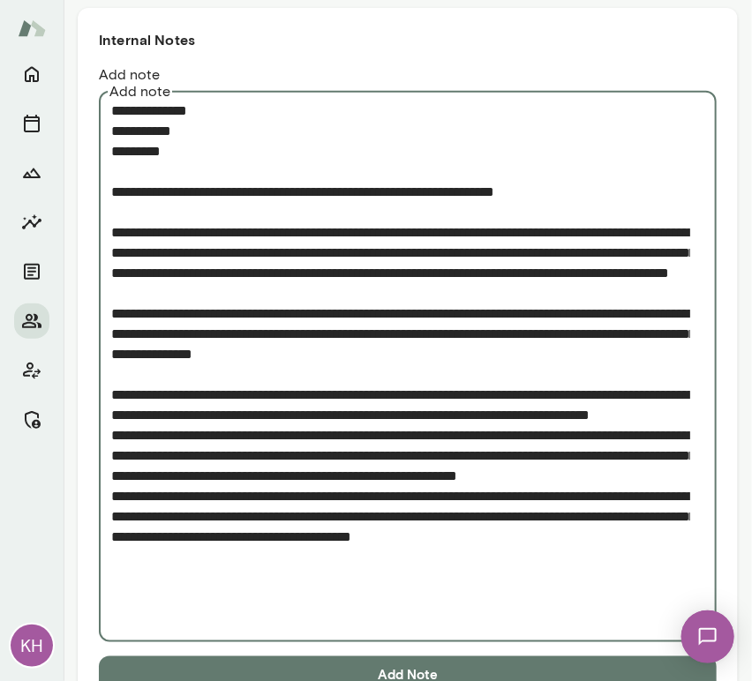
click at [114, 455] on textarea "Add note" at bounding box center [400, 365] width 579 height 528
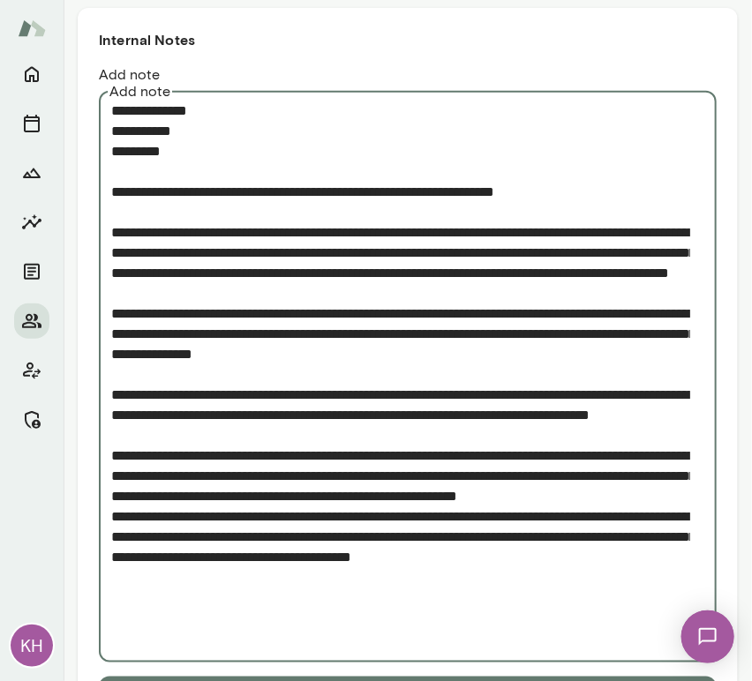
click at [113, 553] on textarea "Add note" at bounding box center [400, 375] width 579 height 548
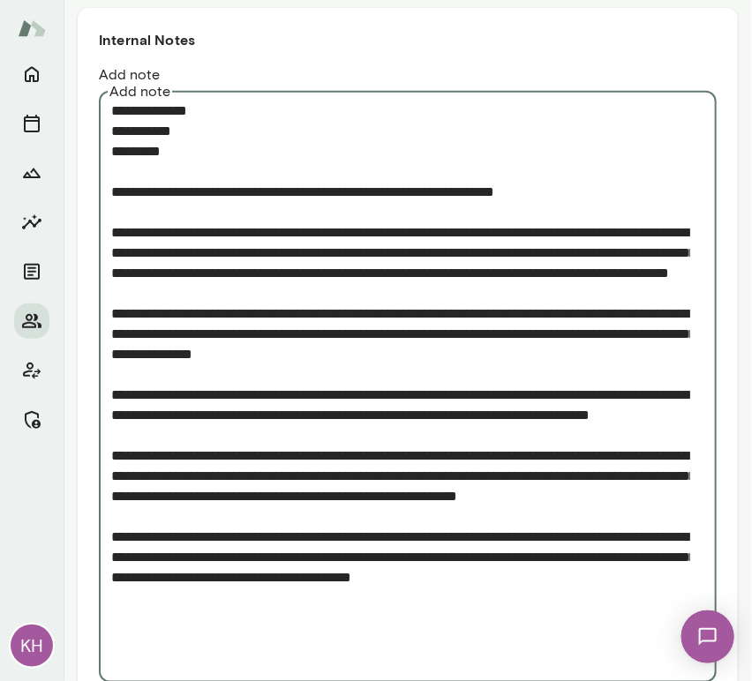
type textarea "**********"
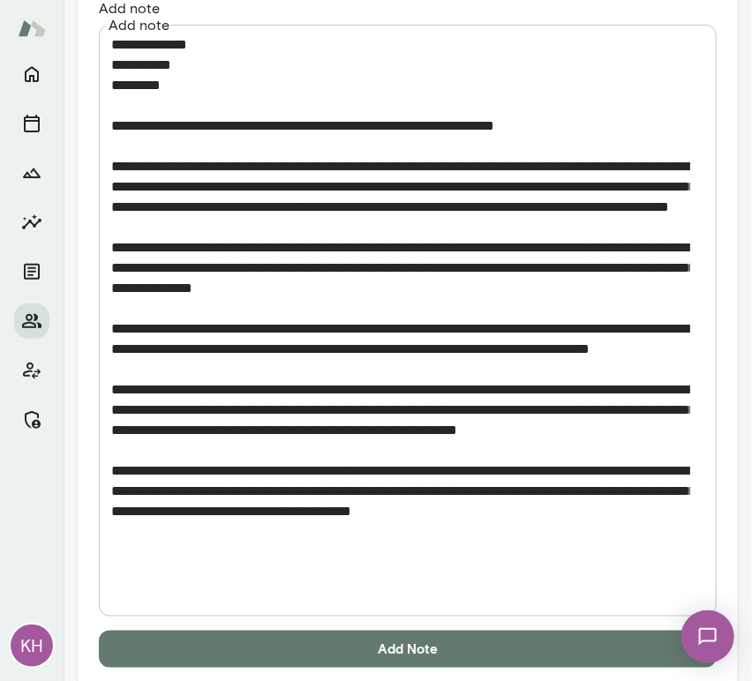
scroll to position [235, 0]
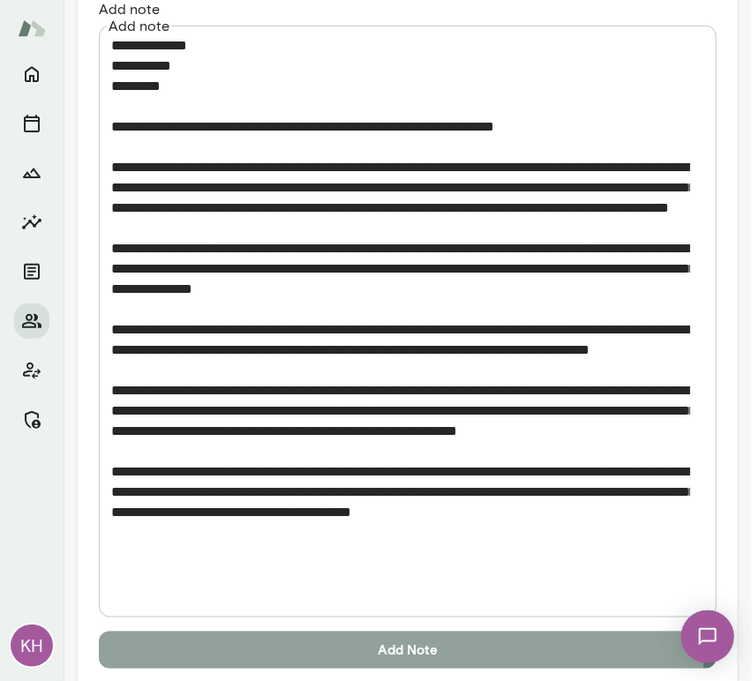
click at [298, 632] on button "Add Note" at bounding box center [408, 650] width 618 height 37
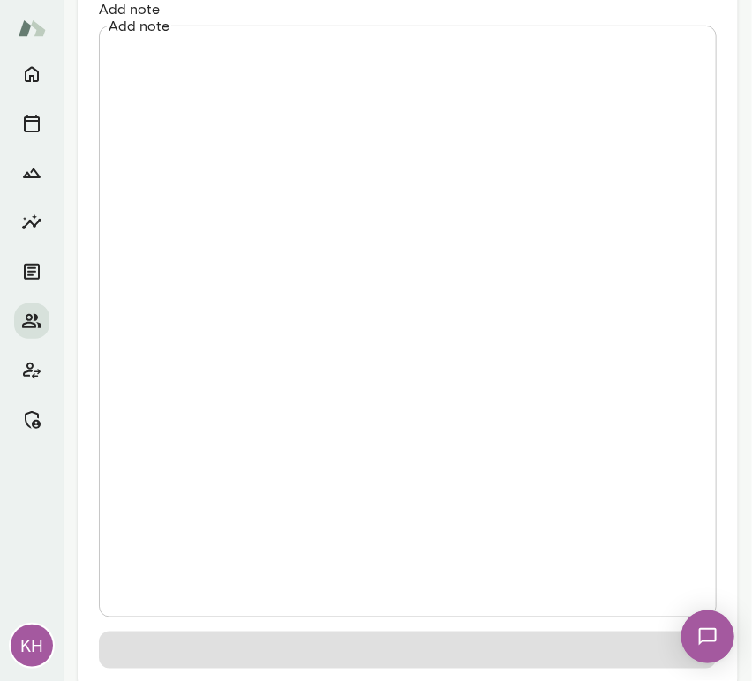
scroll to position [0, 0]
